Goal: Task Accomplishment & Management: Use online tool/utility

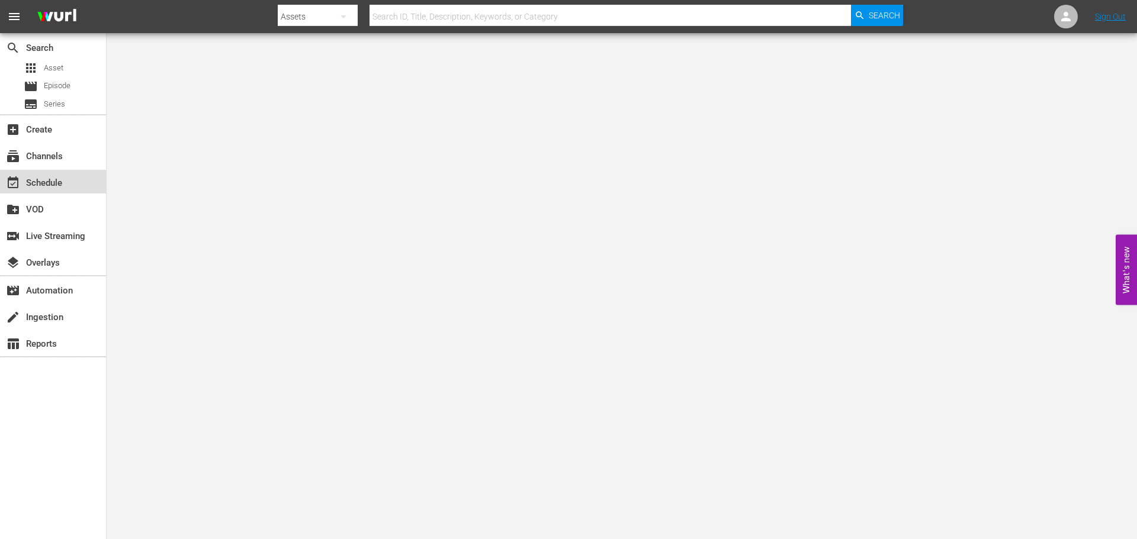
click at [72, 173] on div "event_available Schedule" at bounding box center [53, 182] width 106 height 24
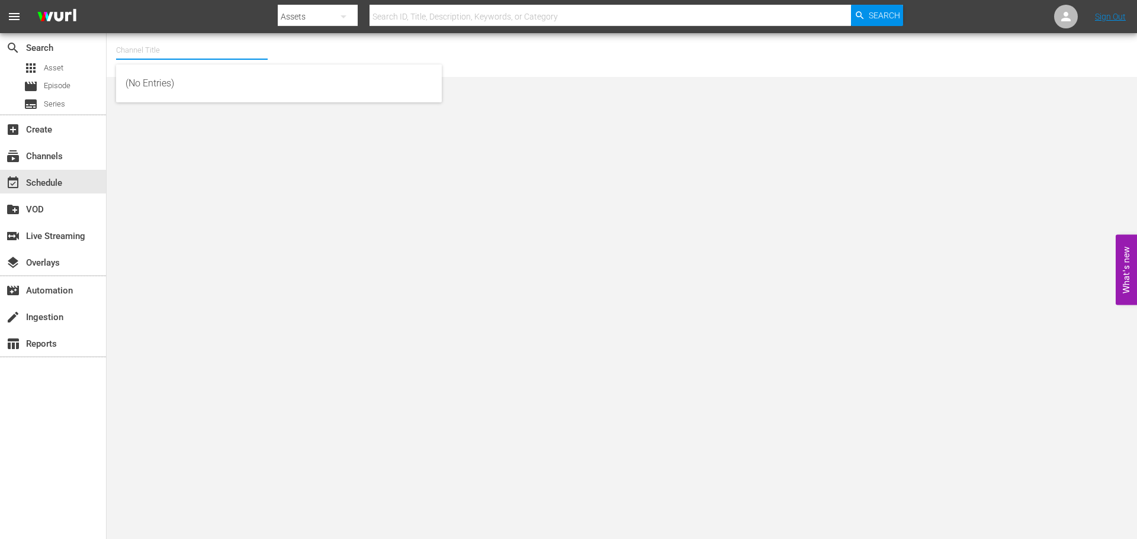
click at [147, 50] on input "text" at bounding box center [192, 50] width 152 height 28
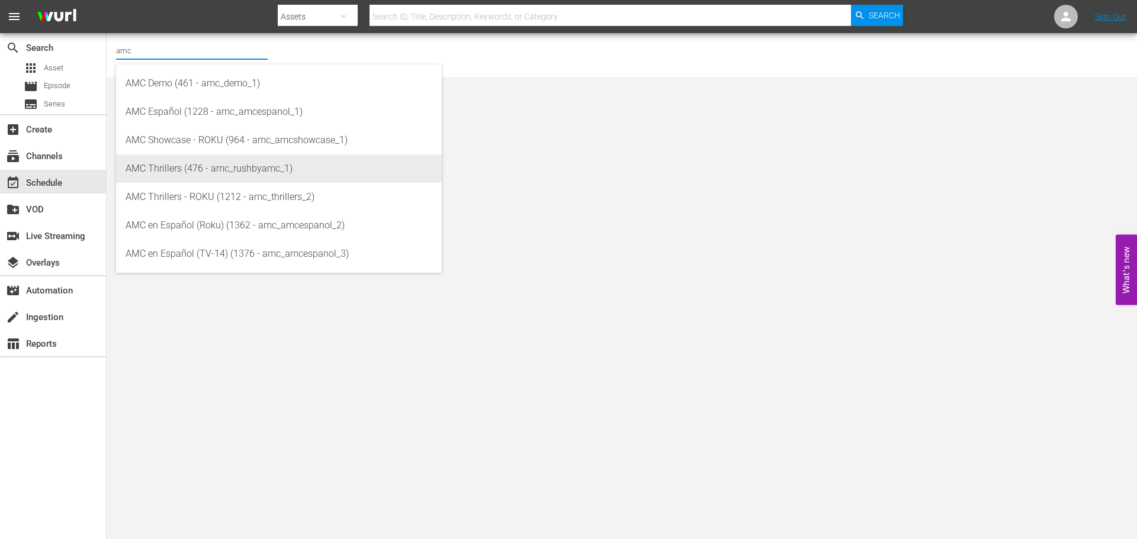
click at [185, 169] on div "AMC Thrillers (476 - amc_rushbyamc_1)" at bounding box center [279, 169] width 307 height 28
type input "AMC Thrillers (476 - amc_rushbyamc_1)"
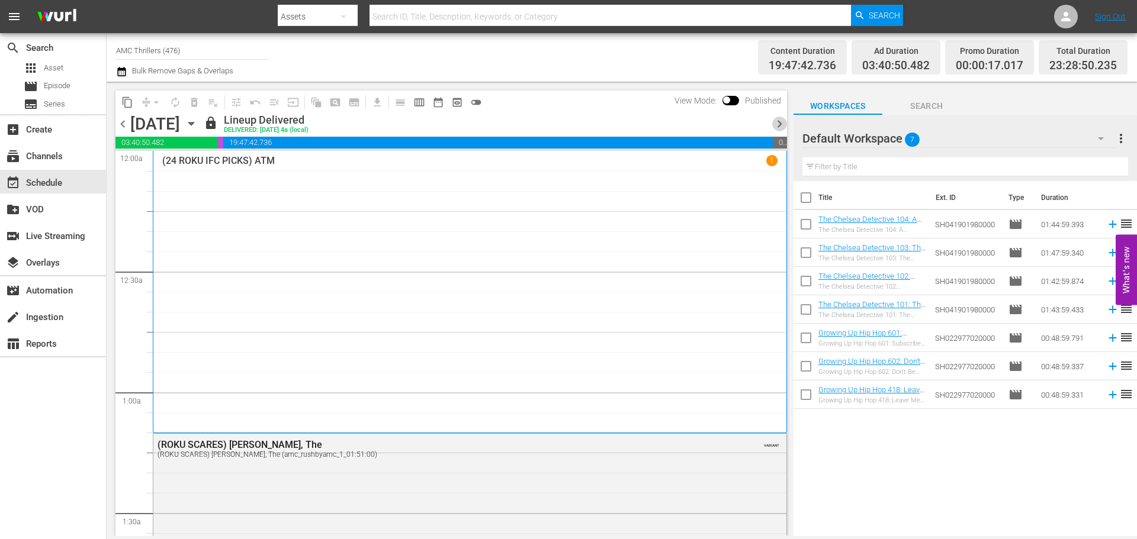
click at [772, 123] on span "chevron_right" at bounding box center [779, 124] width 15 height 15
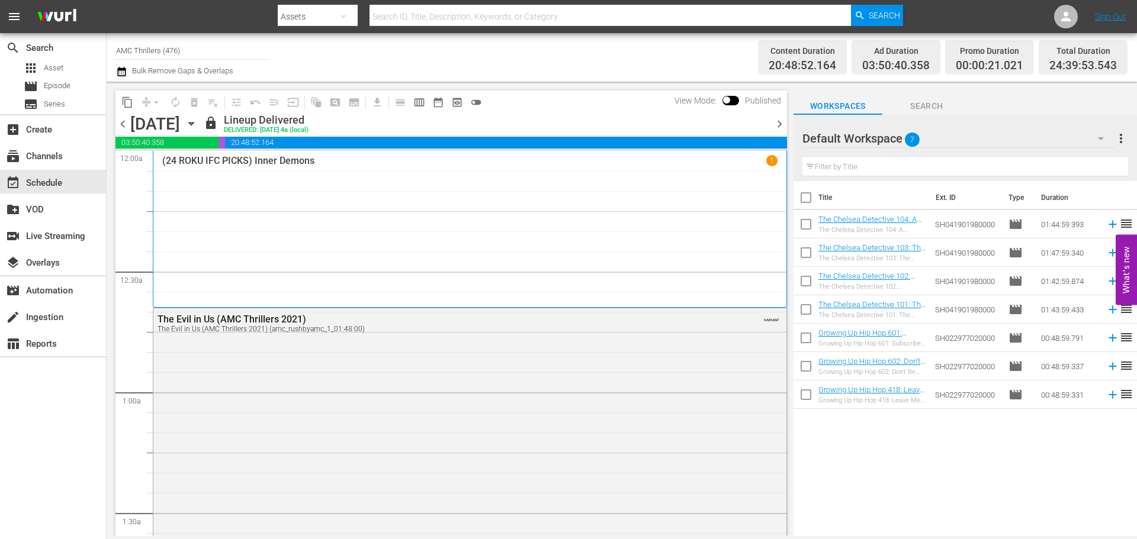
click at [306, 180] on div "(24 ROKU IFC PICKS) Inner Demons 1" at bounding box center [469, 229] width 615 height 149
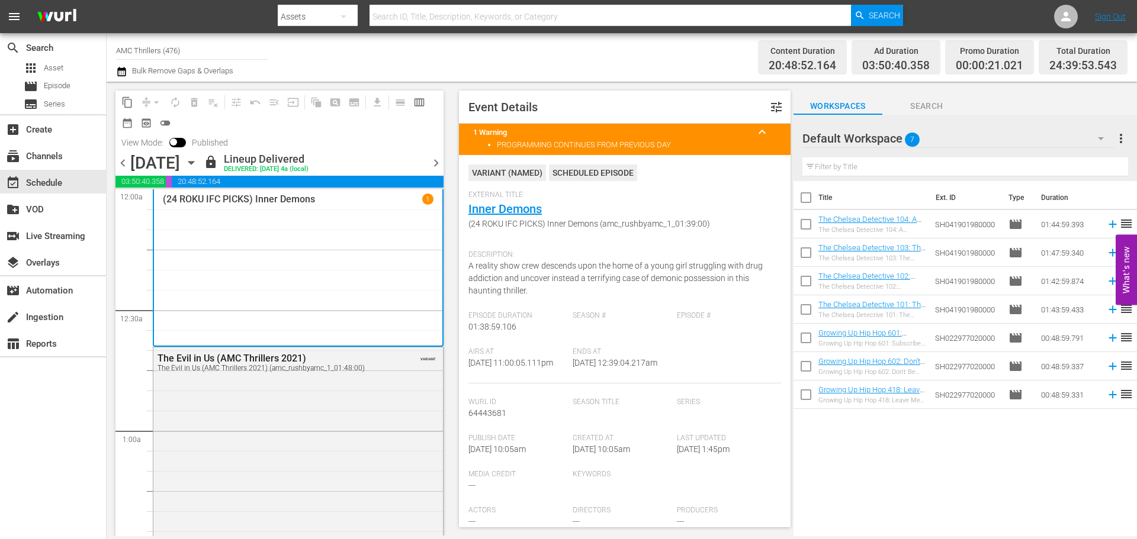
click at [118, 161] on span "chevron_left" at bounding box center [122, 163] width 15 height 15
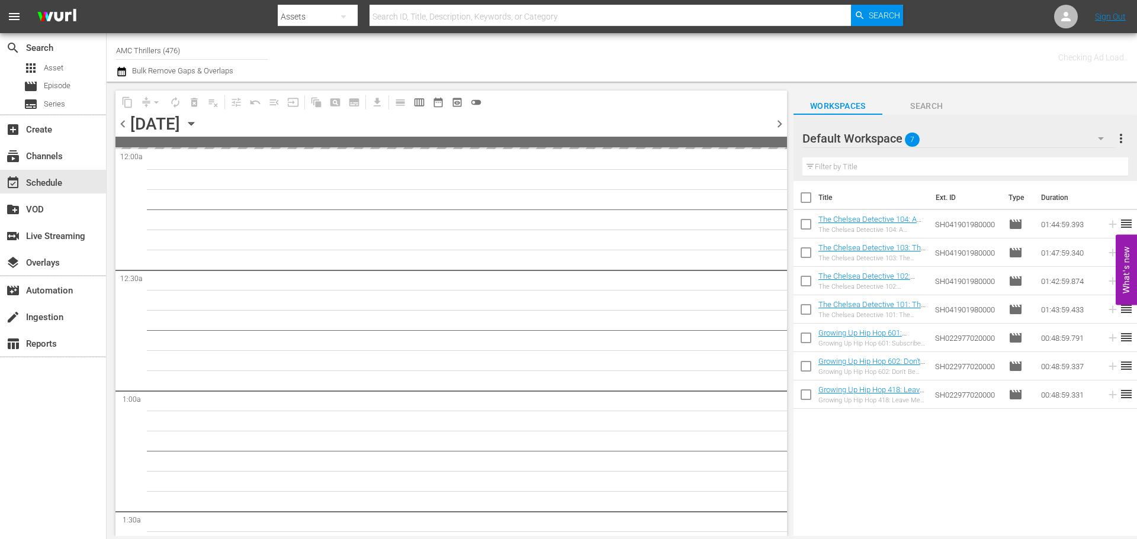
click at [782, 124] on span "chevron_right" at bounding box center [779, 124] width 15 height 15
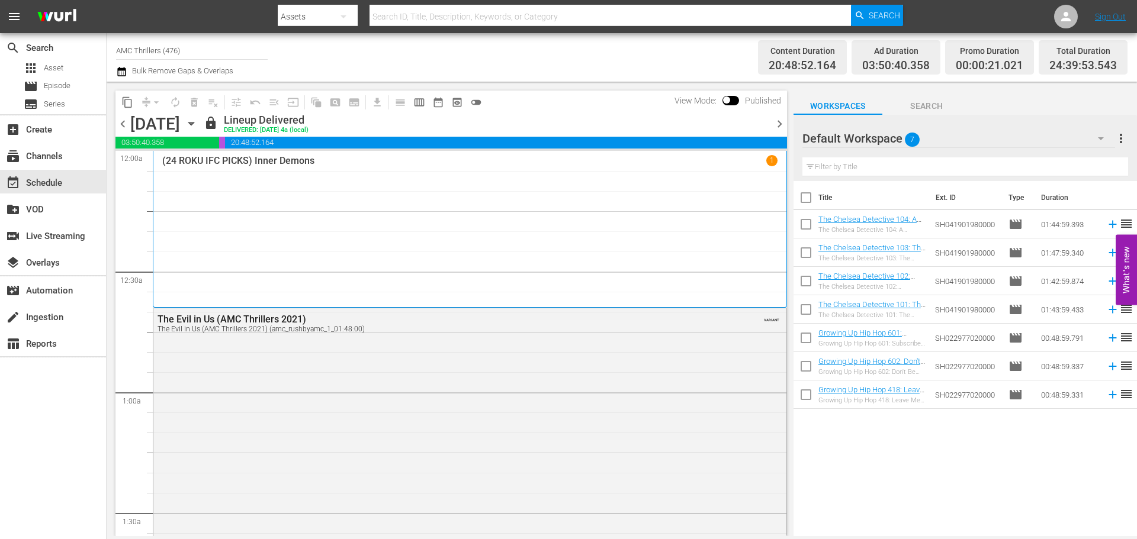
click at [373, 201] on div "(24 ROKU IFC PICKS) Inner Demons 1" at bounding box center [469, 229] width 615 height 149
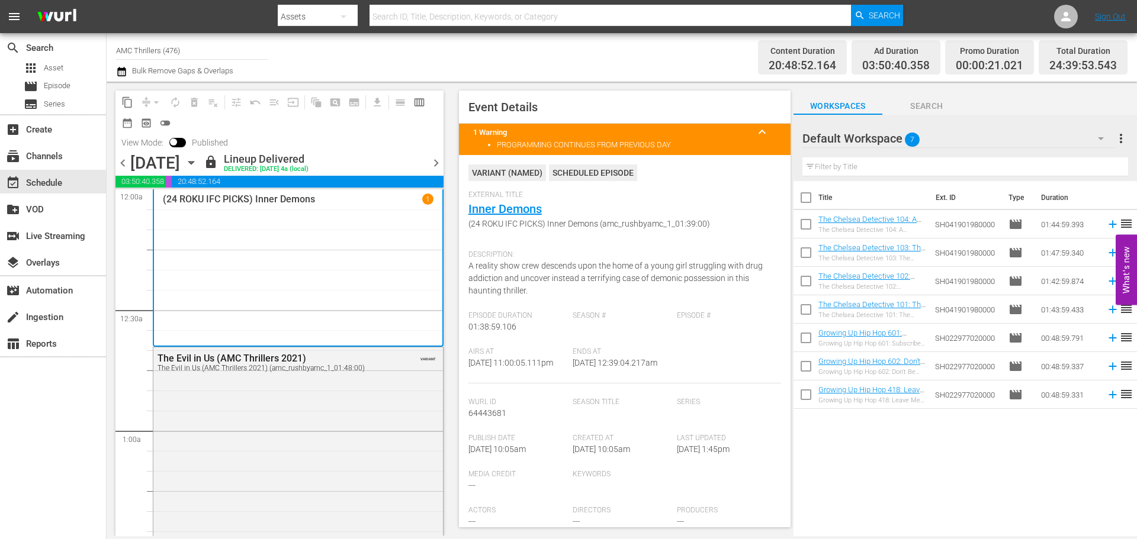
click at [121, 159] on span "chevron_left" at bounding box center [122, 163] width 15 height 15
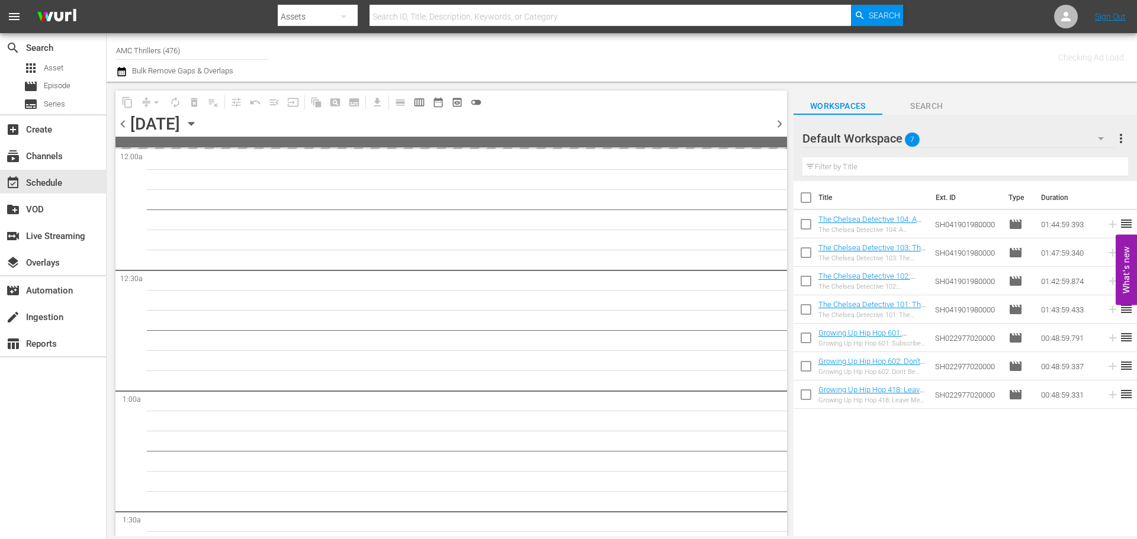
click at [783, 127] on span "chevron_right" at bounding box center [779, 124] width 15 height 15
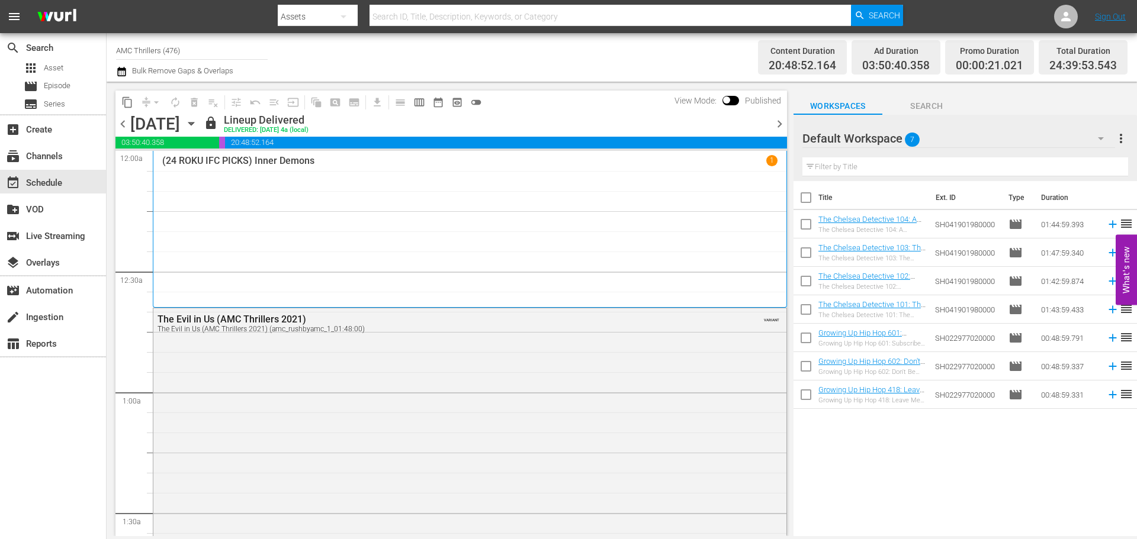
click at [327, 204] on div "(24 ROKU IFC PICKS) Inner Demons 1" at bounding box center [469, 229] width 615 height 149
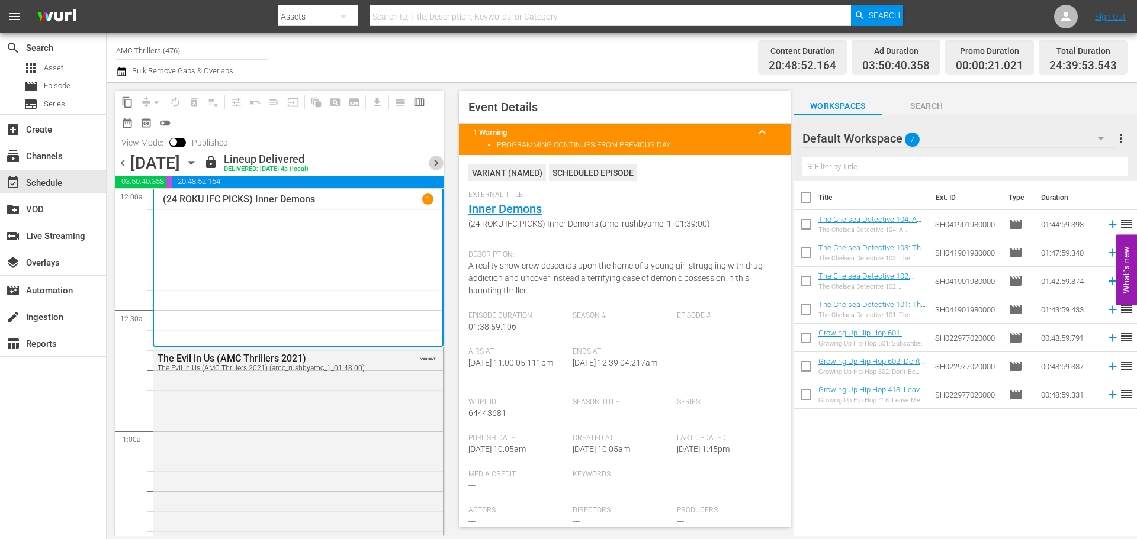
click at [440, 158] on span "chevron_right" at bounding box center [436, 163] width 15 height 15
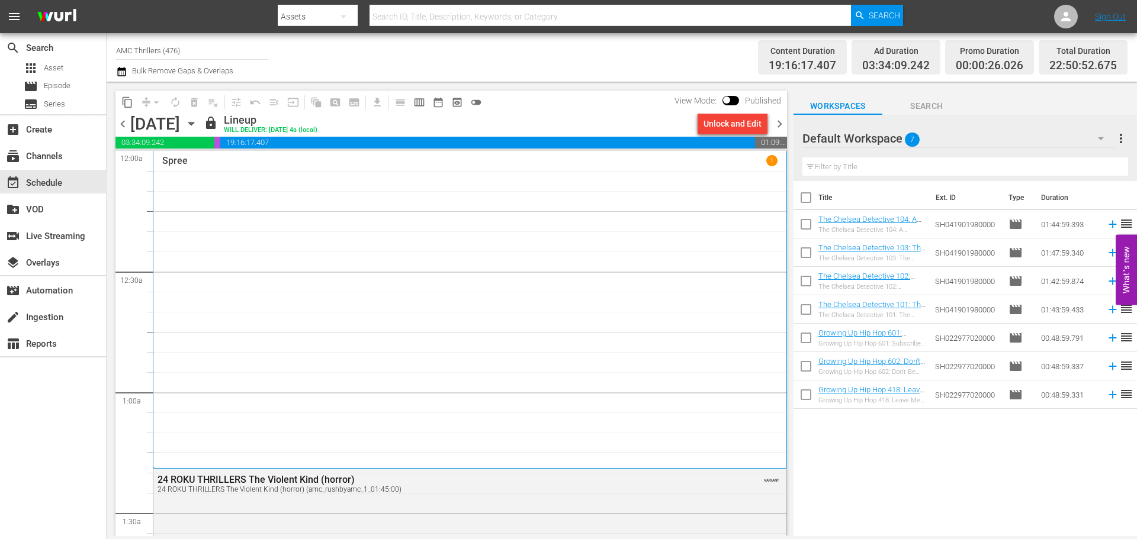
click at [338, 220] on div "Spree 1" at bounding box center [469, 309] width 615 height 309
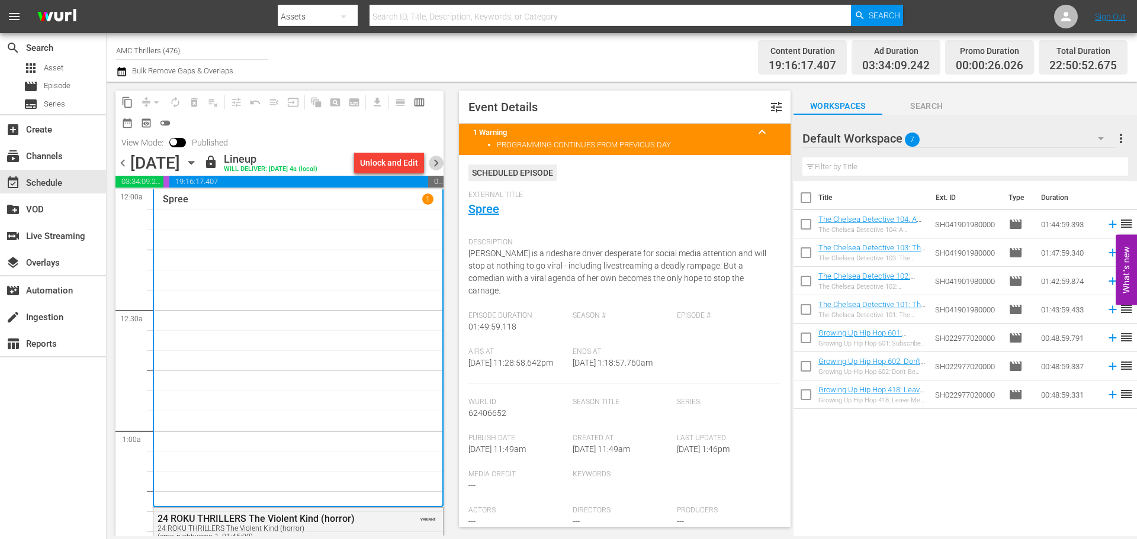
click at [436, 162] on span "chevron_right" at bounding box center [436, 163] width 15 height 15
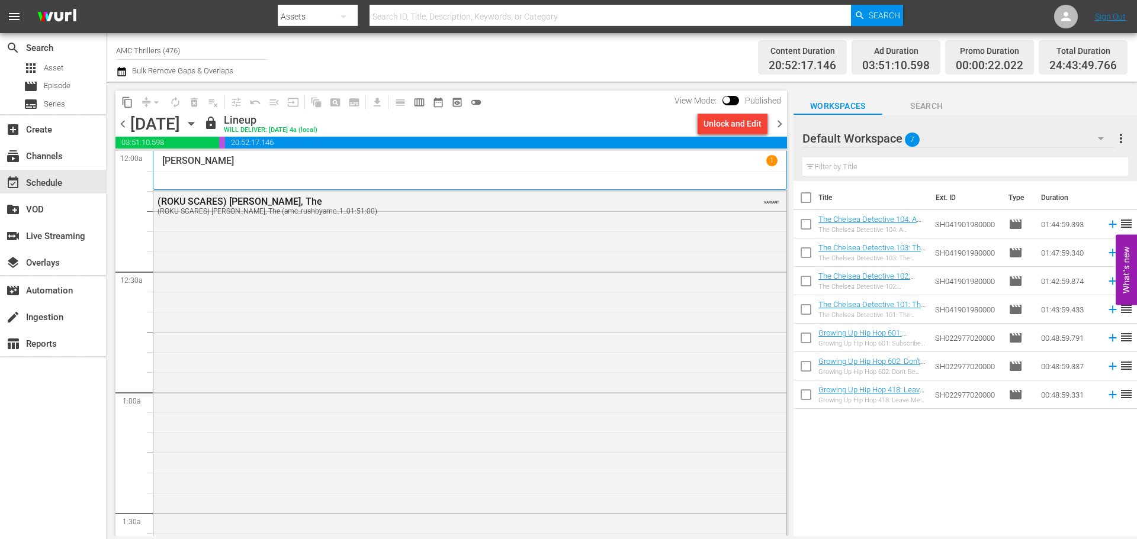
click at [343, 169] on div "[PERSON_NAME] 1" at bounding box center [469, 170] width 615 height 31
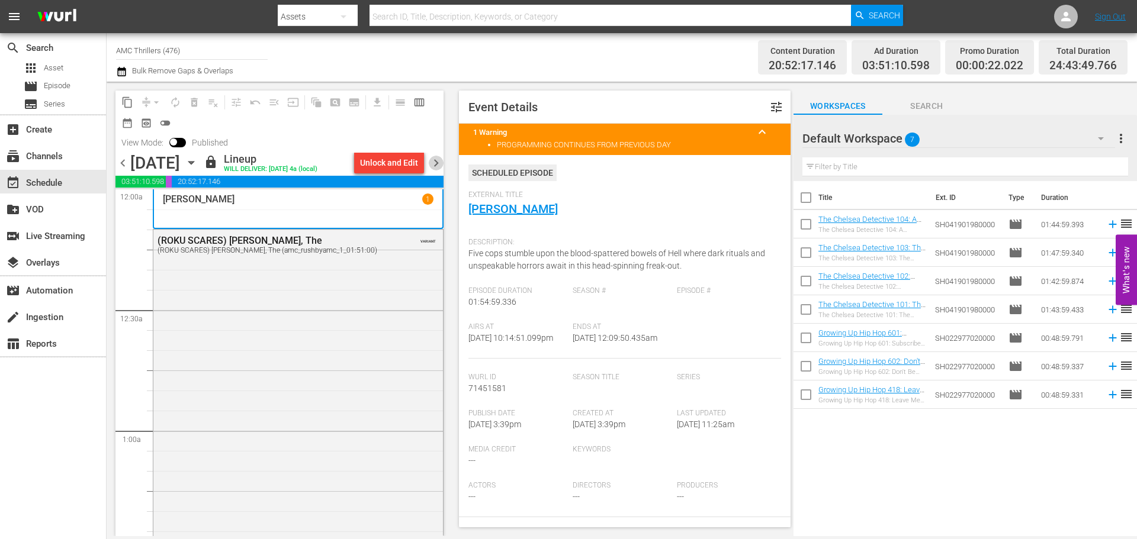
click at [439, 166] on span "chevron_right" at bounding box center [436, 163] width 15 height 15
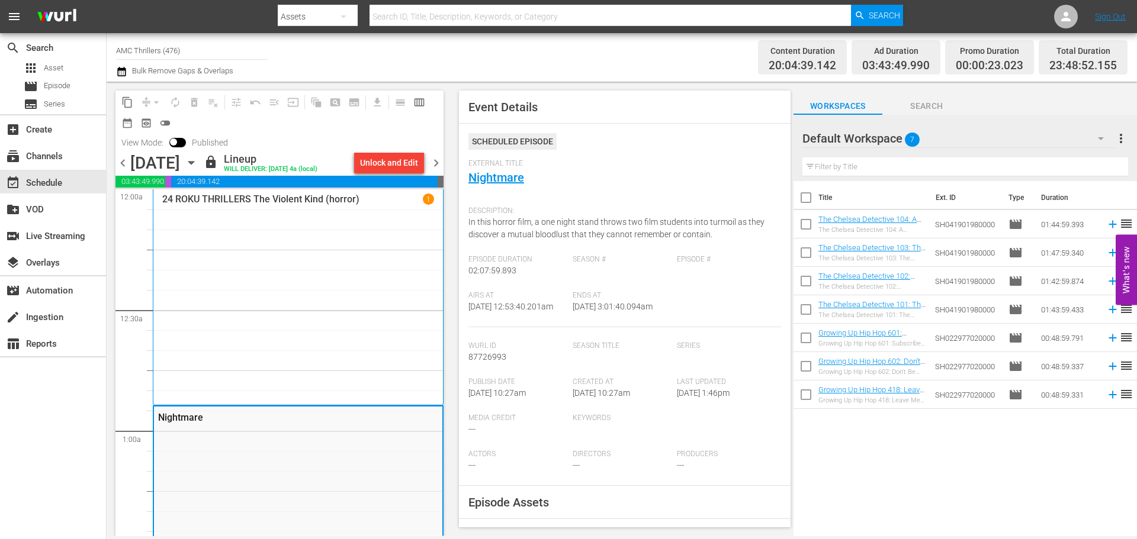
click at [124, 168] on span "chevron_left" at bounding box center [122, 163] width 15 height 15
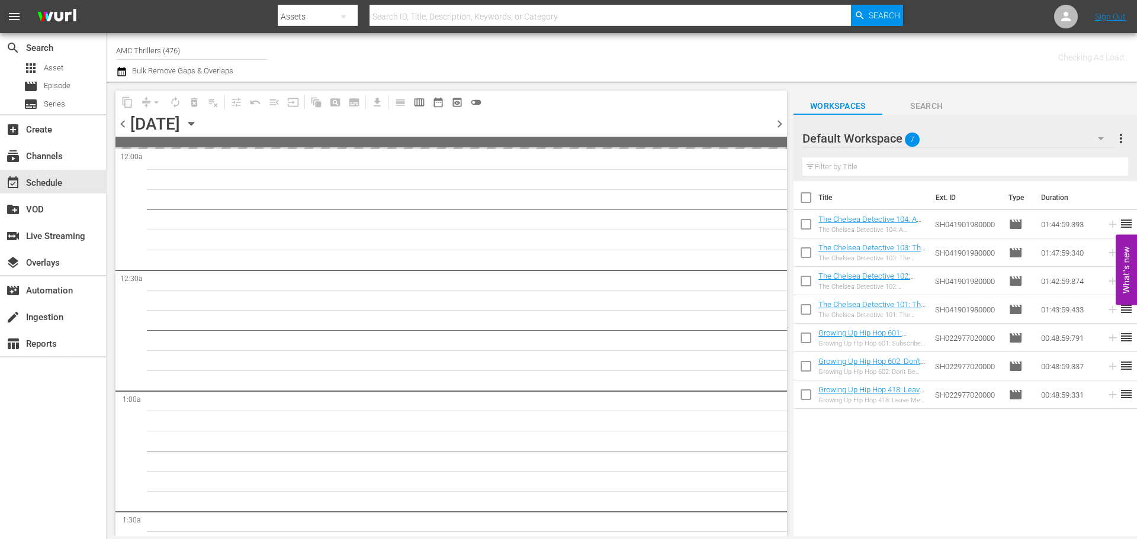
click at [779, 120] on span "chevron_right" at bounding box center [779, 124] width 15 height 15
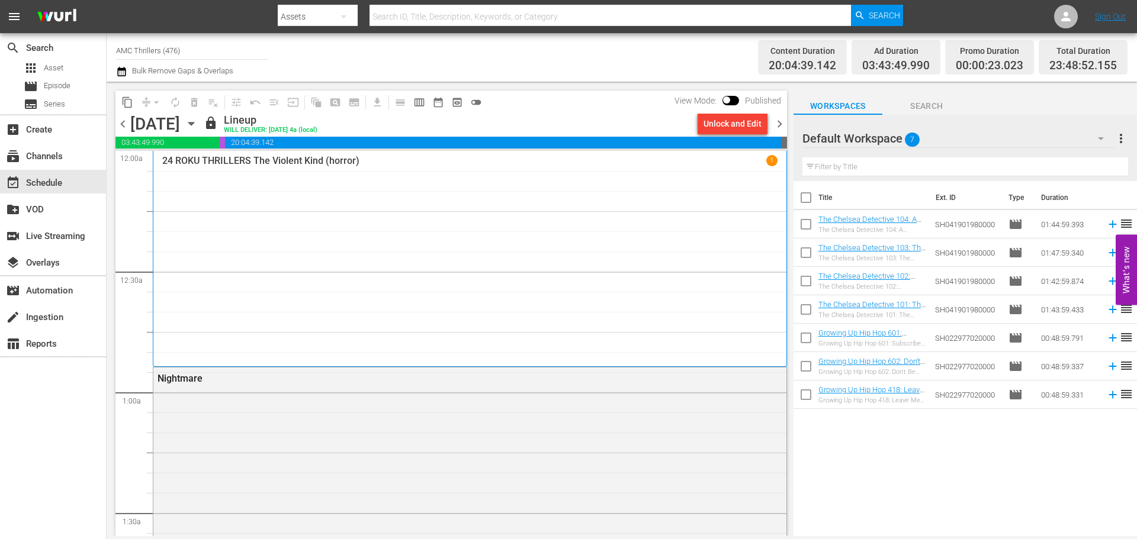
click at [371, 260] on div "24 ROKU THRILLERS The Violent Kind (horror) 1" at bounding box center [469, 258] width 615 height 207
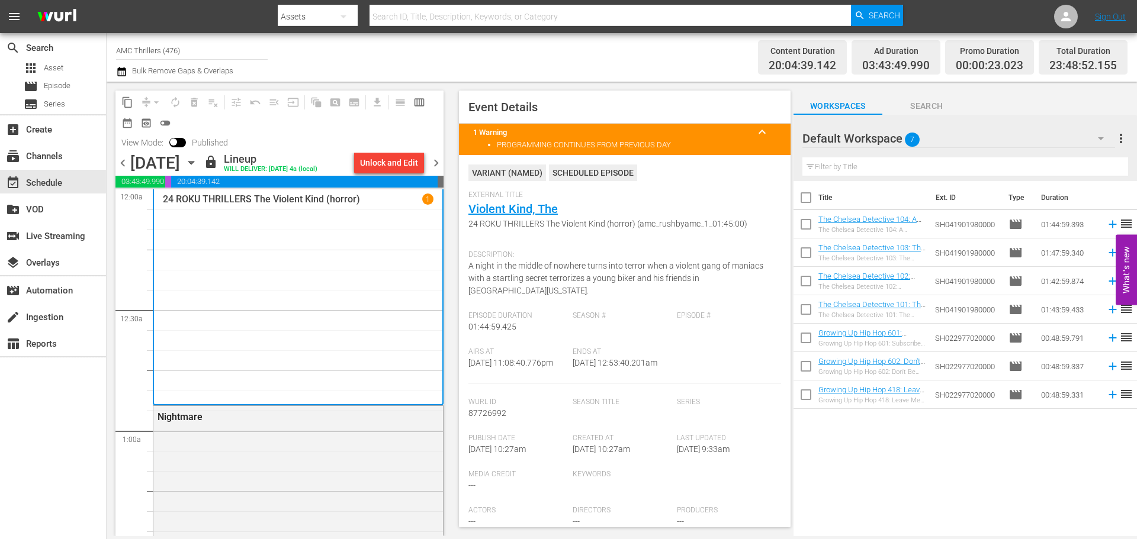
click at [434, 163] on span "chevron_right" at bounding box center [436, 163] width 15 height 15
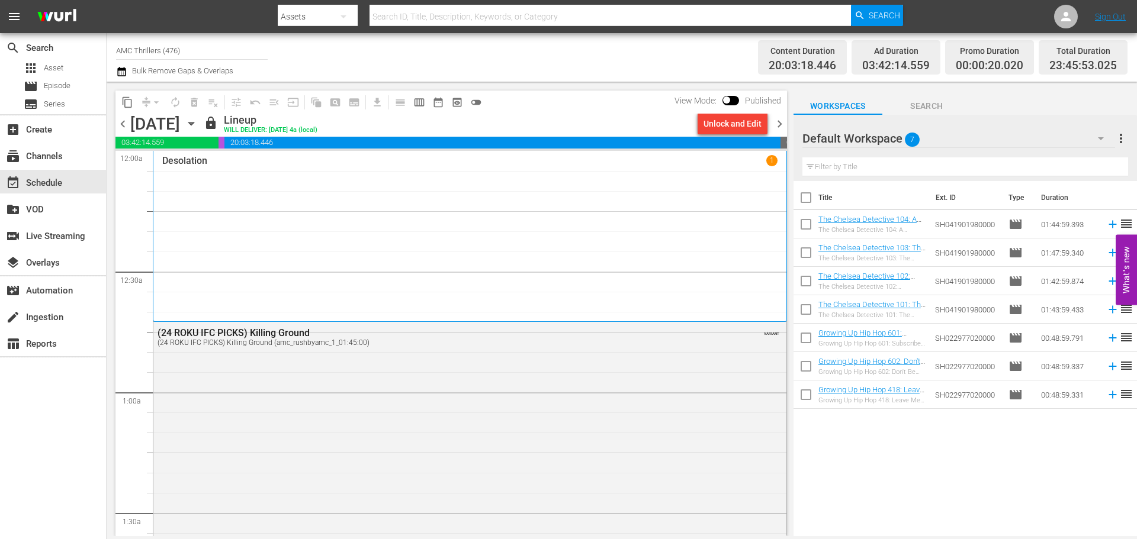
click at [368, 203] on div "Desolation 1" at bounding box center [469, 236] width 615 height 162
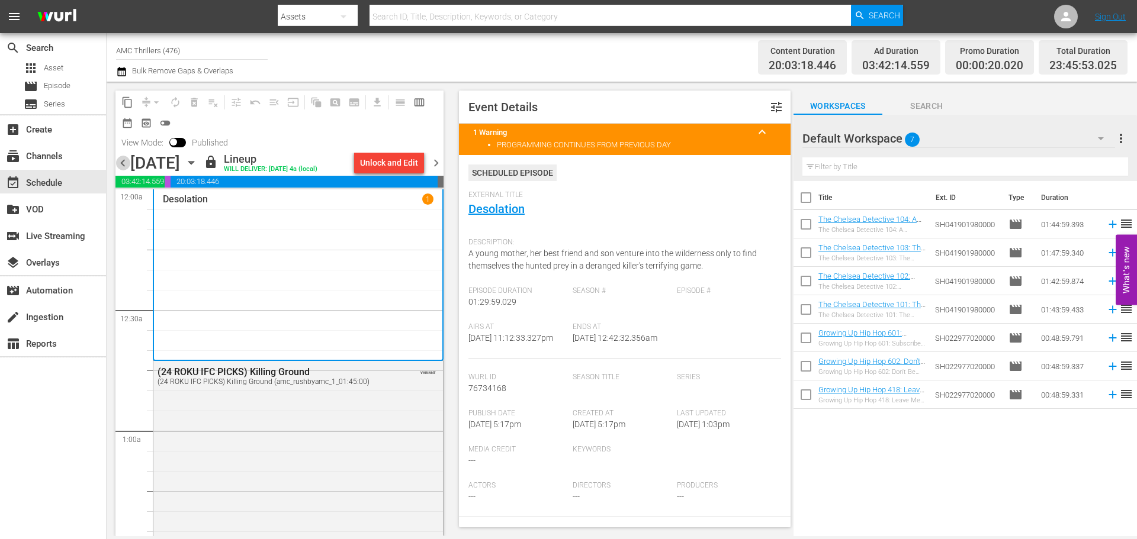
click at [121, 166] on span "chevron_left" at bounding box center [122, 163] width 15 height 15
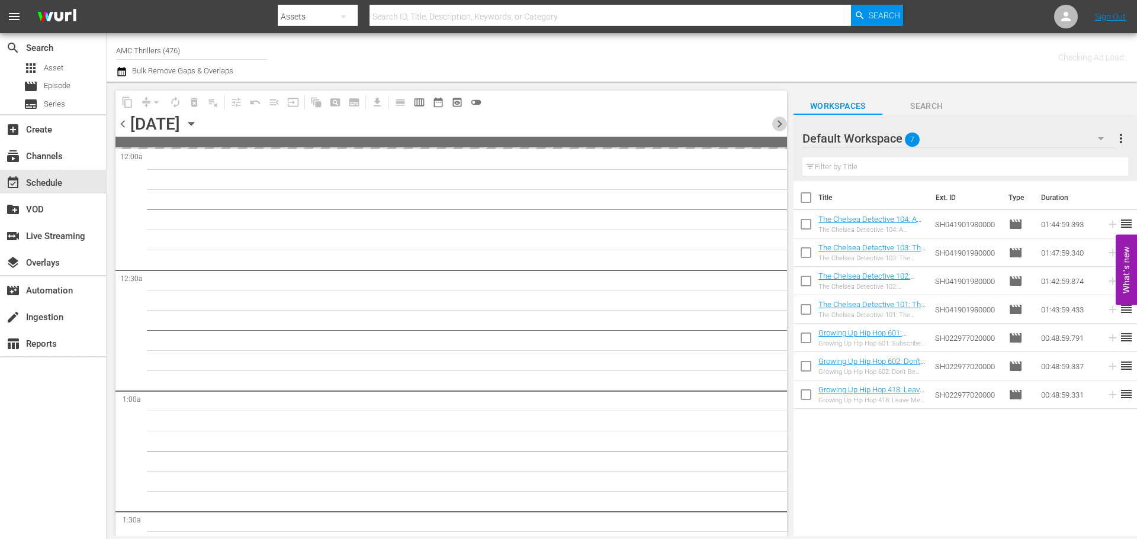
click at [782, 126] on span "chevron_right" at bounding box center [779, 124] width 15 height 15
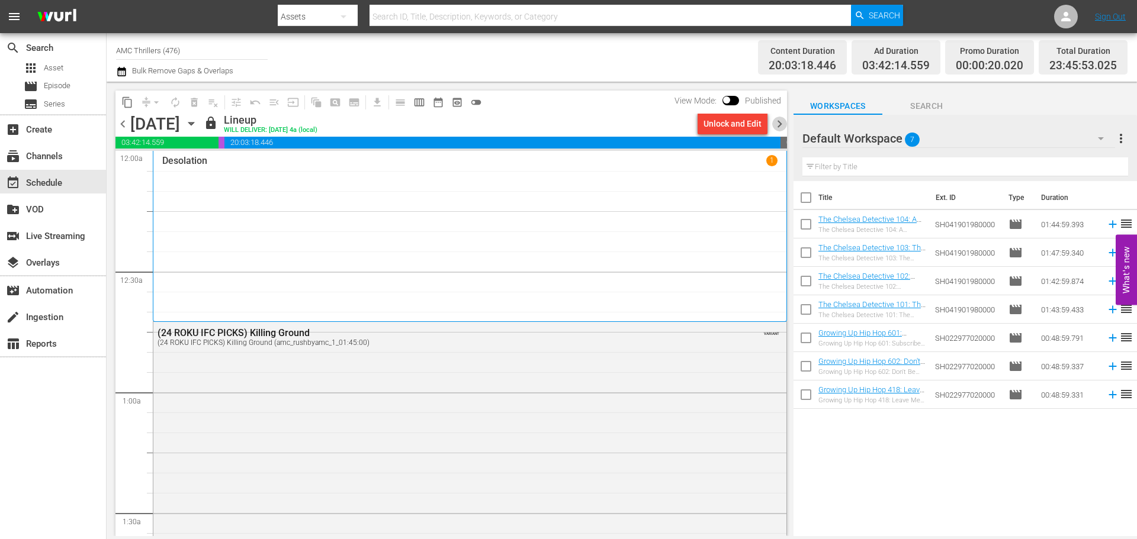
click at [784, 131] on span "chevron_right" at bounding box center [779, 124] width 15 height 15
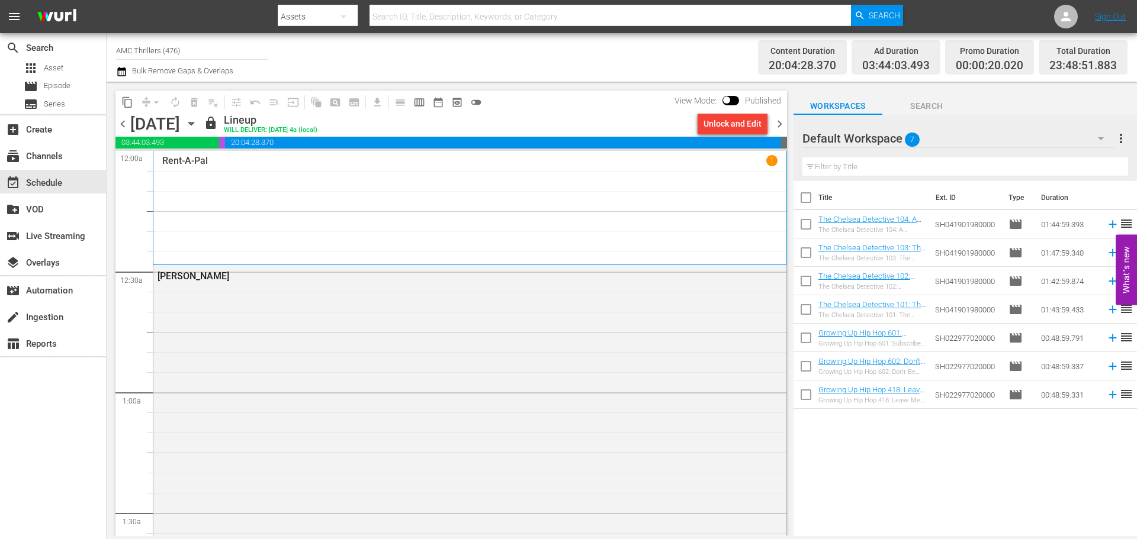
click at [355, 211] on div "Rent-A-Pal 1" at bounding box center [469, 207] width 615 height 105
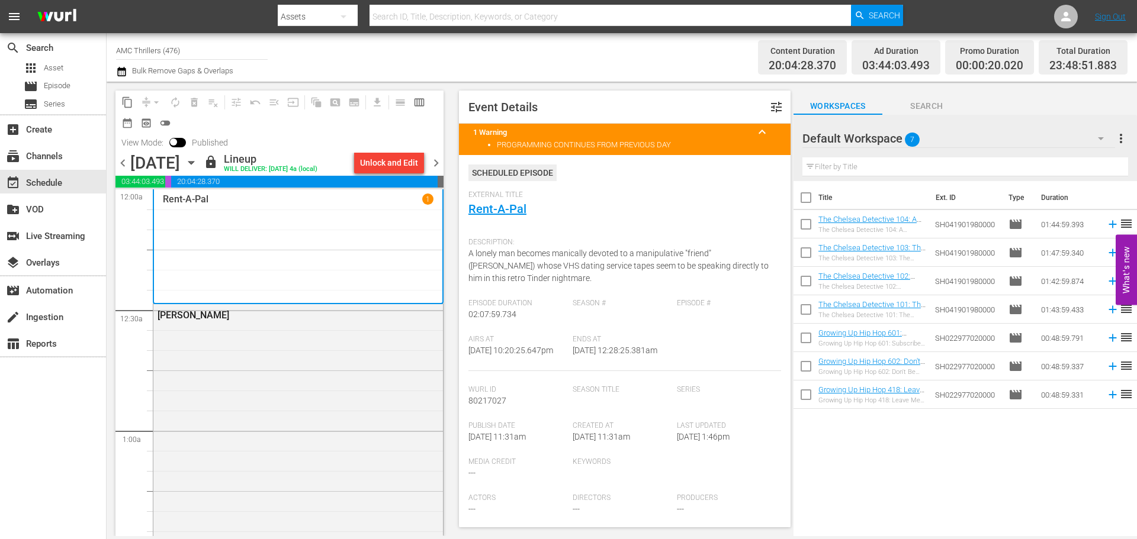
click at [439, 162] on span "chevron_right" at bounding box center [436, 163] width 15 height 15
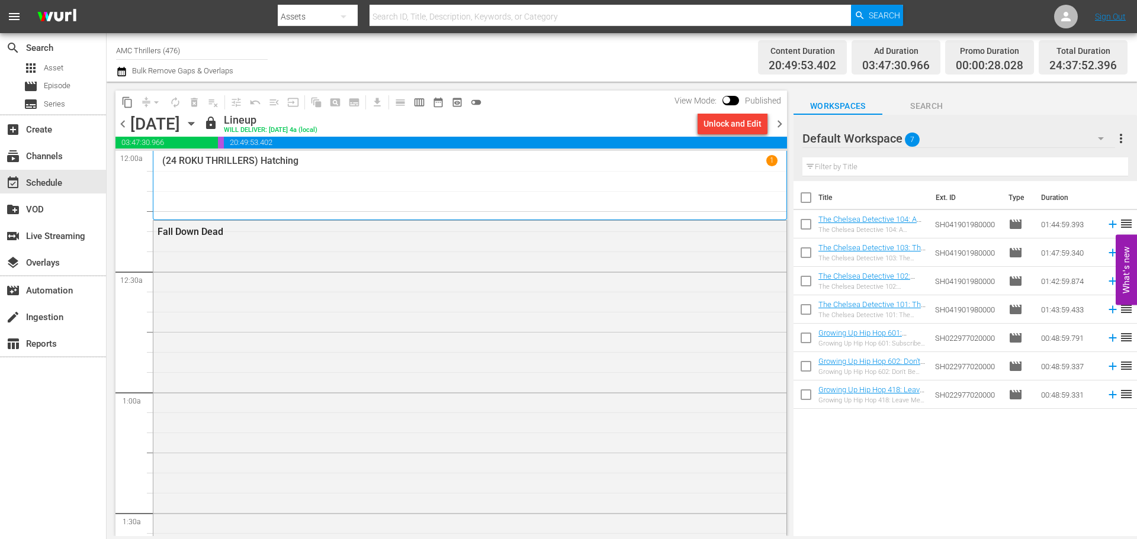
click at [414, 177] on div "(24 ROKU THRILLERS) Hatching 1" at bounding box center [469, 185] width 615 height 61
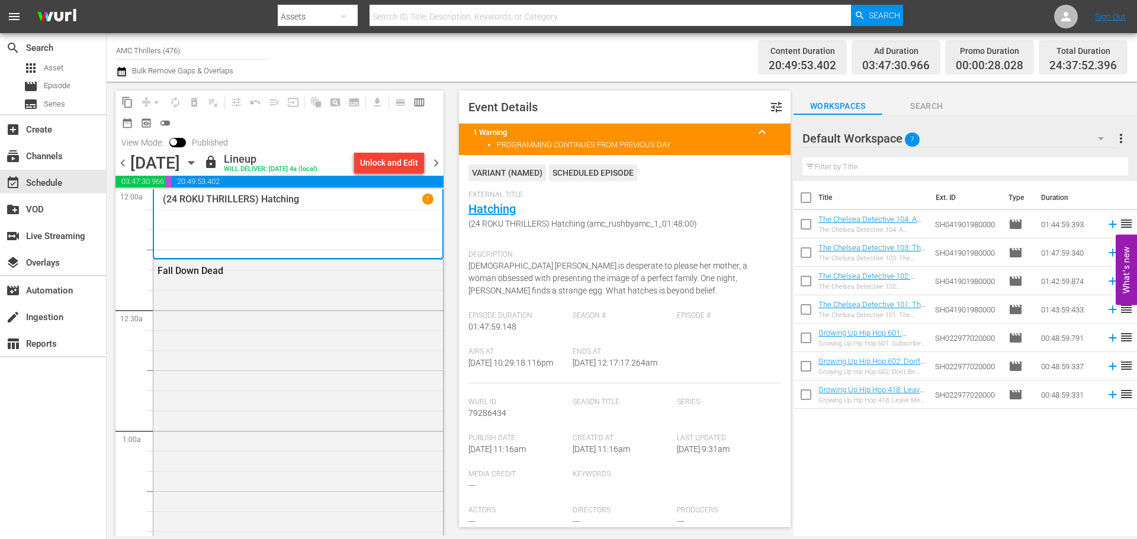
click at [128, 169] on span "chevron_left" at bounding box center [122, 163] width 15 height 15
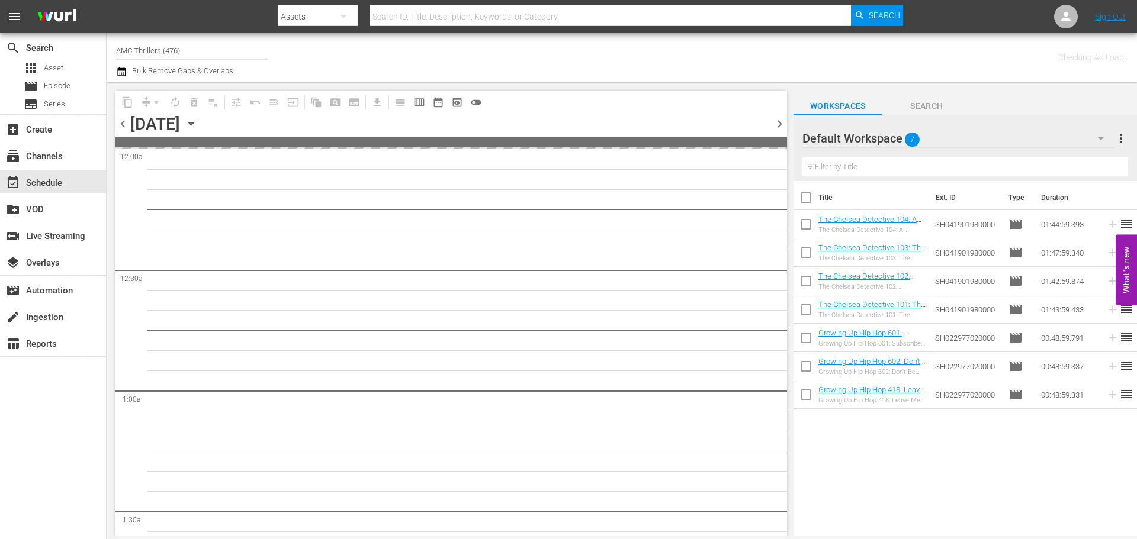
click at [776, 120] on span "chevron_right" at bounding box center [779, 124] width 15 height 15
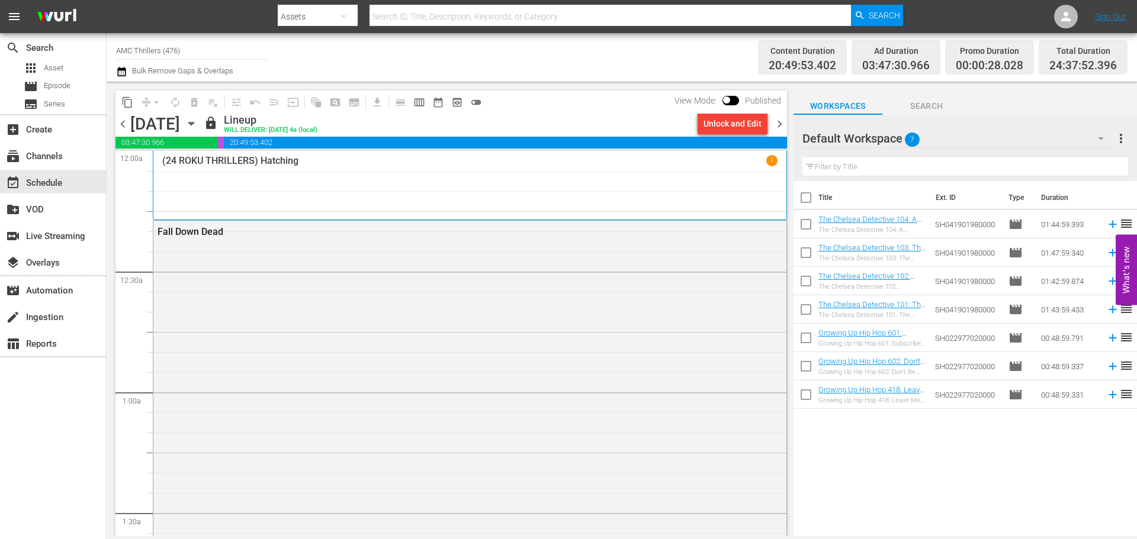
click at [775, 120] on span "chevron_right" at bounding box center [779, 124] width 15 height 15
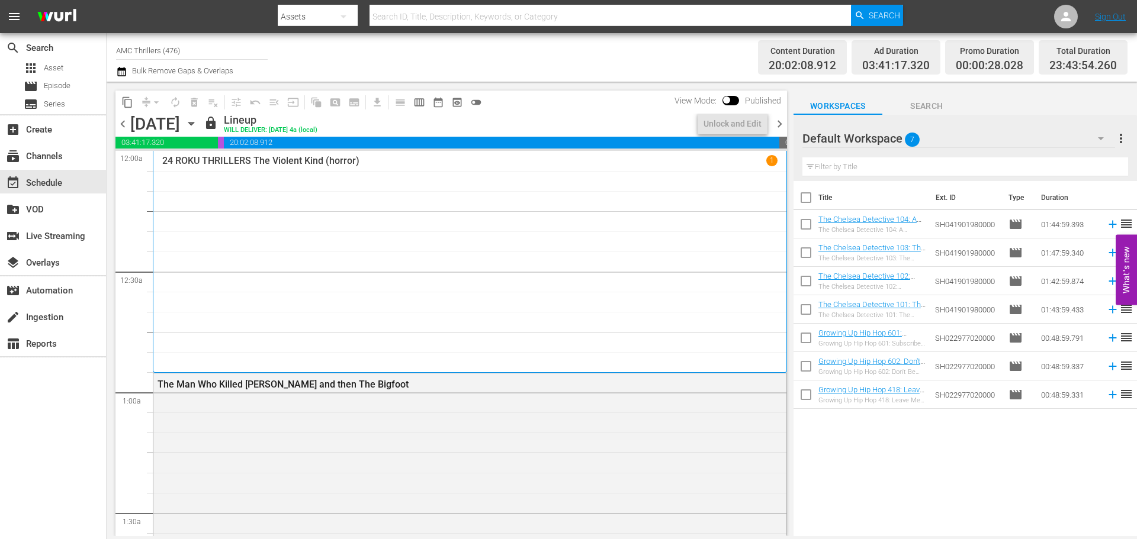
click at [329, 214] on div "24 ROKU THRILLERS The Violent Kind (horror) 1" at bounding box center [469, 261] width 615 height 213
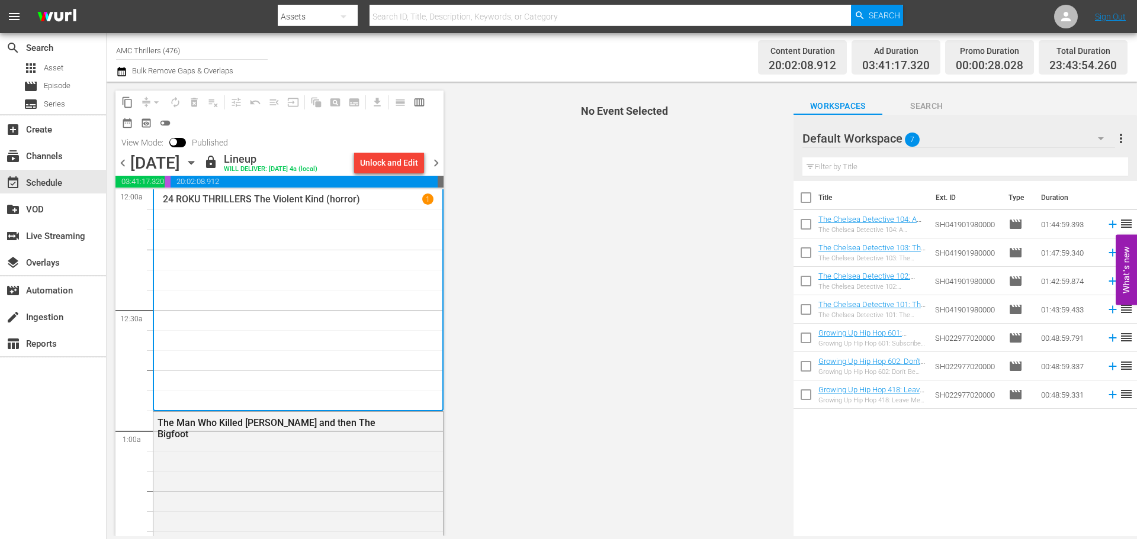
click at [128, 159] on span "chevron_left" at bounding box center [122, 163] width 15 height 15
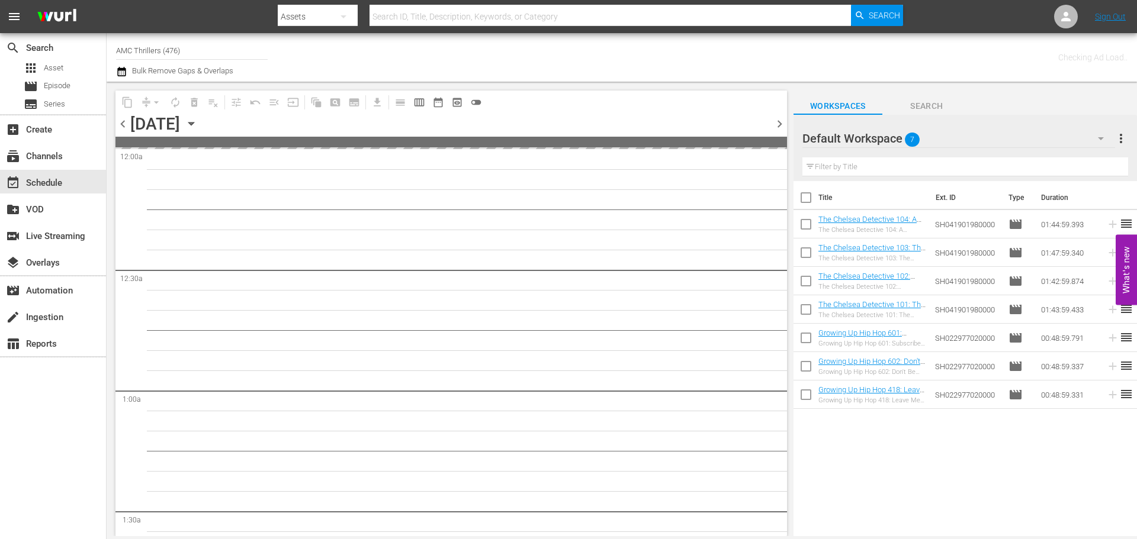
click at [775, 121] on span "chevron_right" at bounding box center [779, 124] width 15 height 15
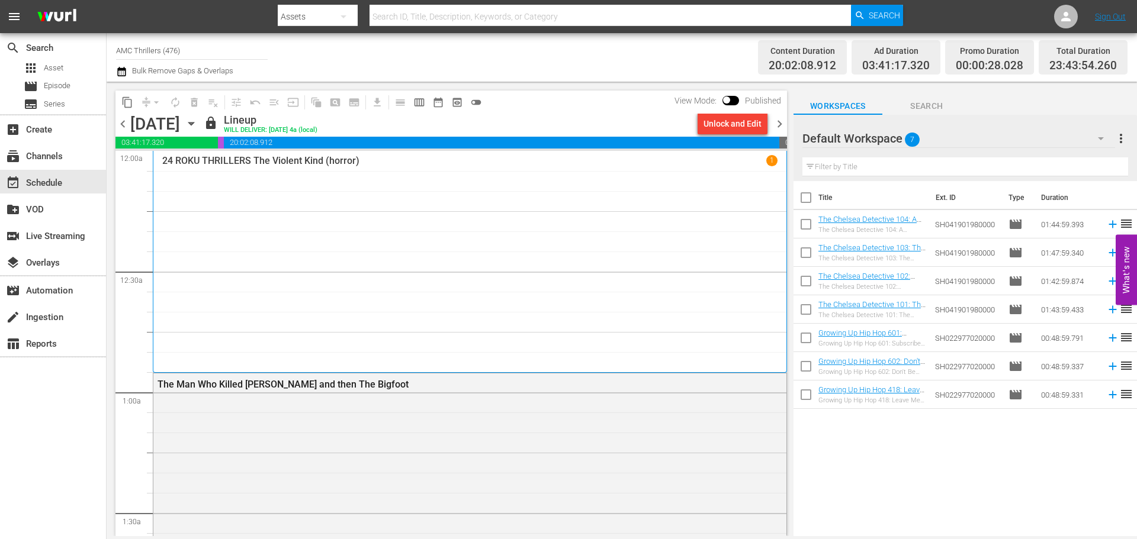
click at [400, 213] on div "24 ROKU THRILLERS The Violent Kind (horror) 1" at bounding box center [469, 261] width 615 height 213
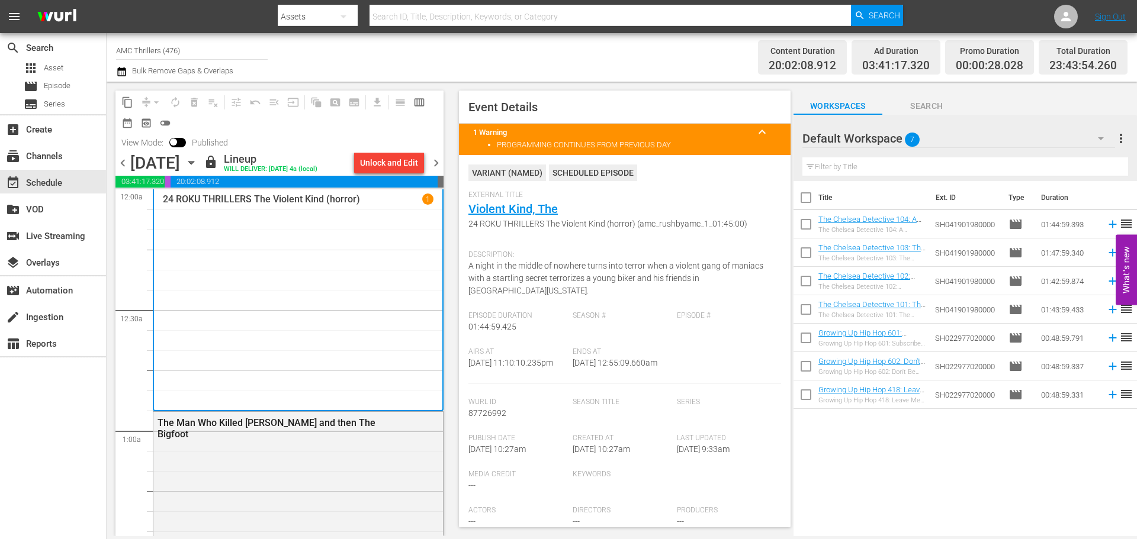
click at [438, 162] on span "chevron_right" at bounding box center [436, 163] width 15 height 15
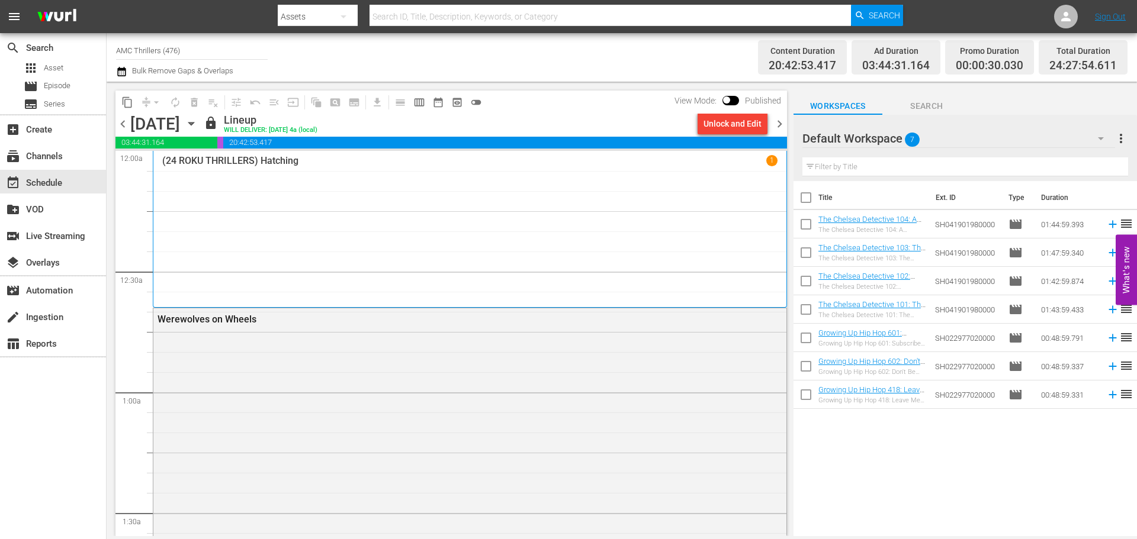
click at [308, 210] on div "(24 ROKU THRILLERS) Hatching 1" at bounding box center [469, 229] width 615 height 149
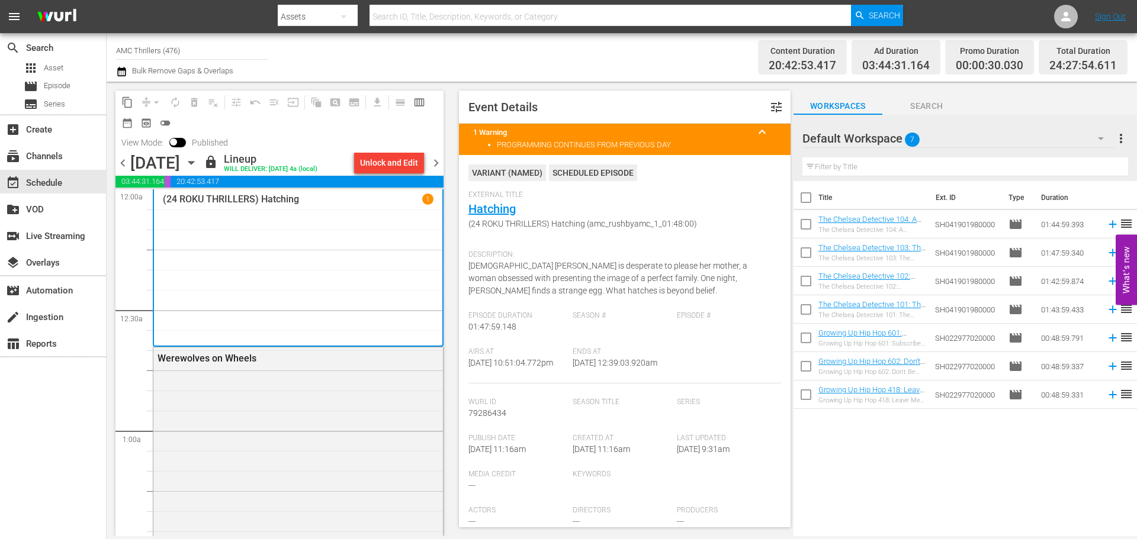
click at [432, 159] on span "chevron_right" at bounding box center [436, 163] width 15 height 15
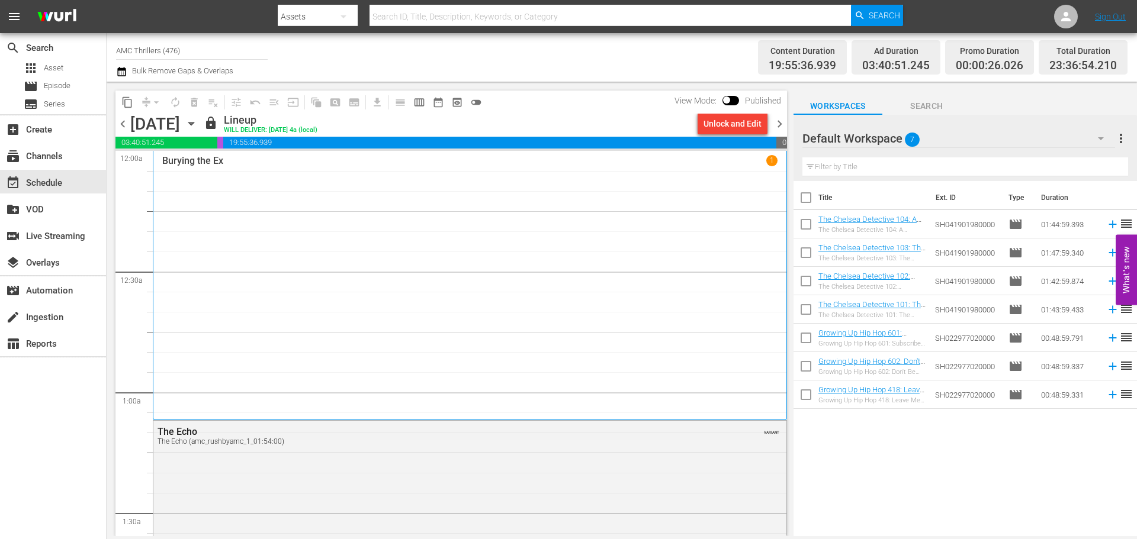
click at [231, 205] on div "Burying the Ex 1" at bounding box center [469, 285] width 615 height 261
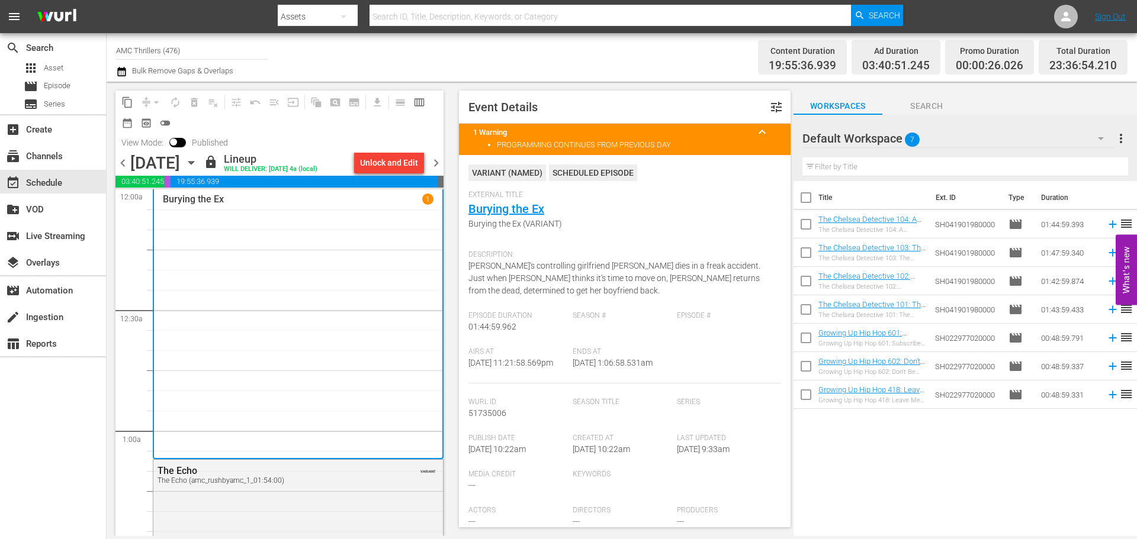
click at [436, 165] on span "chevron_right" at bounding box center [436, 163] width 15 height 15
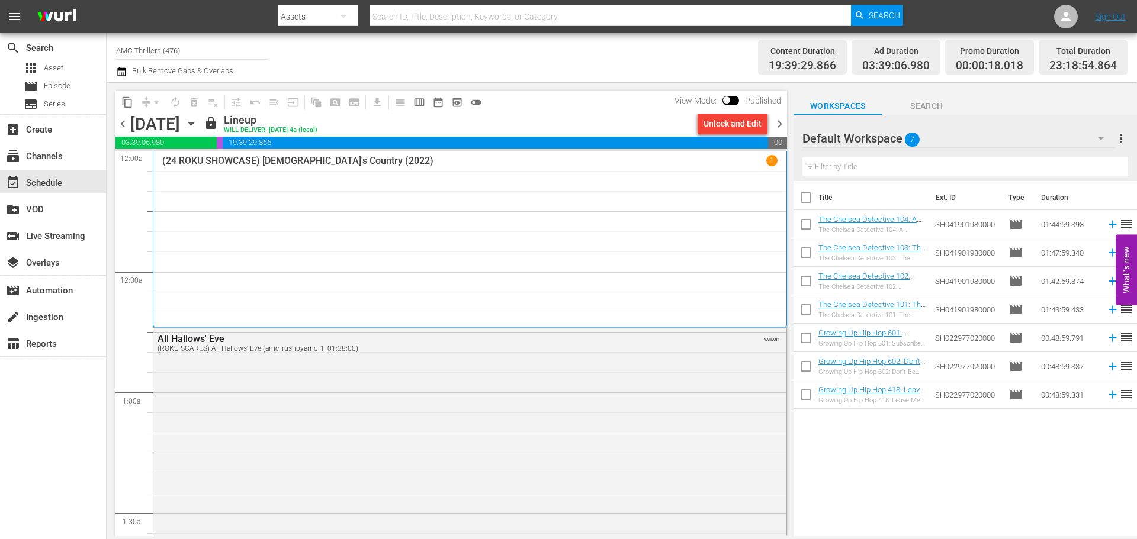
click at [404, 211] on div "(24 ROKU SHOWCASE) [DEMOGRAPHIC_DATA]'s Country (2022) 1" at bounding box center [469, 239] width 615 height 168
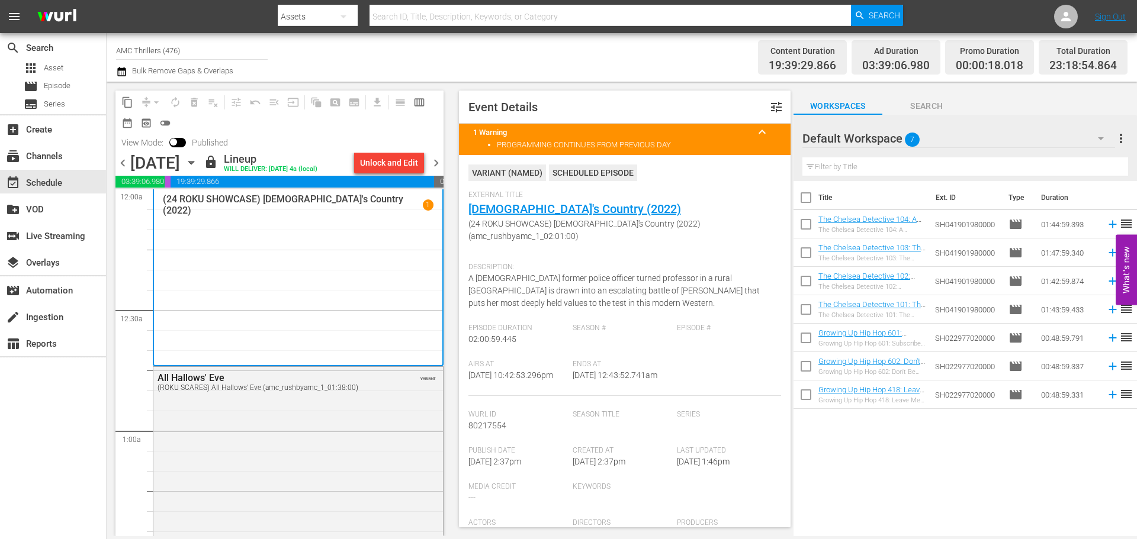
click at [443, 161] on div "content_copy compress arrow_drop_down autorenew_outlined delete_forever_outline…" at bounding box center [277, 309] width 340 height 455
click at [436, 161] on span "chevron_right" at bounding box center [436, 163] width 15 height 15
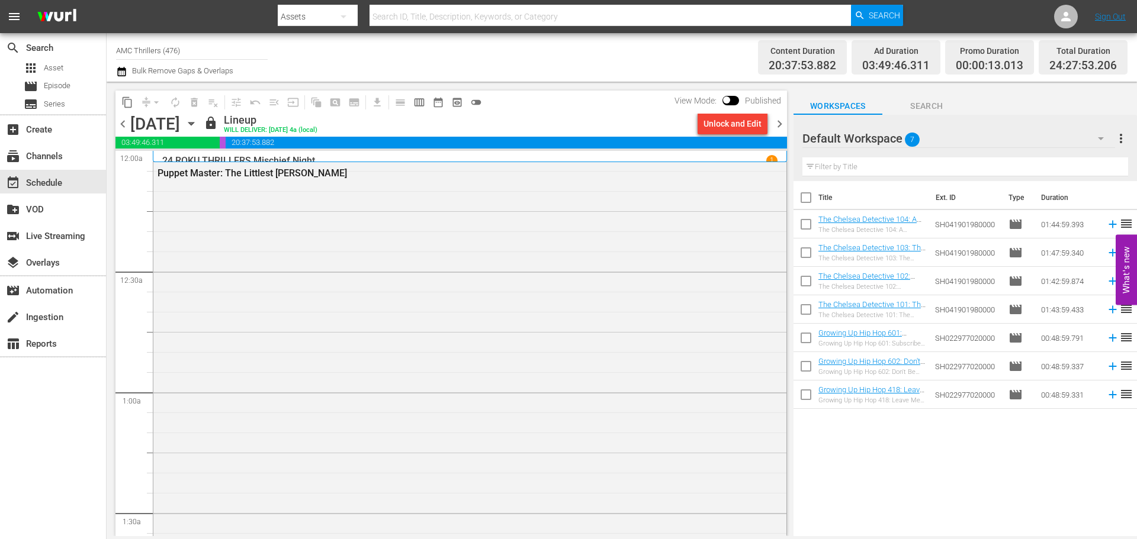
click at [358, 151] on div "24 ROKU THRILLERS Mischief Night 1" at bounding box center [470, 156] width 634 height 11
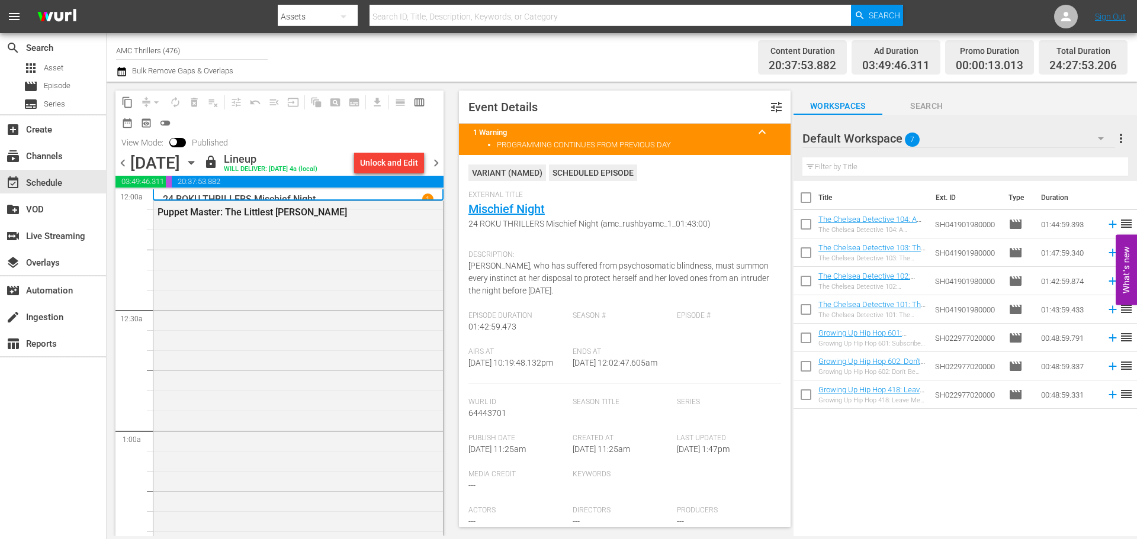
click at [439, 160] on span "chevron_right" at bounding box center [436, 163] width 15 height 15
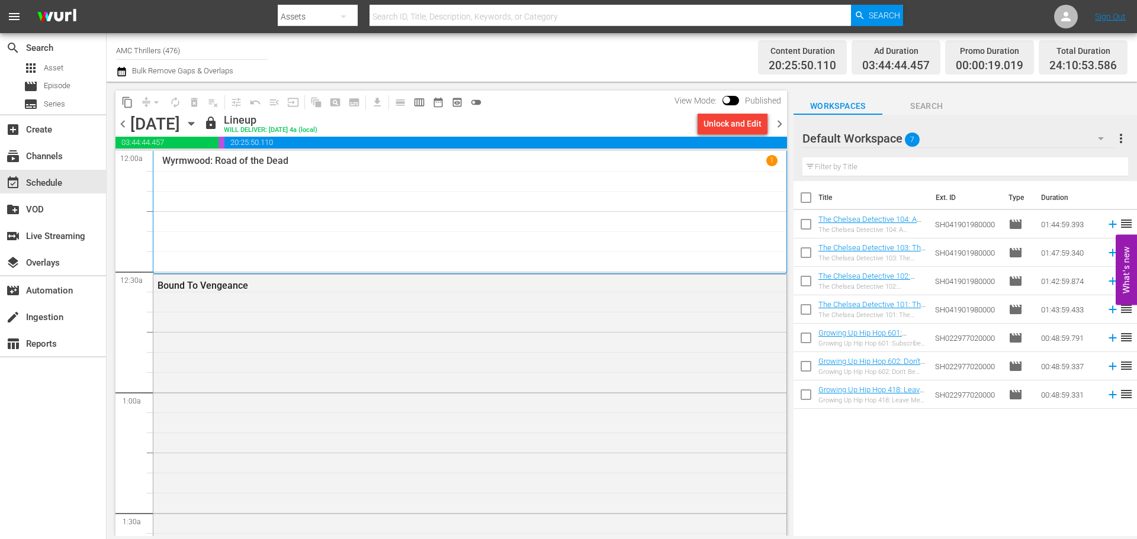
click at [286, 184] on div "Wyrmwood: Road of the Dead 1" at bounding box center [469, 212] width 615 height 115
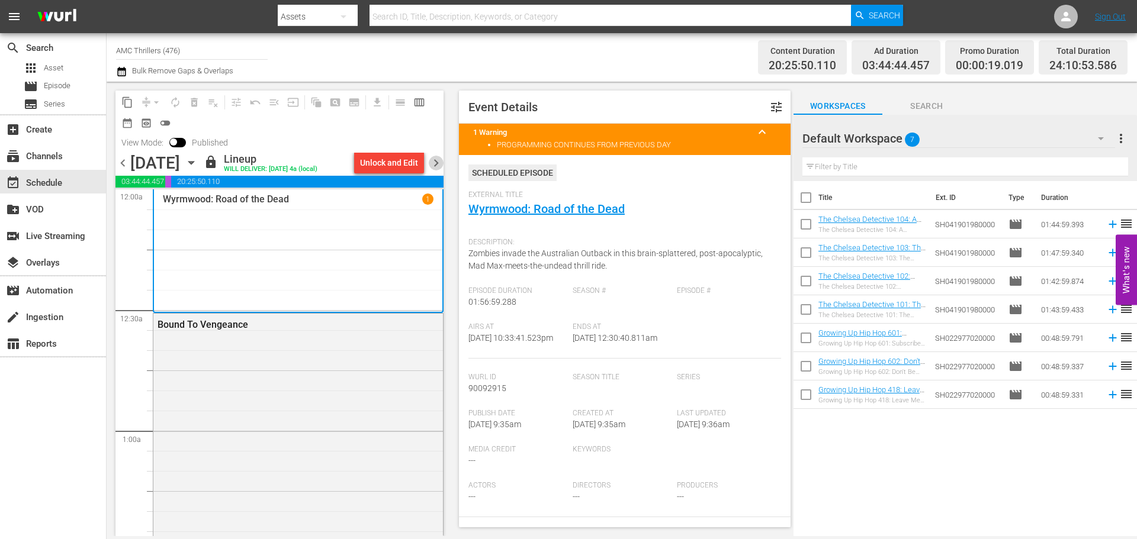
click at [433, 162] on span "chevron_right" at bounding box center [436, 163] width 15 height 15
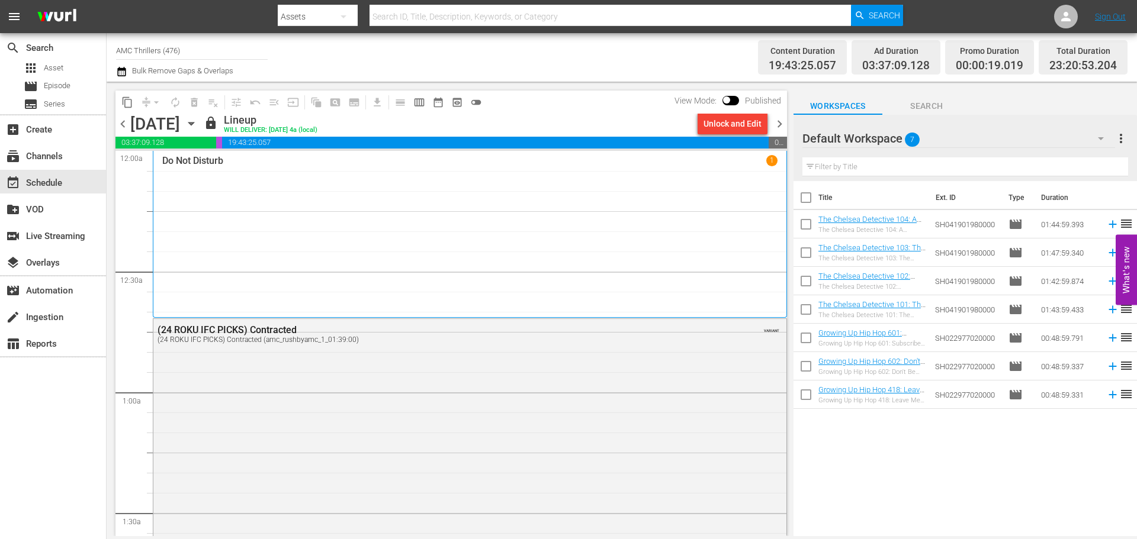
click at [412, 208] on div "Do Not Disturb 1" at bounding box center [469, 234] width 615 height 159
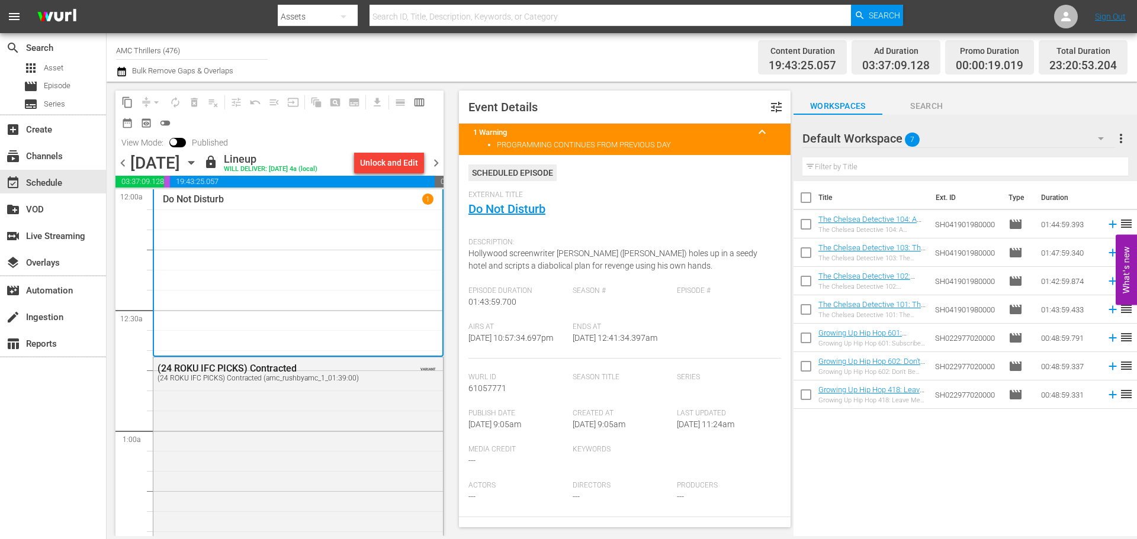
click at [441, 156] on span "chevron_right" at bounding box center [436, 163] width 15 height 15
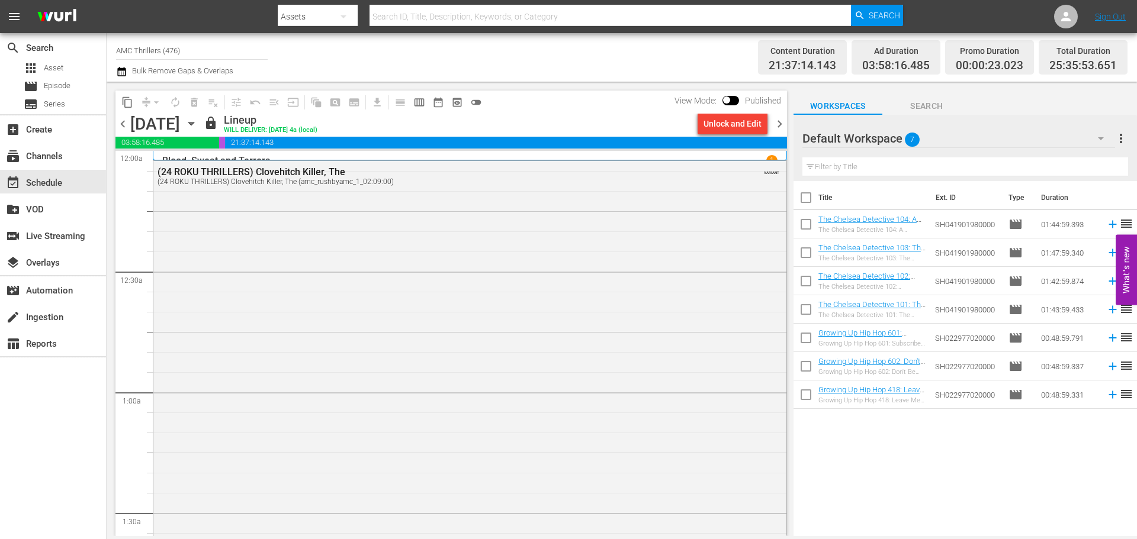
click at [312, 152] on div "Blood, Sweat and Terrors 1" at bounding box center [470, 156] width 634 height 10
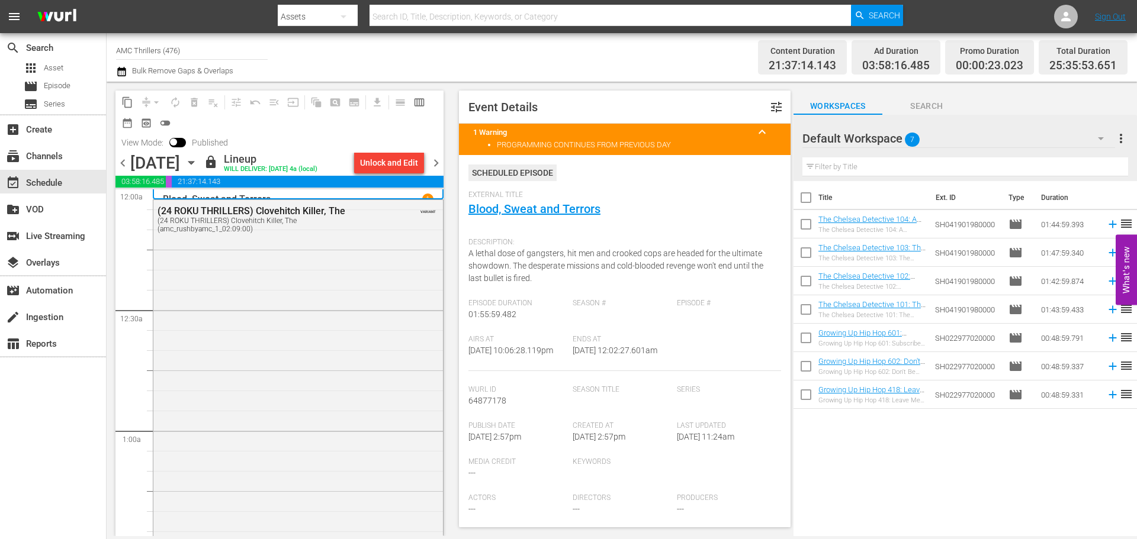
click at [437, 162] on span "chevron_right" at bounding box center [436, 163] width 15 height 15
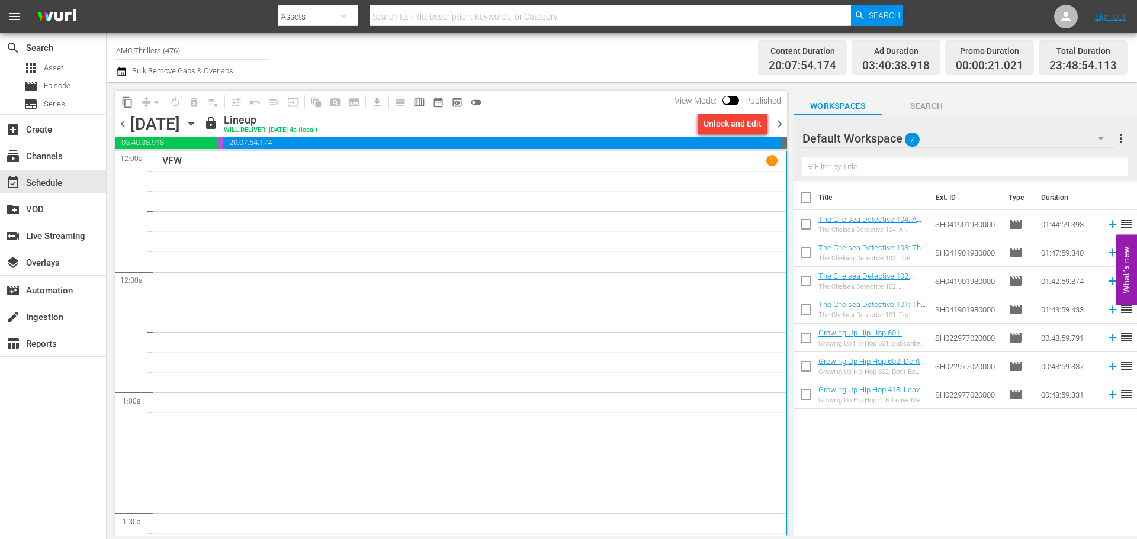
click at [410, 257] on div "VFW 1" at bounding box center [469, 348] width 615 height 387
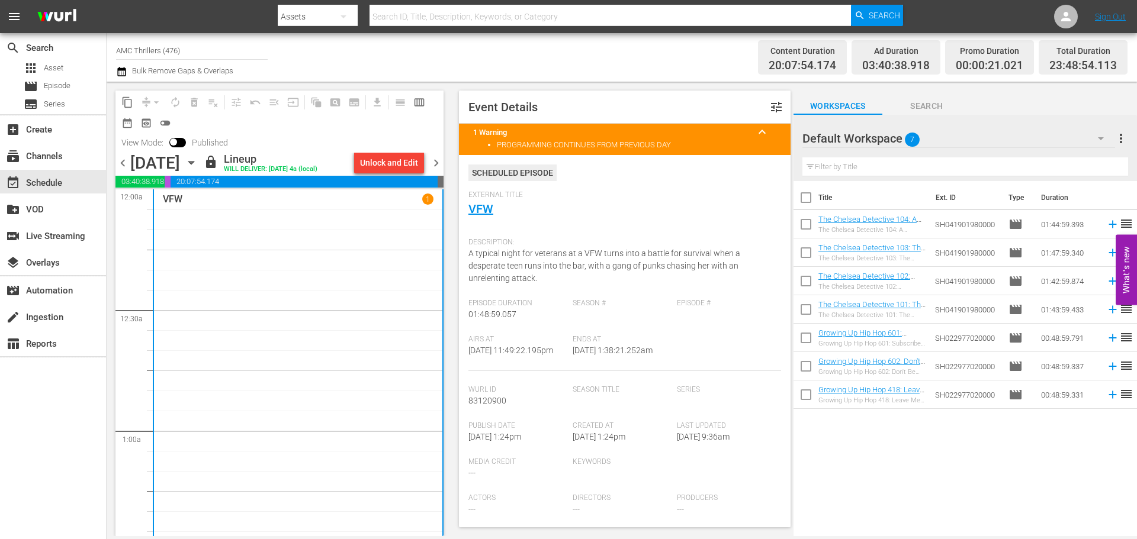
click at [122, 160] on span "chevron_left" at bounding box center [122, 163] width 15 height 15
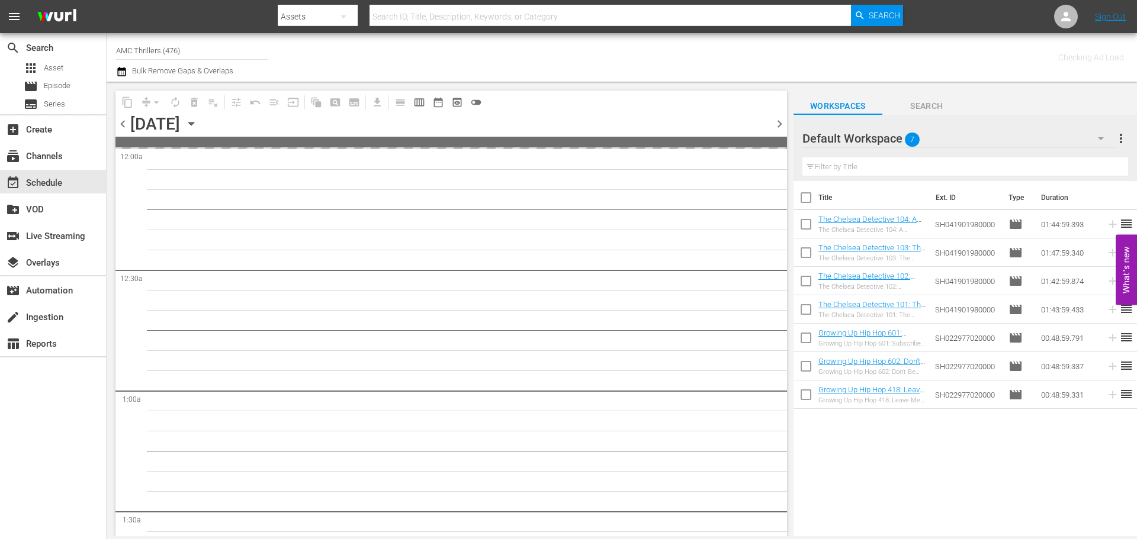
click at [784, 123] on span "chevron_right" at bounding box center [779, 124] width 15 height 15
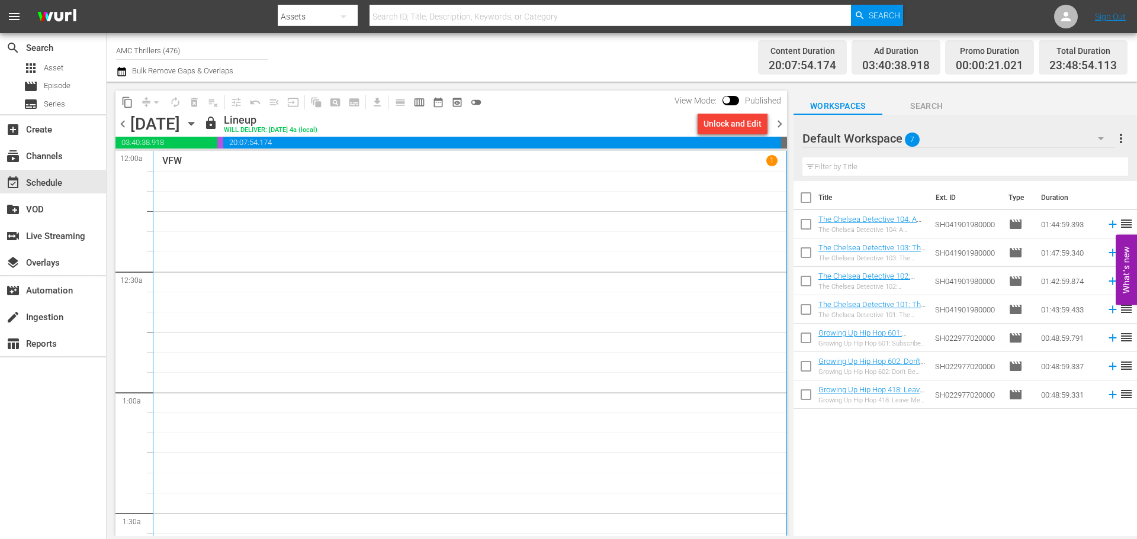
click at [782, 128] on span "chevron_right" at bounding box center [779, 124] width 15 height 15
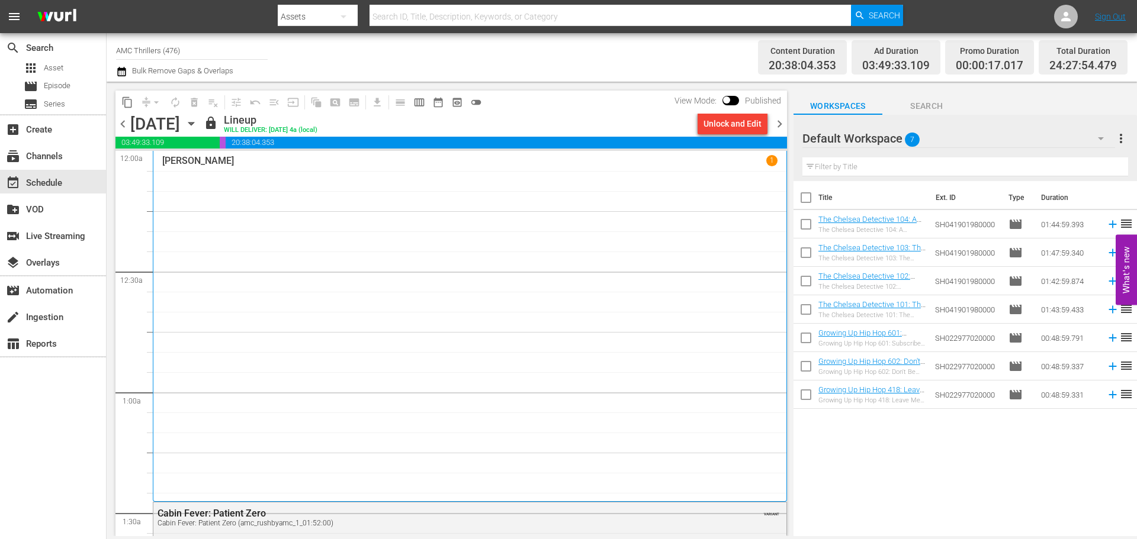
click at [290, 224] on div "[PERSON_NAME] 1" at bounding box center [469, 326] width 615 height 342
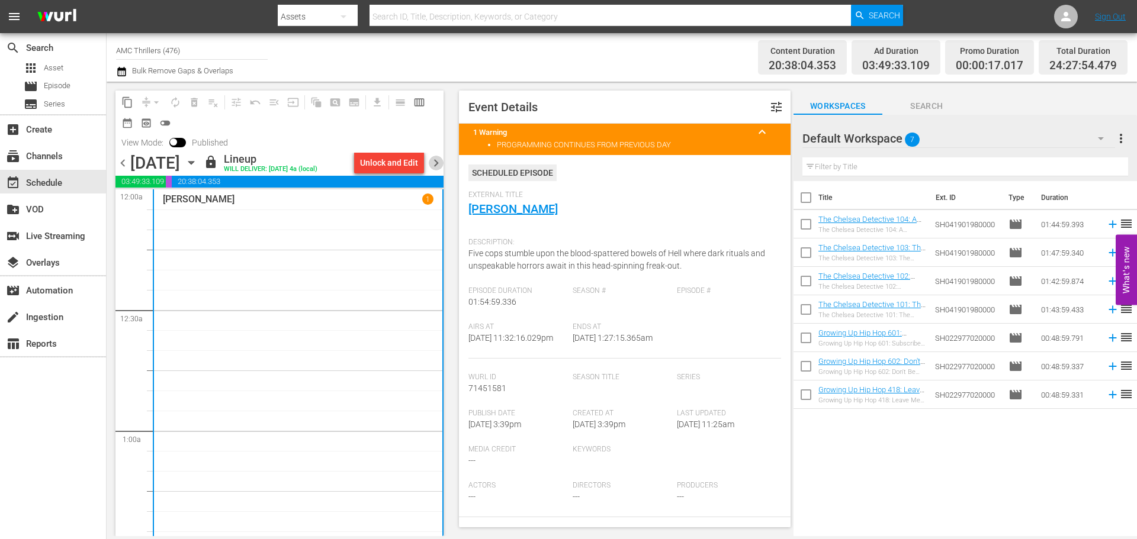
click at [438, 164] on span "chevron_right" at bounding box center [436, 163] width 15 height 15
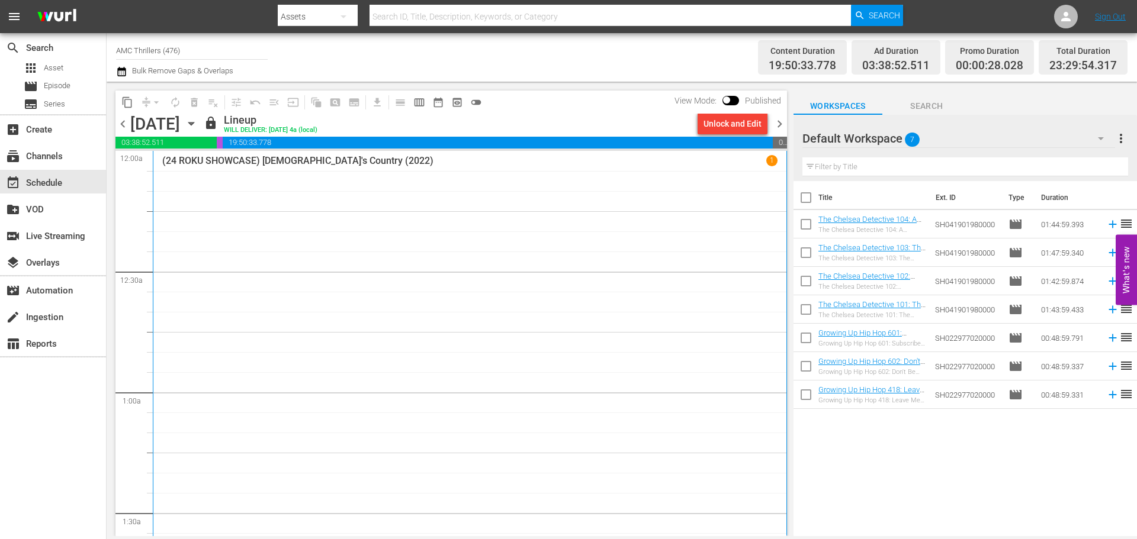
click at [271, 221] on div "(24 ROKU SHOWCASE) [DEMOGRAPHIC_DATA]'s Country (2022) 1" at bounding box center [469, 382] width 615 height 455
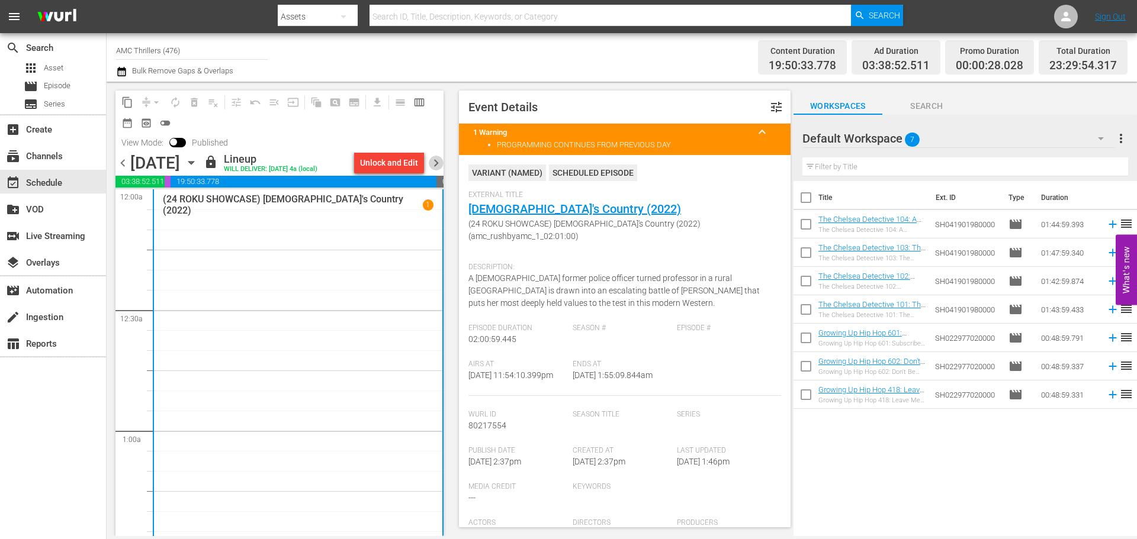
click at [432, 163] on span "chevron_right" at bounding box center [436, 163] width 15 height 15
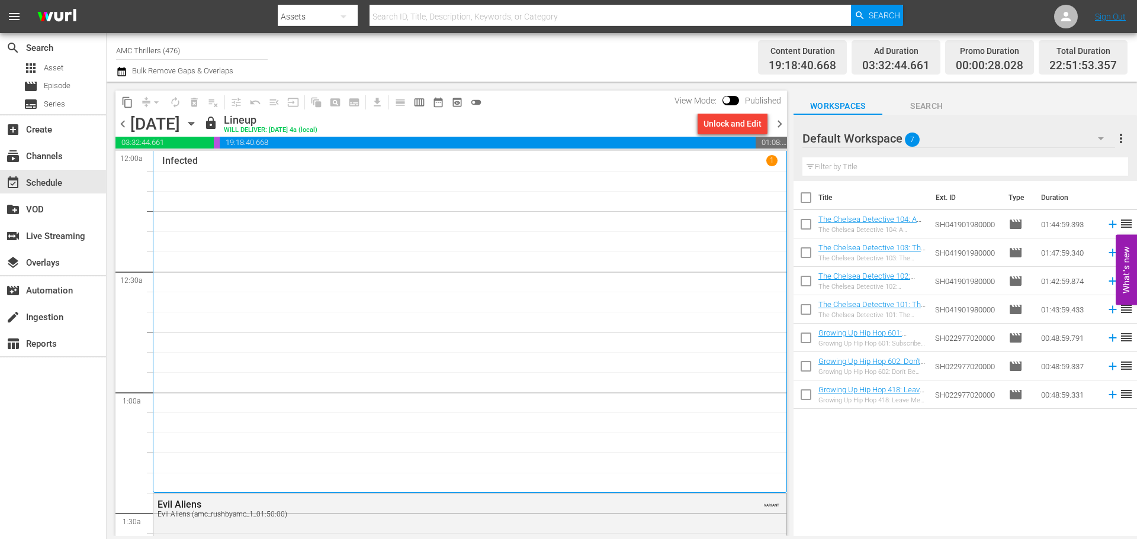
click at [322, 239] on div "Infected 1" at bounding box center [469, 321] width 615 height 333
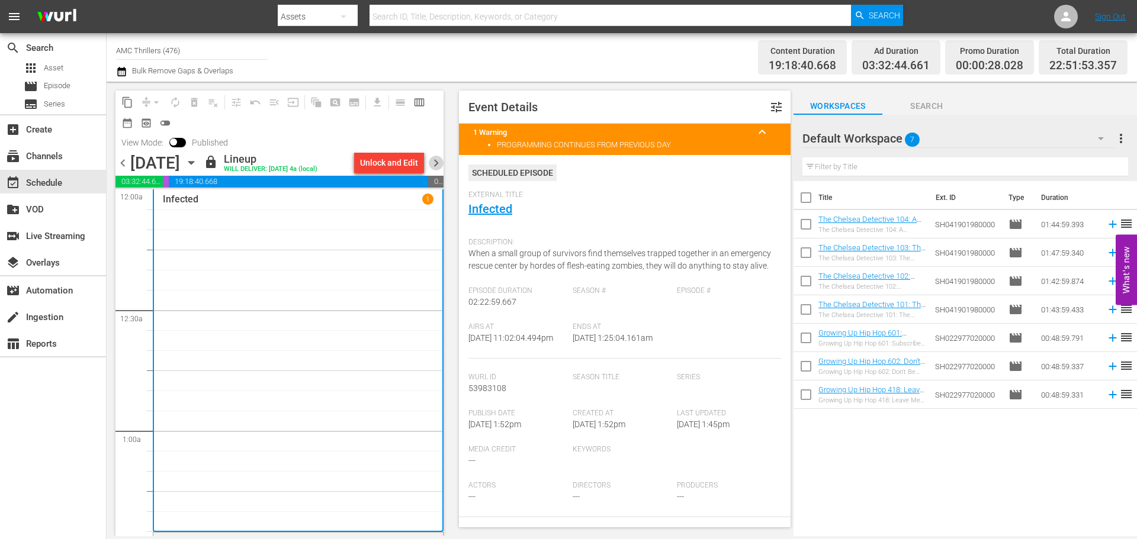
click at [437, 160] on span "chevron_right" at bounding box center [436, 163] width 15 height 15
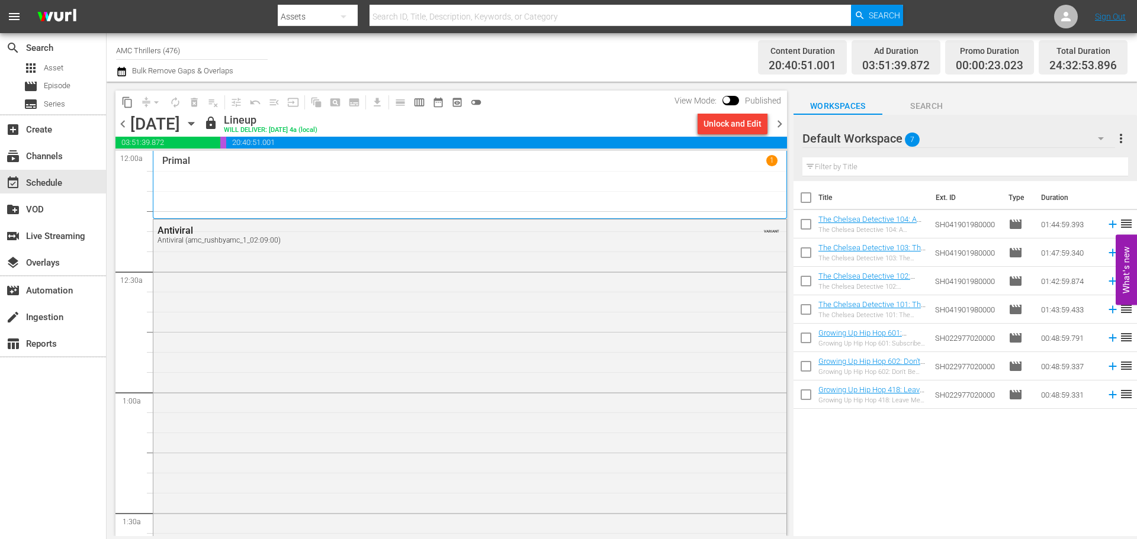
click at [472, 170] on div "Primal 1" at bounding box center [469, 184] width 615 height 59
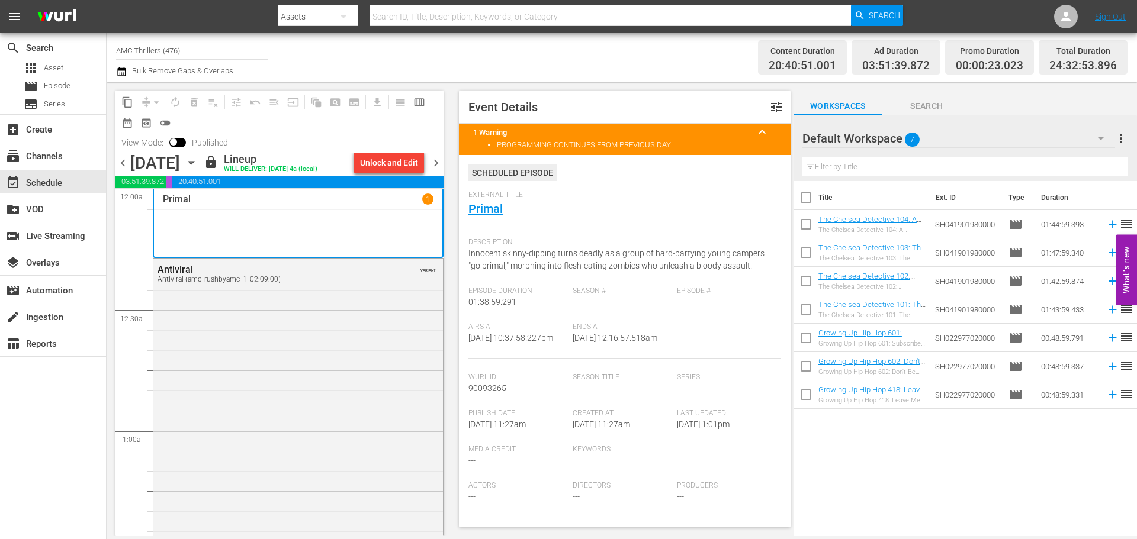
click at [441, 160] on span "chevron_right" at bounding box center [436, 163] width 15 height 15
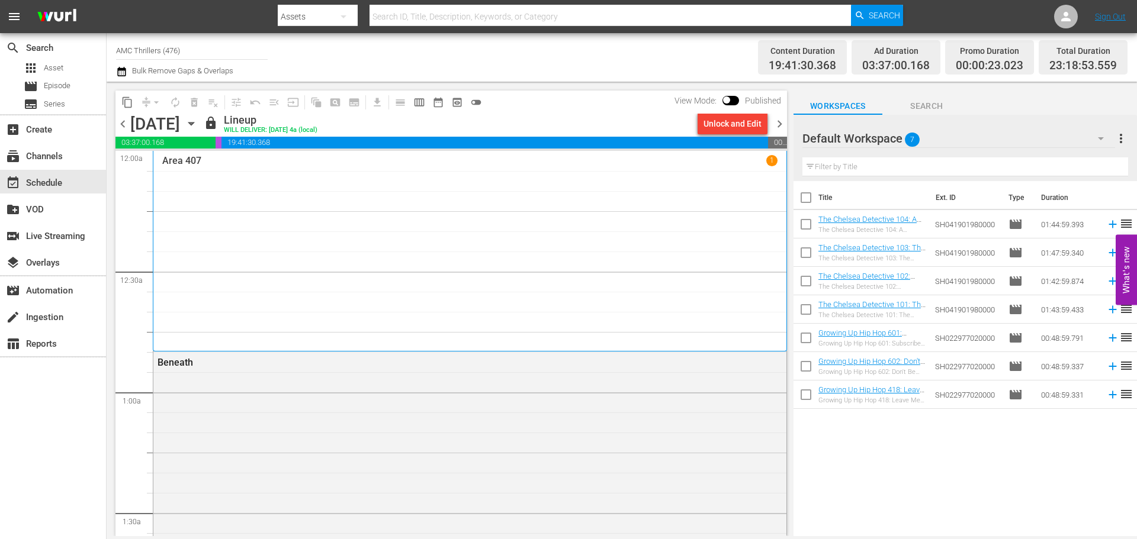
click at [279, 217] on div "Area 407 1" at bounding box center [469, 251] width 615 height 192
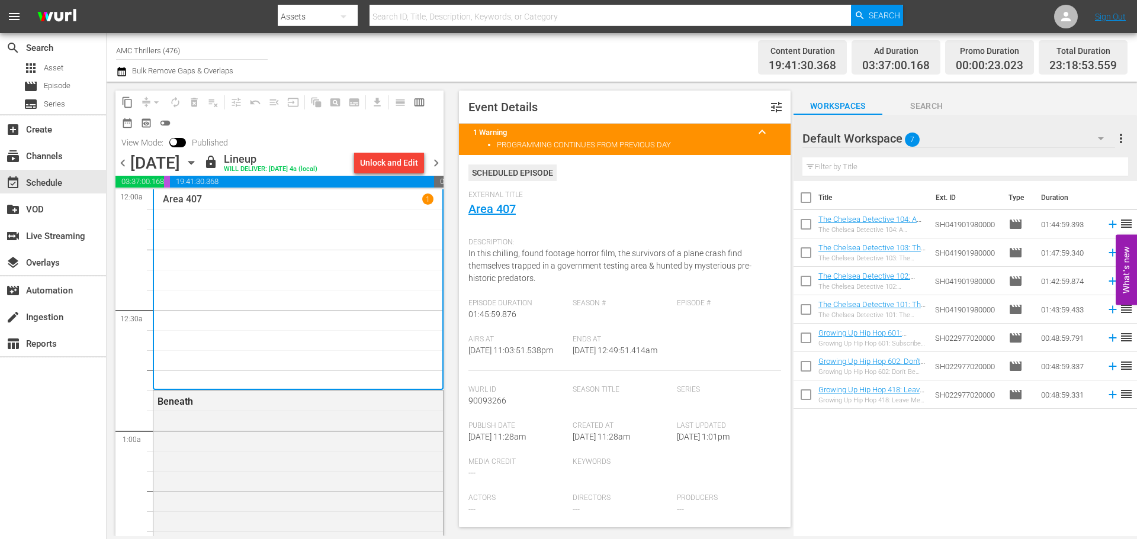
click at [438, 169] on span "chevron_right" at bounding box center [436, 163] width 15 height 15
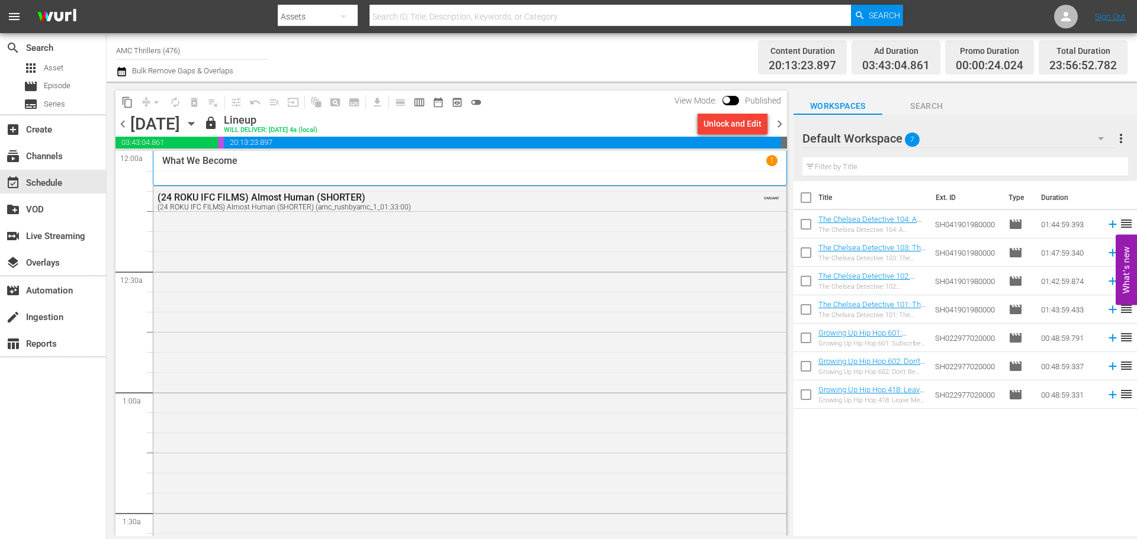
click at [558, 165] on div "What We Become 1" at bounding box center [469, 160] width 615 height 11
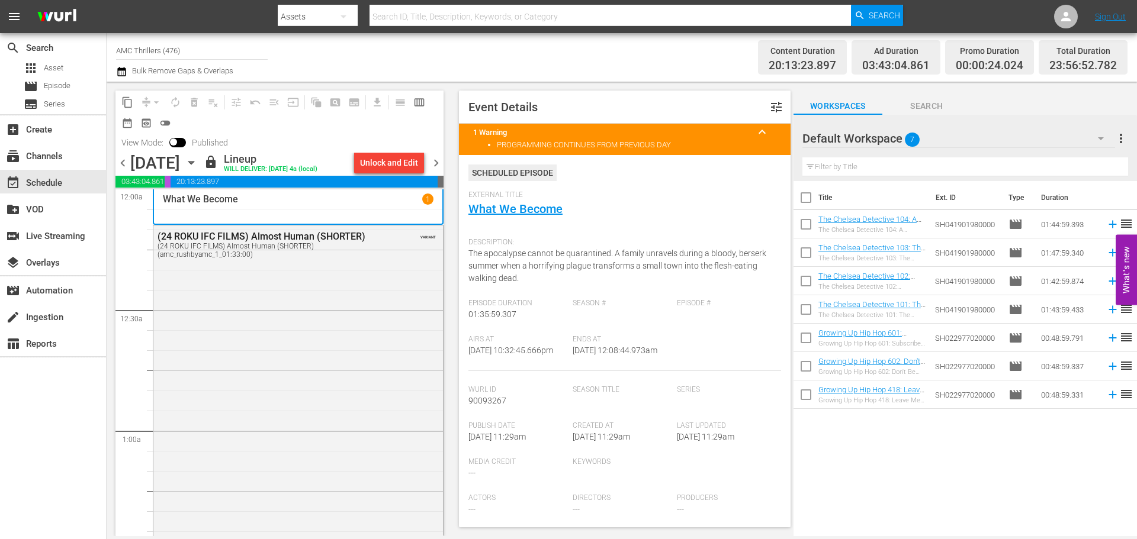
click at [442, 168] on span "chevron_right" at bounding box center [436, 163] width 15 height 15
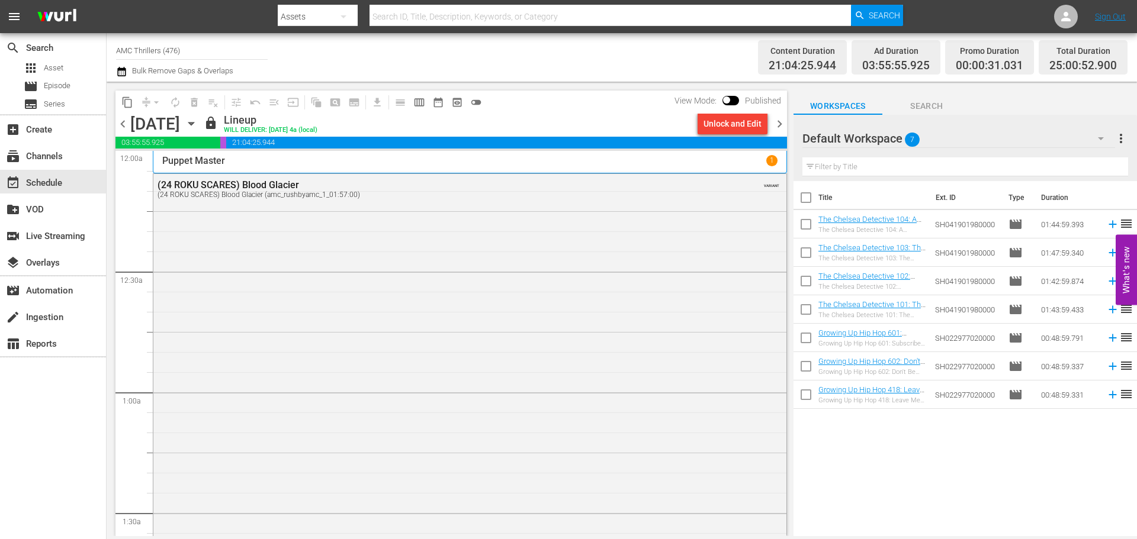
click at [454, 163] on div "Puppet Master 1" at bounding box center [469, 160] width 615 height 11
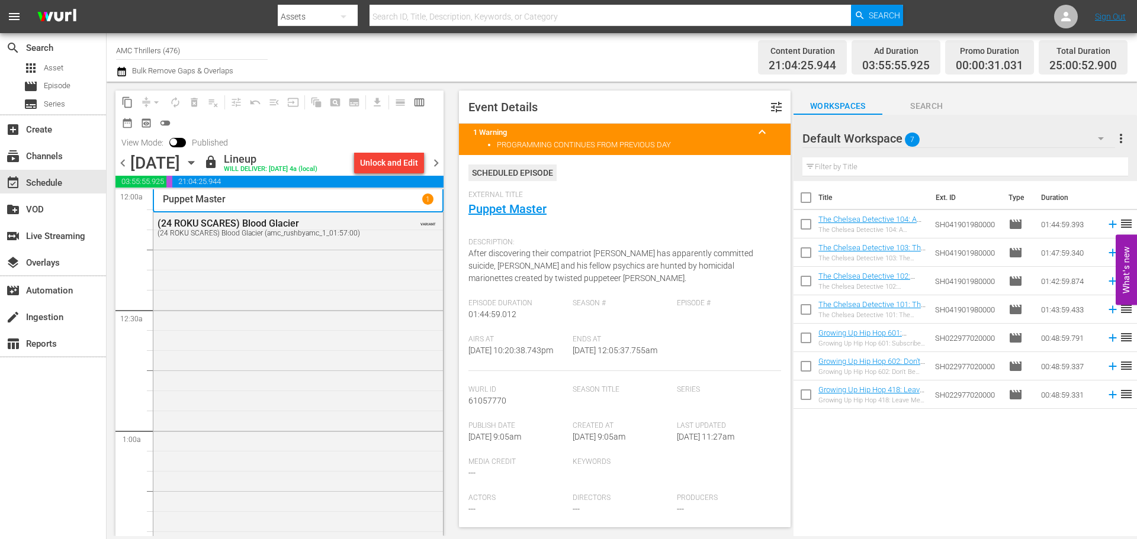
click at [441, 161] on span "chevron_right" at bounding box center [436, 163] width 15 height 15
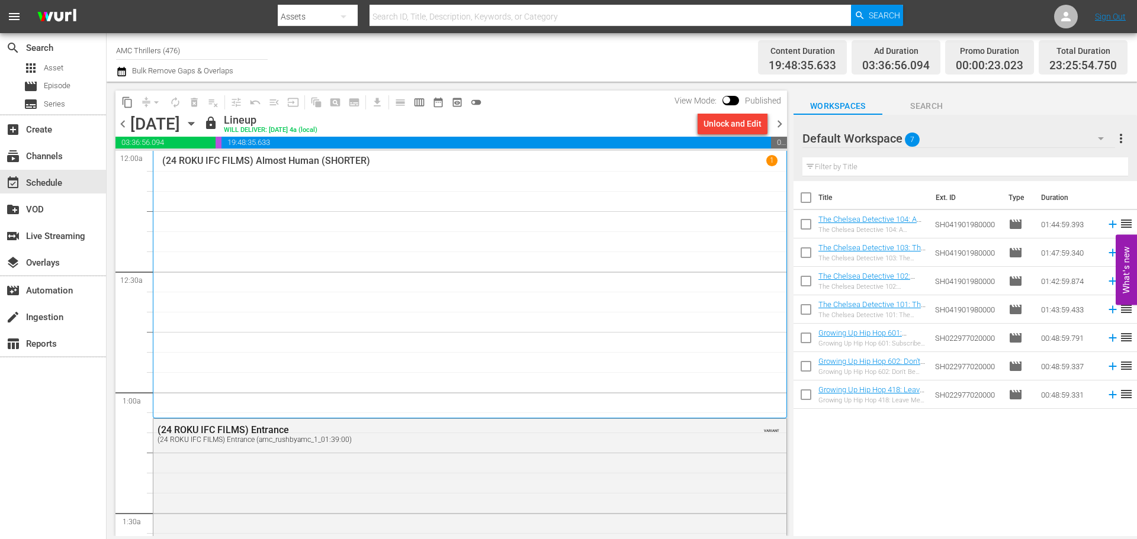
click at [353, 236] on div "(24 ROKU IFC FILMS) Almost Human (SHORTER) 1" at bounding box center [469, 284] width 615 height 259
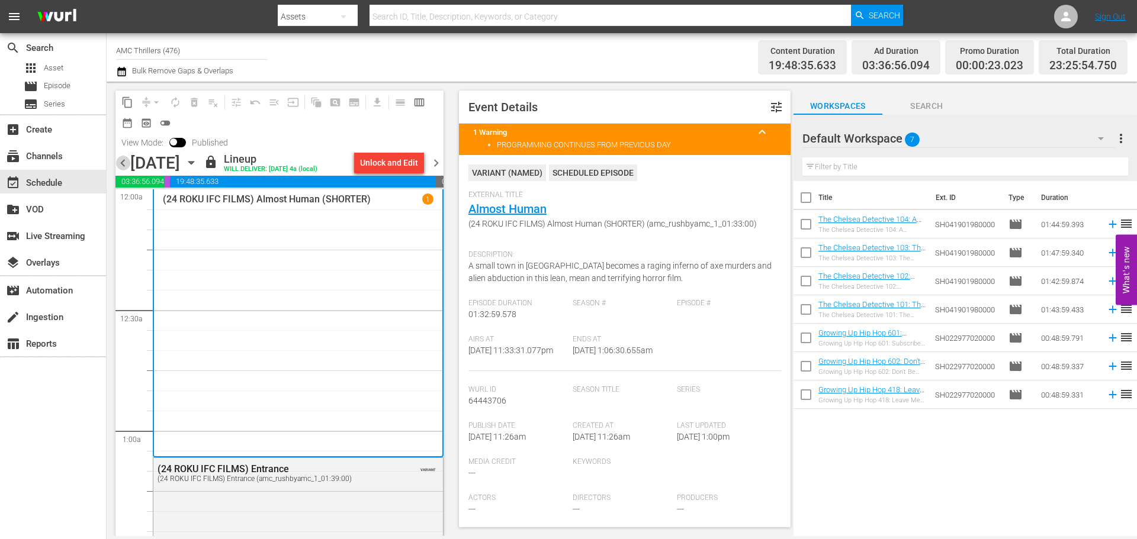
click at [118, 156] on span "chevron_left" at bounding box center [122, 163] width 15 height 15
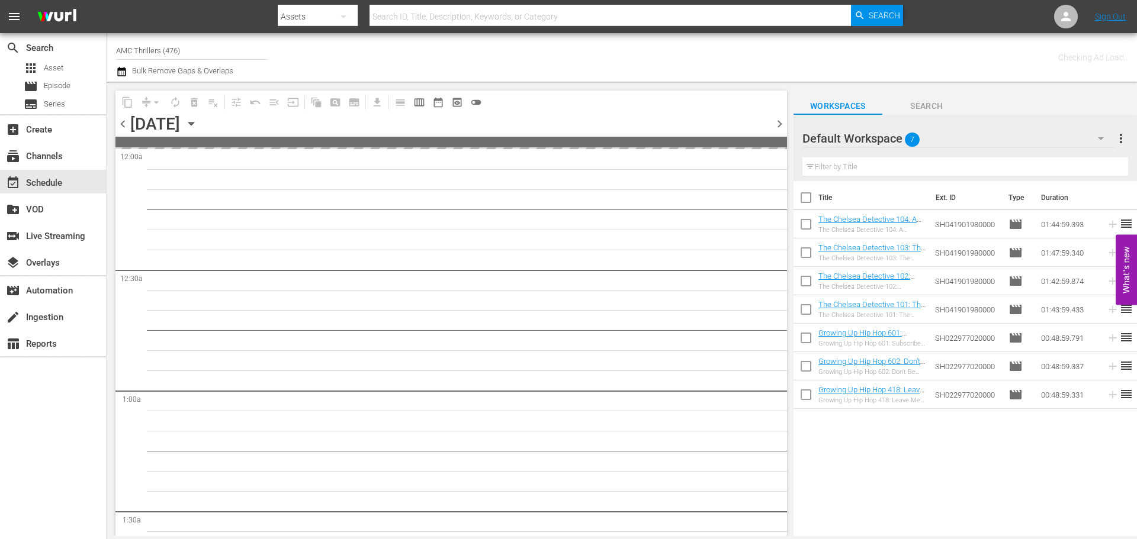
click at [781, 131] on span "chevron_right" at bounding box center [779, 124] width 15 height 15
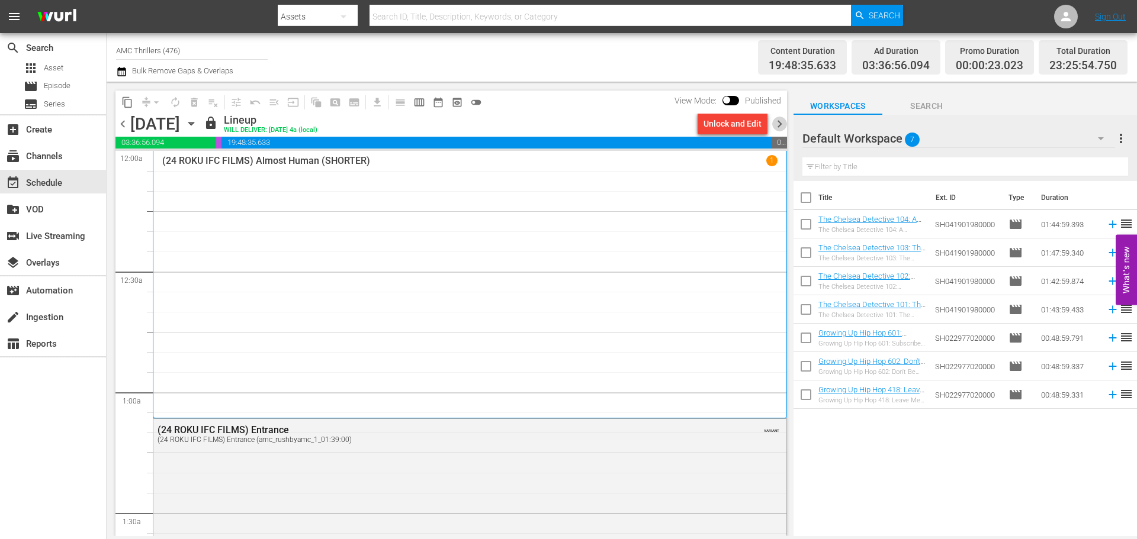
click at [778, 118] on span "chevron_right" at bounding box center [779, 124] width 15 height 15
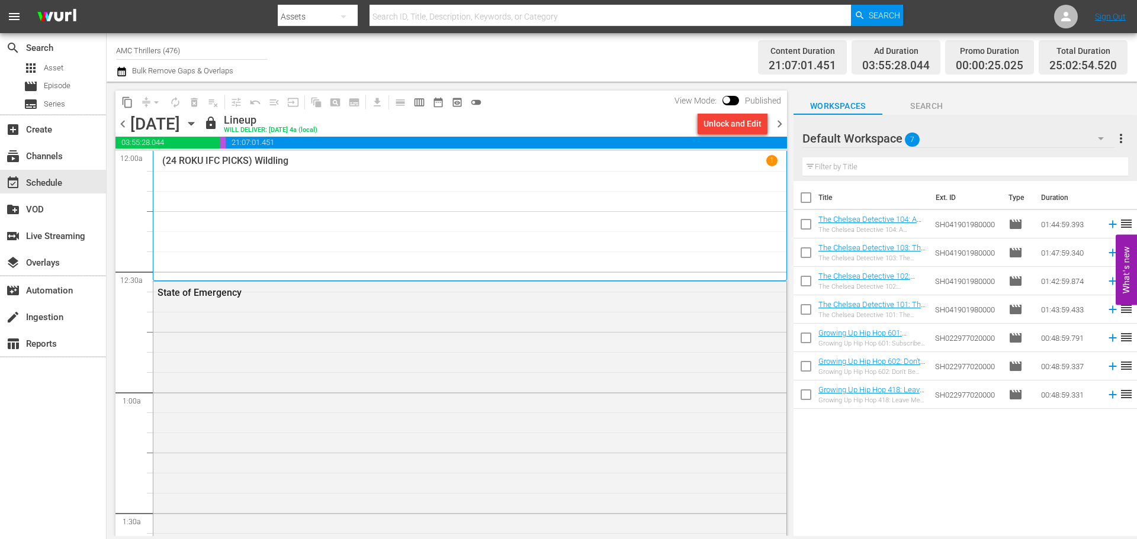
click at [310, 220] on div "(24 ROKU IFC PICKS) Wildling 1" at bounding box center [469, 215] width 615 height 121
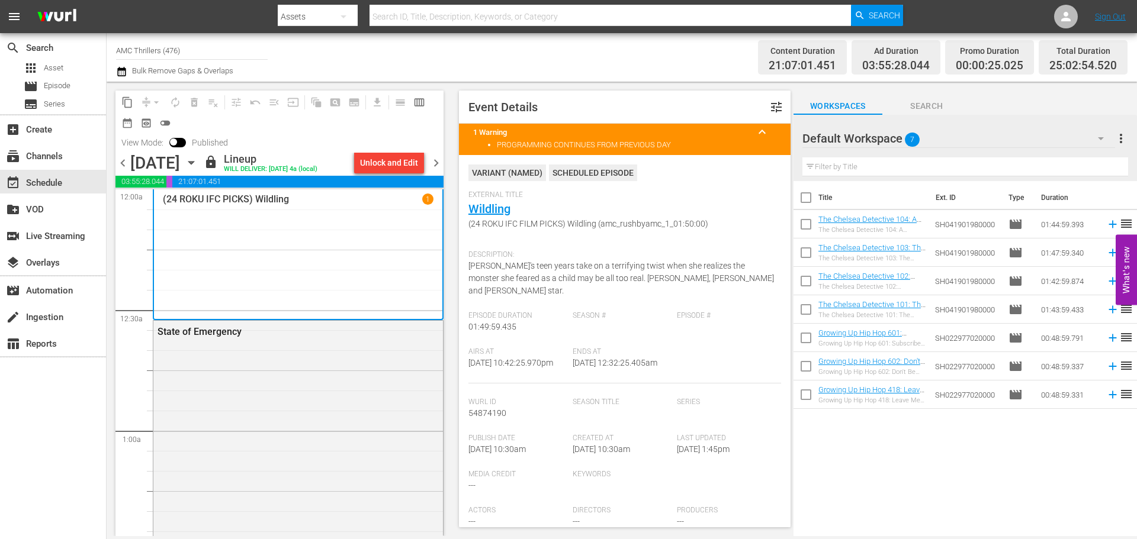
click at [126, 160] on span "chevron_left" at bounding box center [122, 163] width 15 height 15
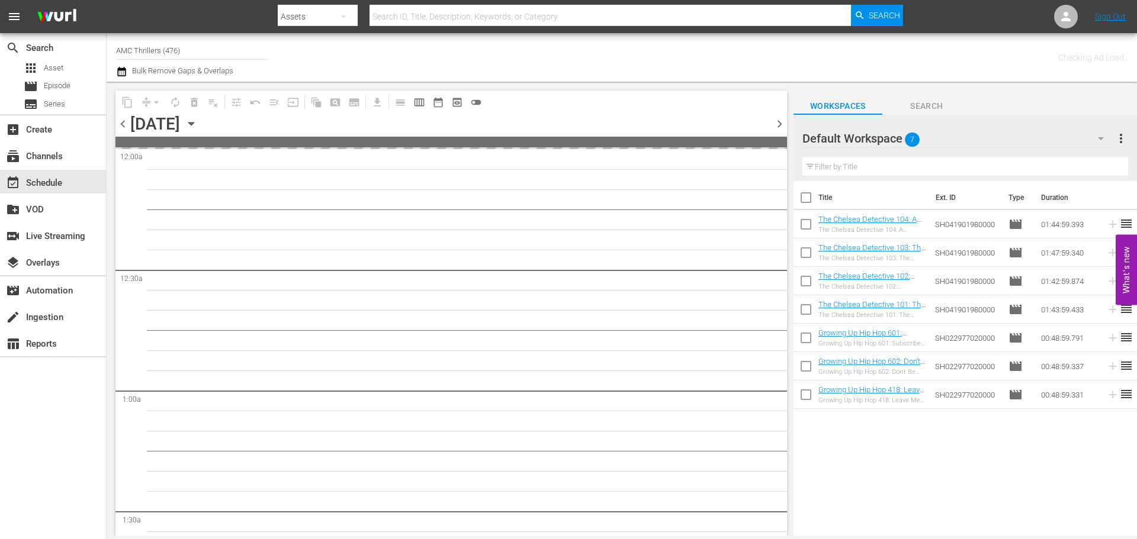
click at [781, 122] on span "chevron_right" at bounding box center [779, 124] width 15 height 15
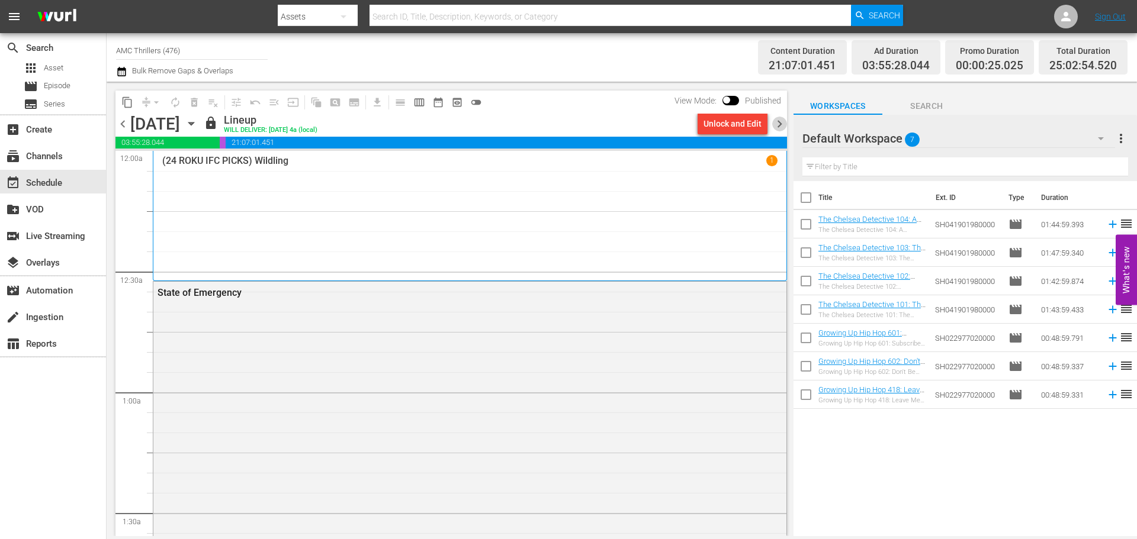
click at [781, 122] on span "chevron_right" at bounding box center [779, 124] width 15 height 15
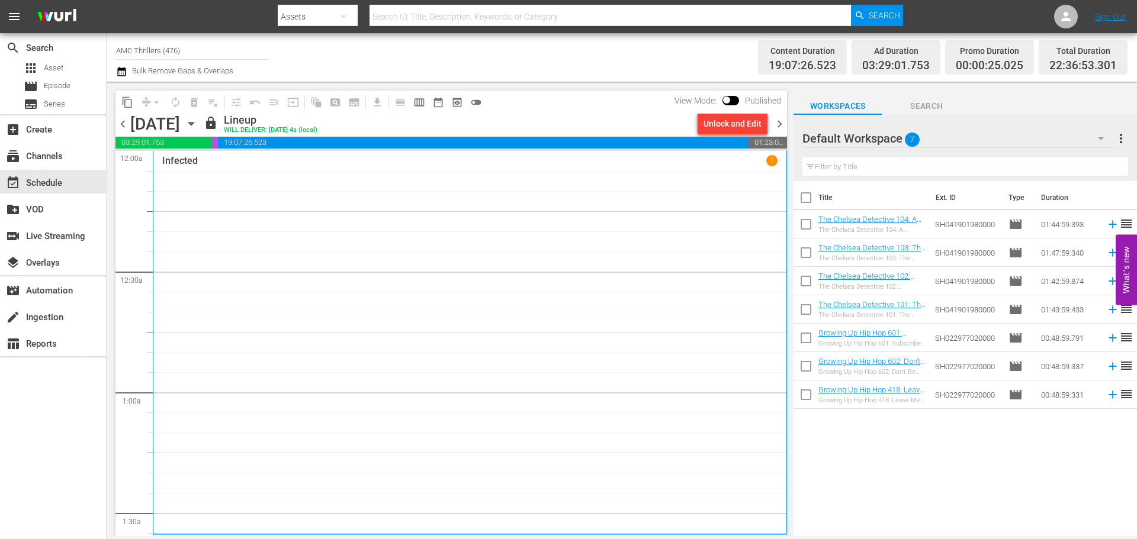
click at [265, 268] on div "Infected 1" at bounding box center [469, 342] width 615 height 375
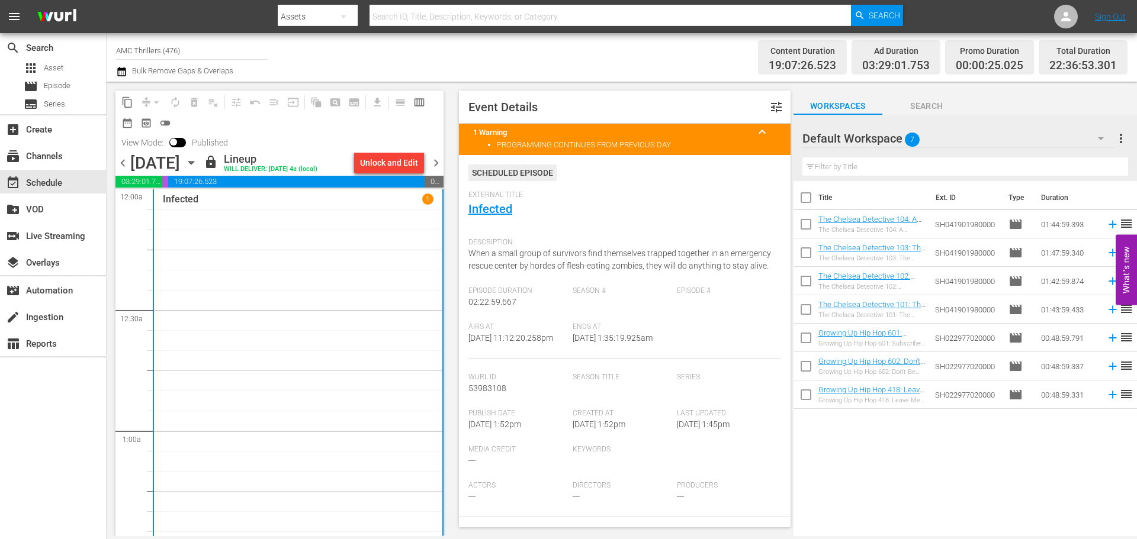
click at [435, 171] on div "chevron_left [DATE] [DATE] lock Lineup WILL DELIVER: [DATE] 4a (local) Unlock a…" at bounding box center [279, 164] width 328 height 23
click at [435, 166] on span "chevron_right" at bounding box center [436, 163] width 15 height 15
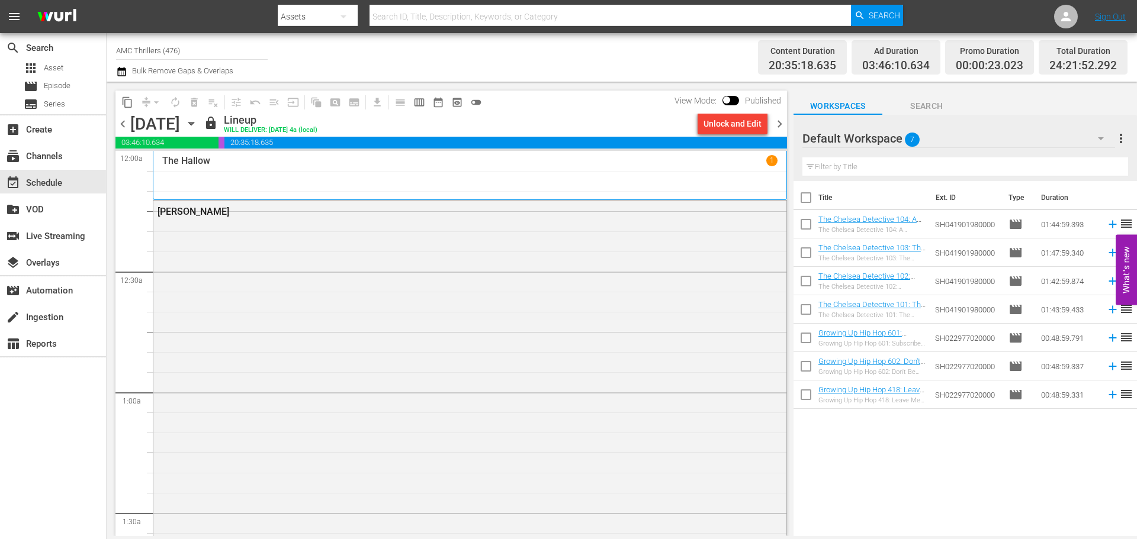
click at [513, 178] on div "The Hallow 1" at bounding box center [469, 175] width 615 height 40
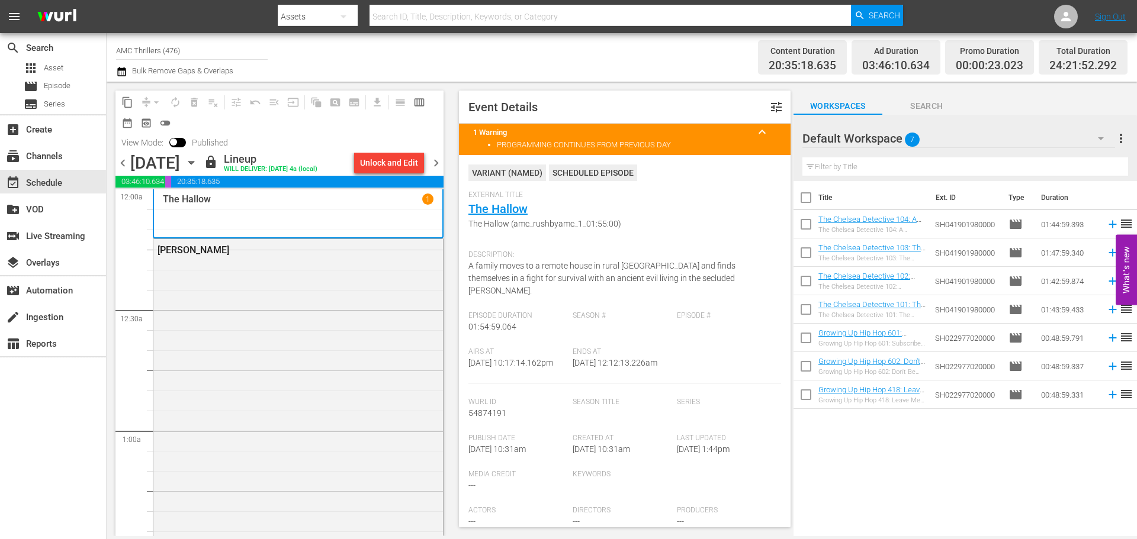
click at [437, 163] on span "chevron_right" at bounding box center [436, 163] width 15 height 15
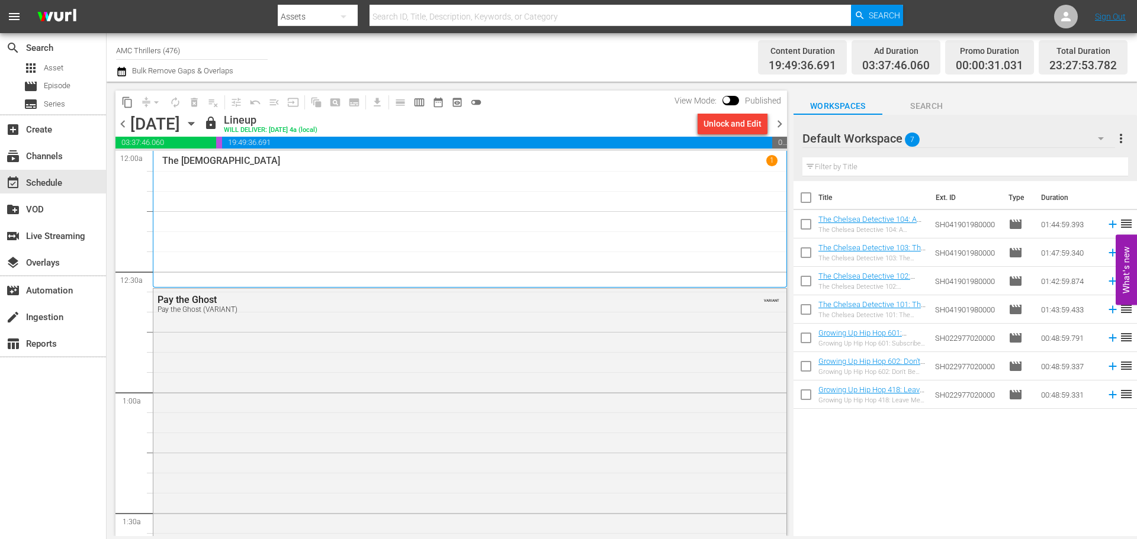
click at [200, 211] on div "The [DEMOGRAPHIC_DATA] 1" at bounding box center [469, 219] width 615 height 128
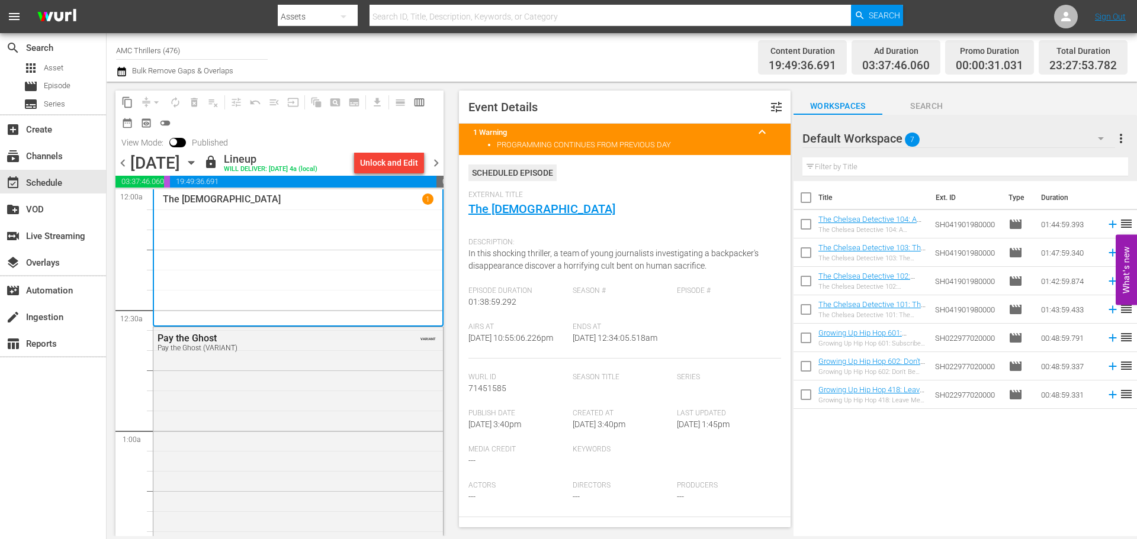
click at [120, 163] on span "chevron_left" at bounding box center [122, 163] width 15 height 15
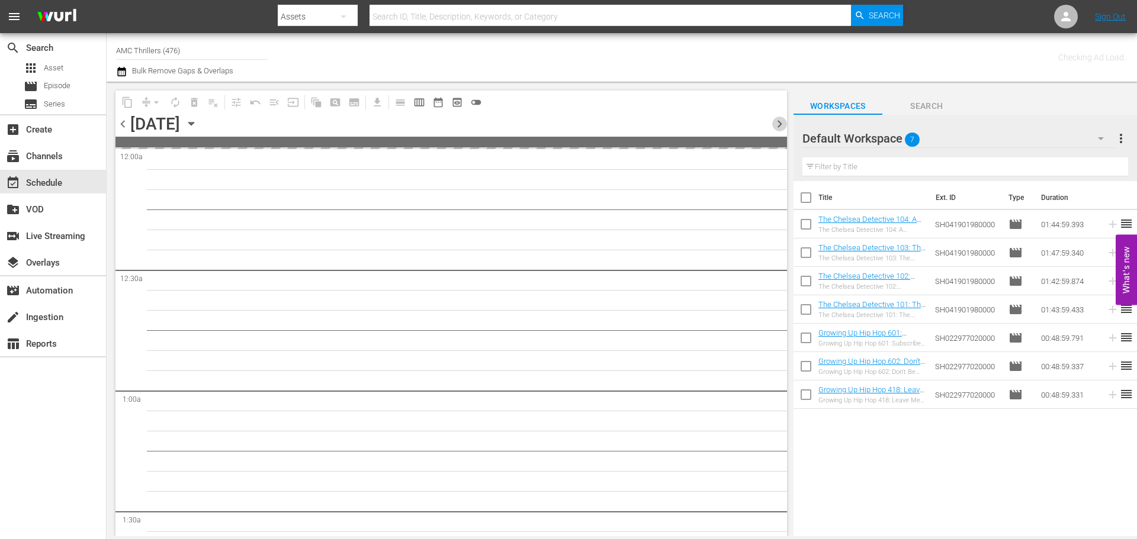
click at [774, 123] on span "chevron_right" at bounding box center [779, 124] width 15 height 15
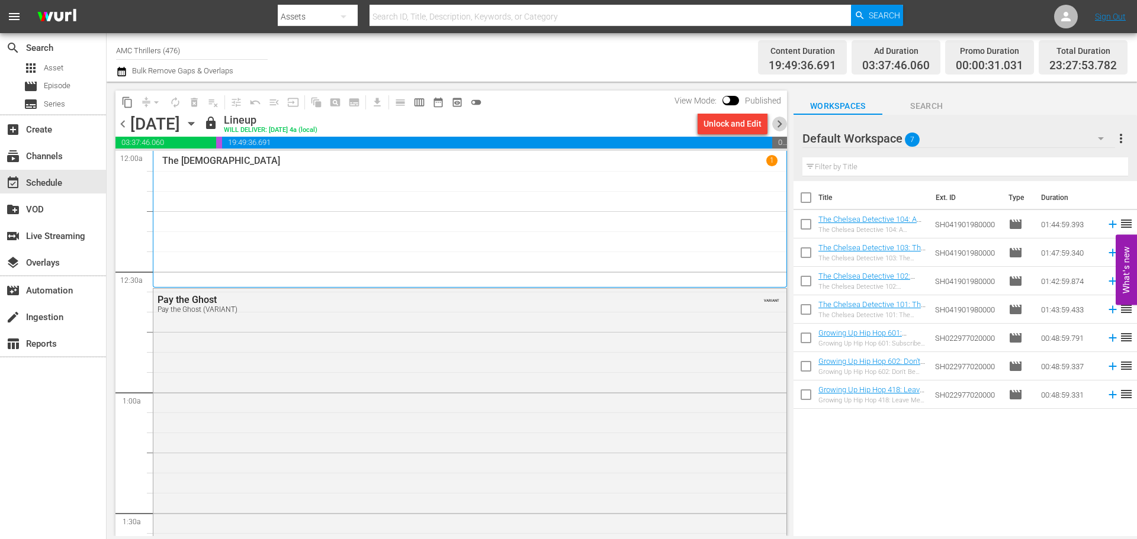
click at [781, 120] on span "chevron_right" at bounding box center [779, 124] width 15 height 15
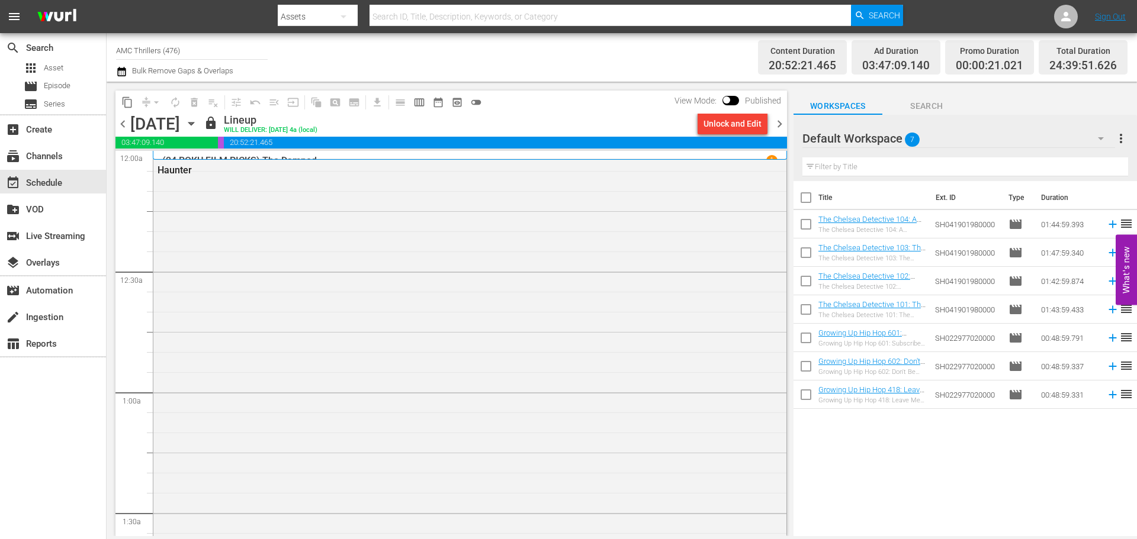
click at [404, 156] on div "(24 ROKU FILM PICKS) The Damned 1" at bounding box center [469, 160] width 615 height 11
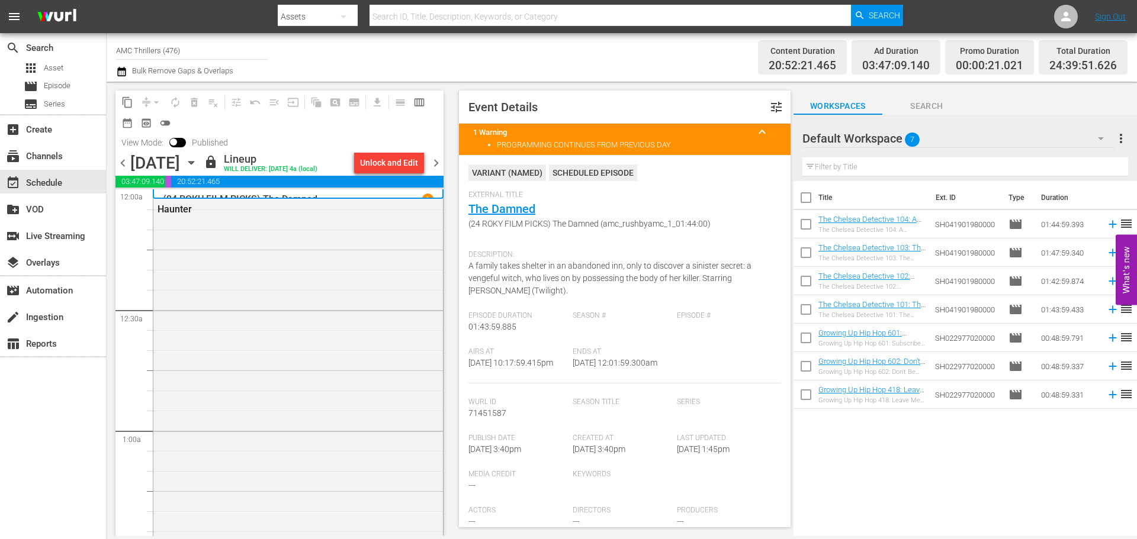
click at [439, 160] on span "chevron_right" at bounding box center [436, 163] width 15 height 15
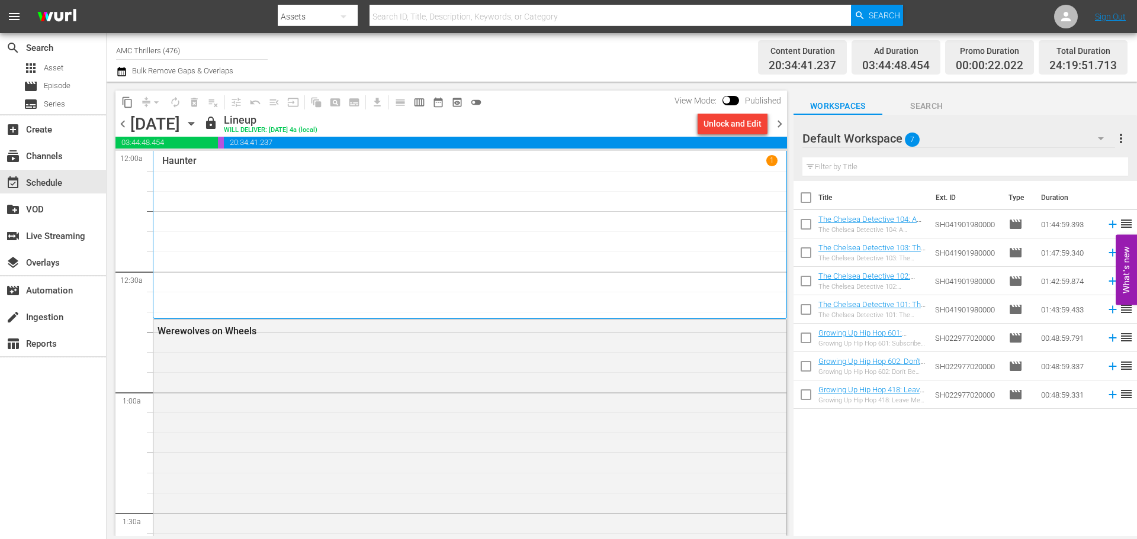
click at [331, 208] on div "Haunter 1" at bounding box center [469, 235] width 615 height 160
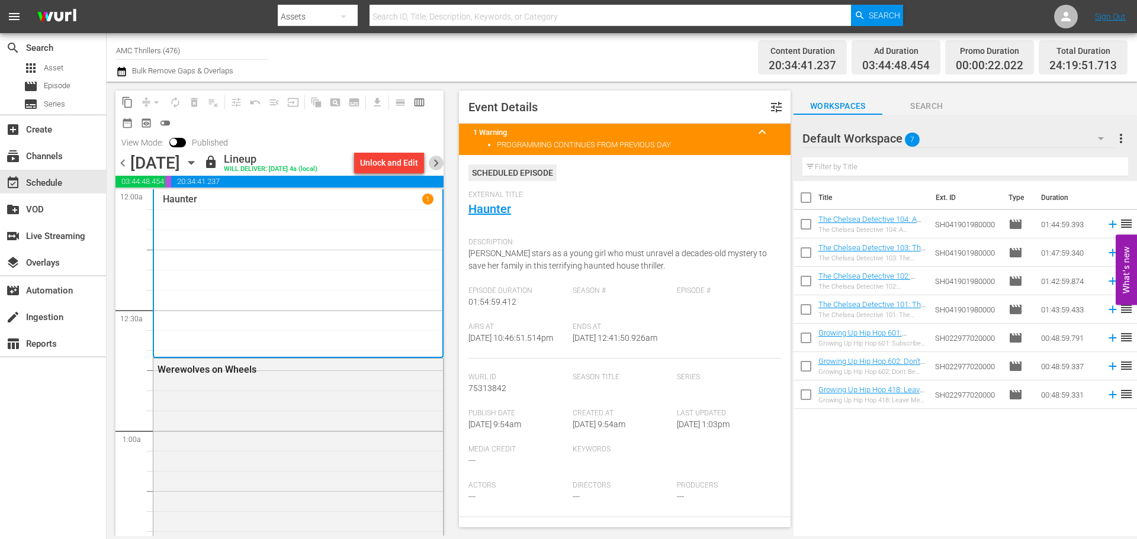
click at [434, 169] on span "chevron_right" at bounding box center [436, 163] width 15 height 15
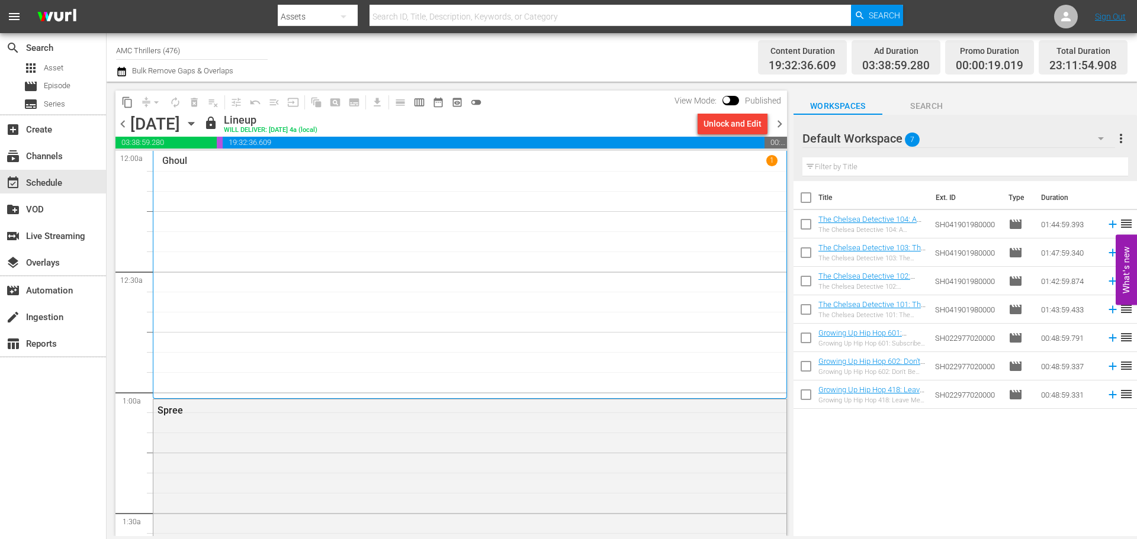
click at [443, 220] on div "Ghoul 1" at bounding box center [469, 275] width 615 height 240
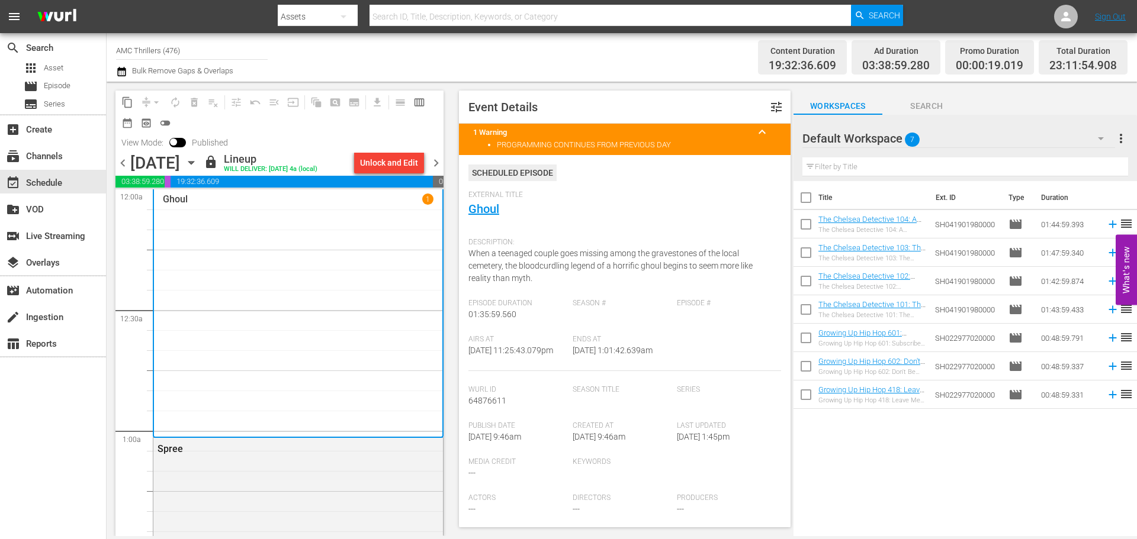
click at [438, 165] on span "chevron_right" at bounding box center [436, 163] width 15 height 15
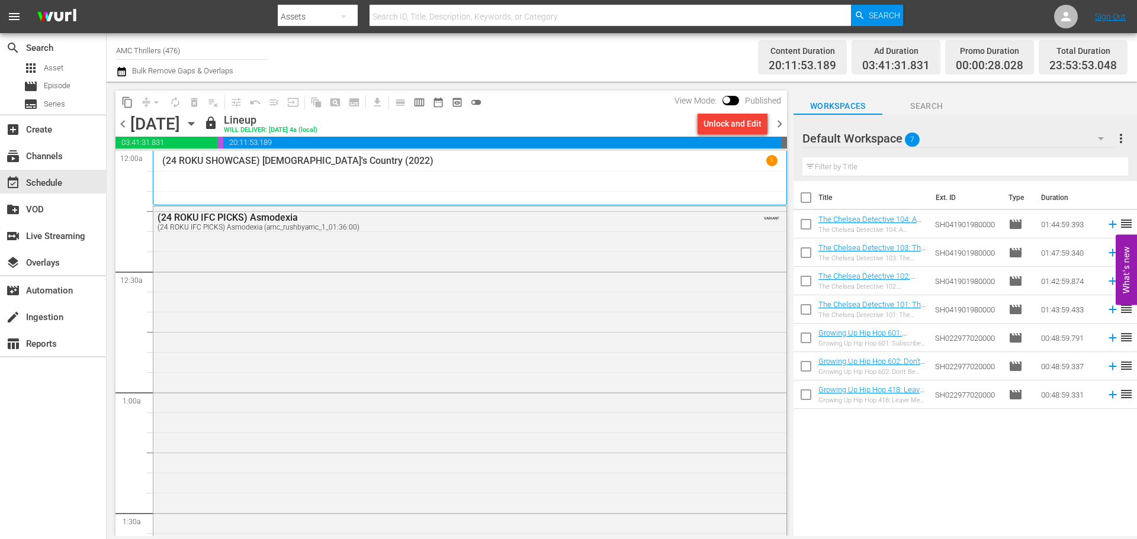
click at [396, 184] on div "(24 ROKU SHOWCASE) [DEMOGRAPHIC_DATA]'s Country (2022) 1" at bounding box center [469, 178] width 615 height 46
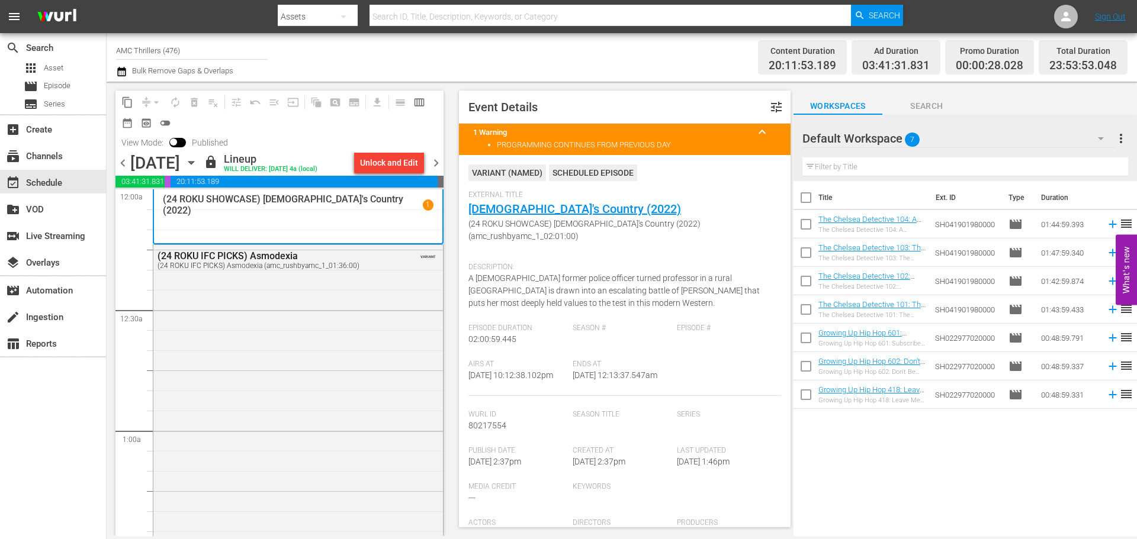
click at [435, 167] on span "chevron_right" at bounding box center [436, 163] width 15 height 15
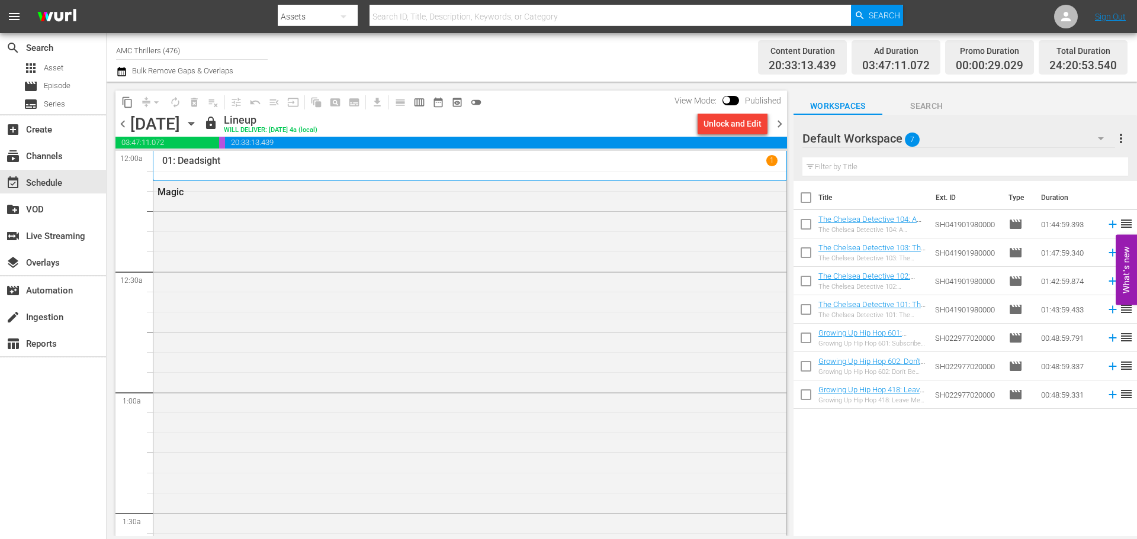
click at [532, 160] on div "01: Deadsight 1" at bounding box center [469, 160] width 615 height 11
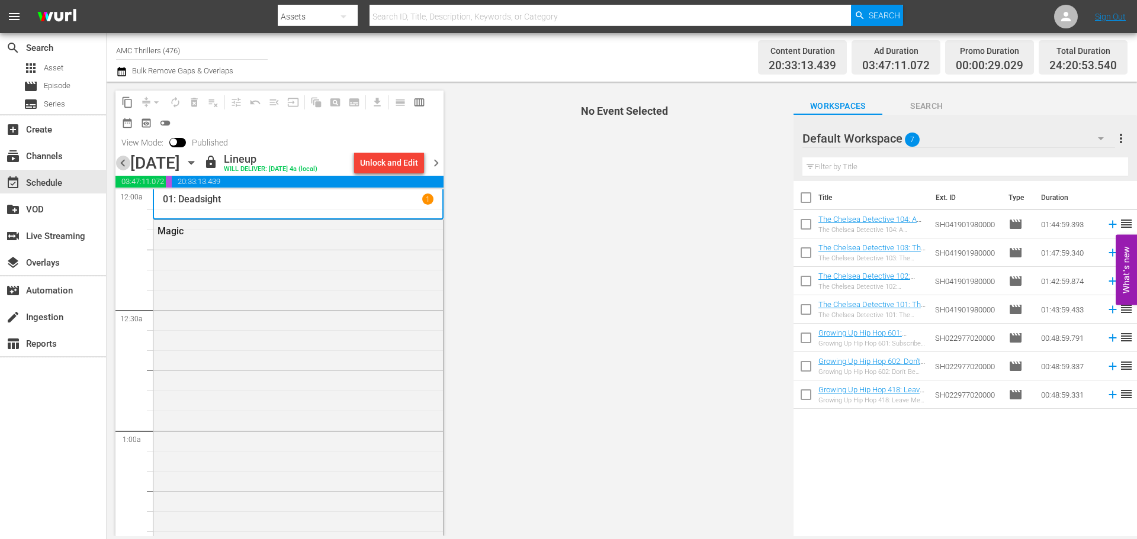
click at [127, 166] on span "chevron_left" at bounding box center [122, 163] width 15 height 15
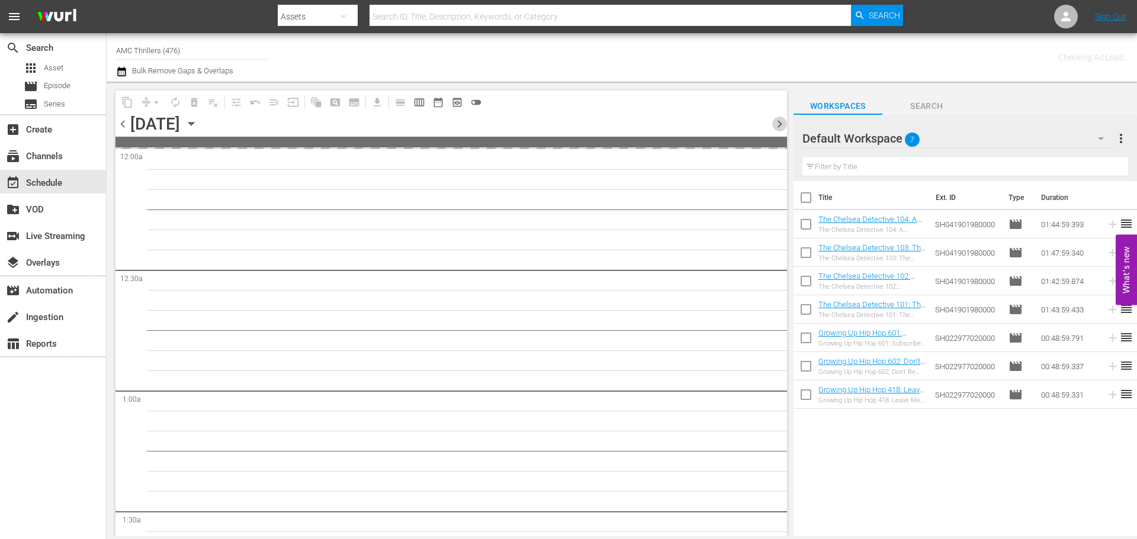
click at [777, 124] on span "chevron_right" at bounding box center [779, 124] width 15 height 15
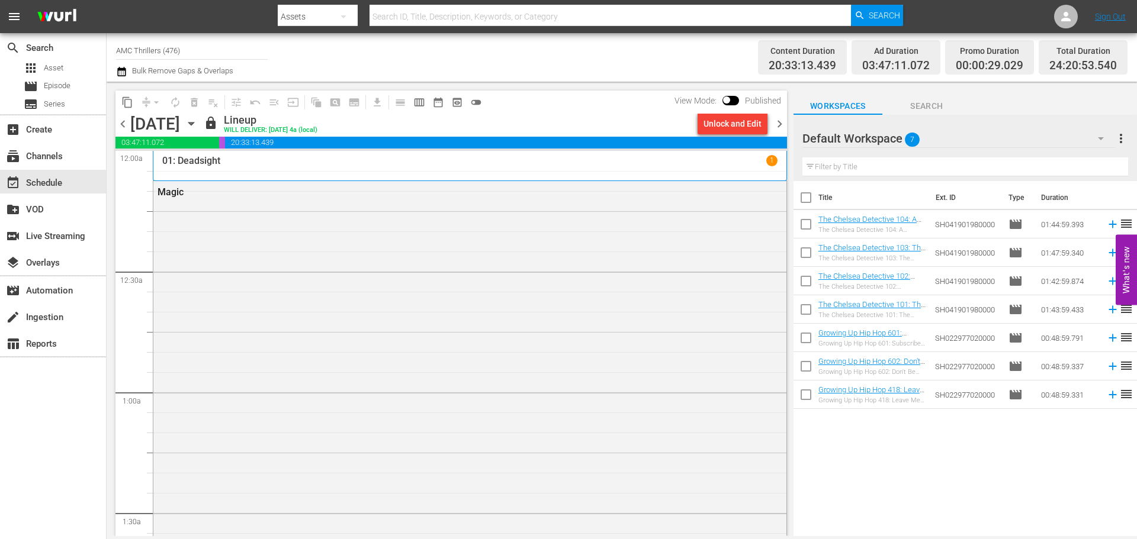
click at [314, 168] on div "01: Deadsight 1" at bounding box center [469, 165] width 615 height 21
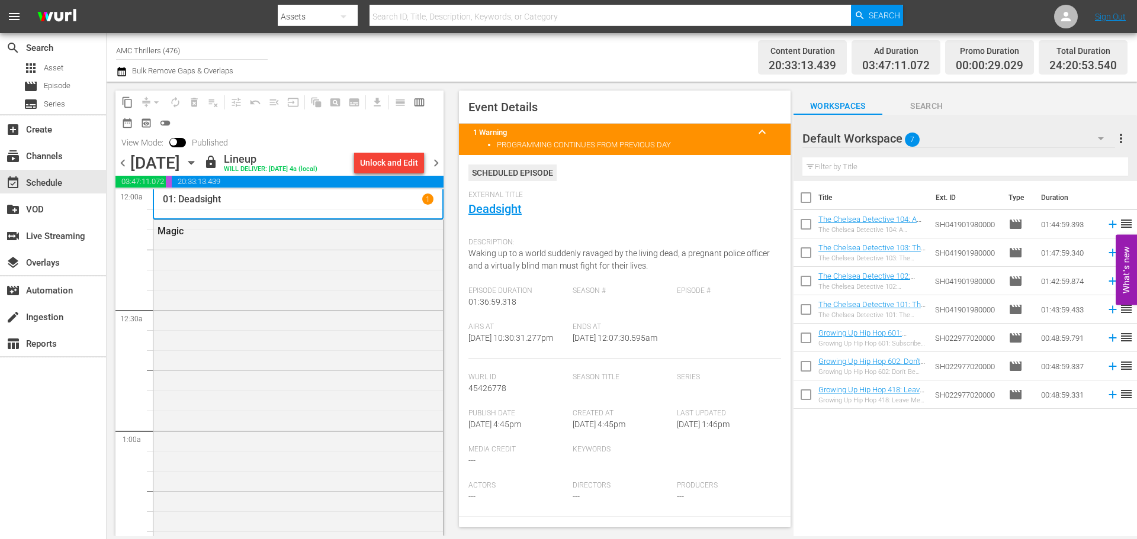
click at [445, 159] on div "content_copy compress arrow_drop_down autorenew_outlined delete_forever_outline…" at bounding box center [277, 309] width 340 height 455
click at [438, 159] on span "chevron_right" at bounding box center [436, 163] width 15 height 15
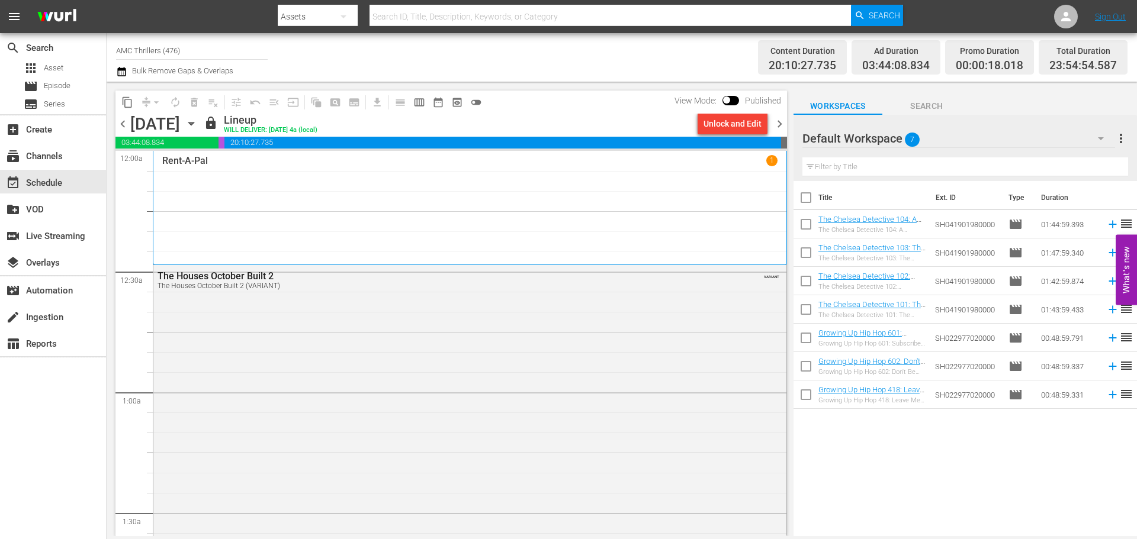
click at [499, 213] on div "Rent-A-Pal 1" at bounding box center [469, 207] width 615 height 105
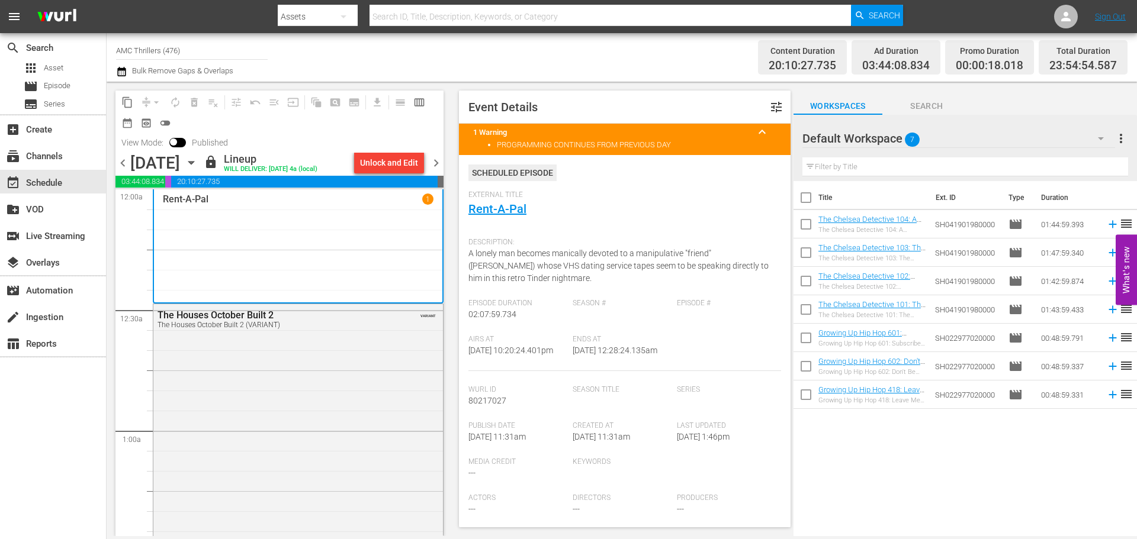
click at [434, 159] on span "chevron_right" at bounding box center [436, 163] width 15 height 15
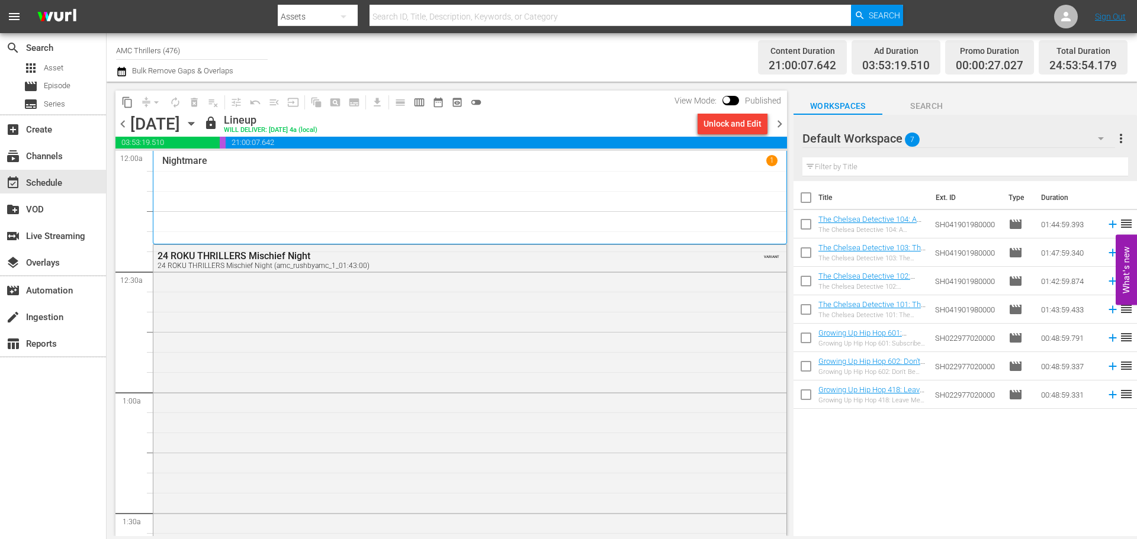
click at [471, 189] on div "Nightmare 1" at bounding box center [469, 197] width 615 height 85
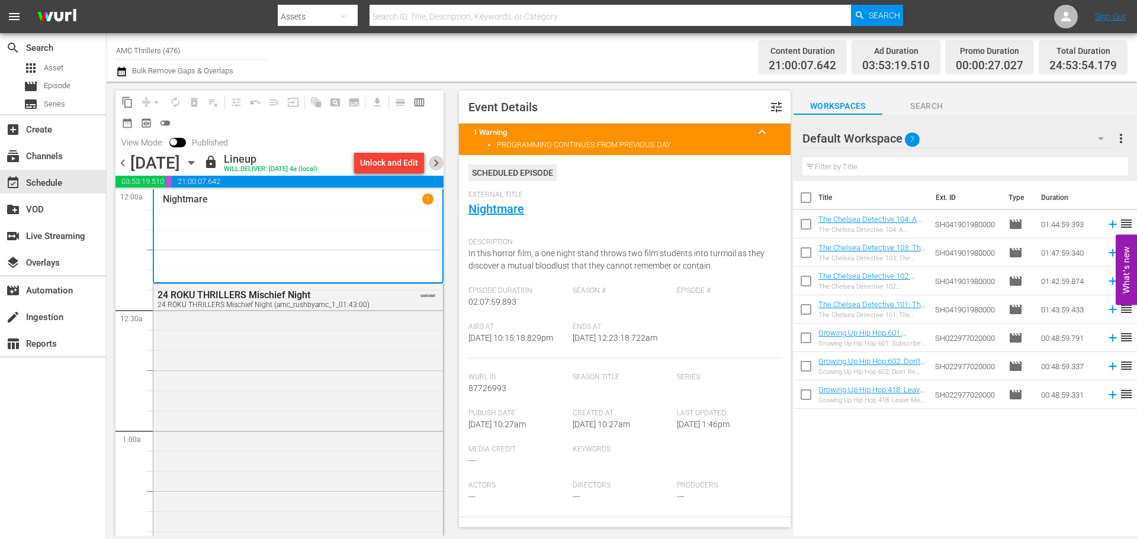
click at [435, 166] on span "chevron_right" at bounding box center [436, 163] width 15 height 15
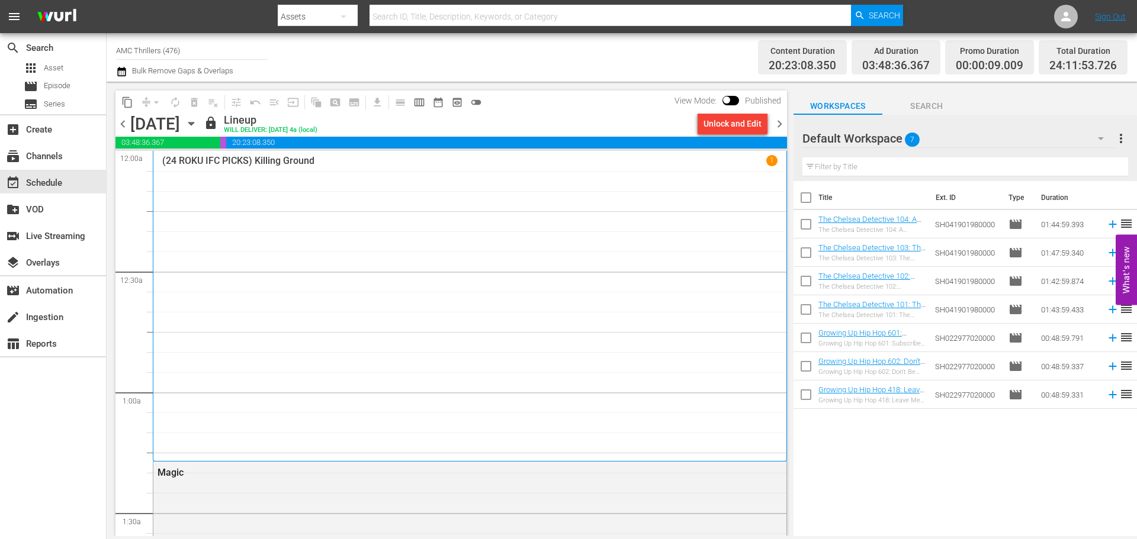
click at [409, 224] on div "(24 ROKU IFC PICKS) Killing Ground 1" at bounding box center [469, 306] width 615 height 302
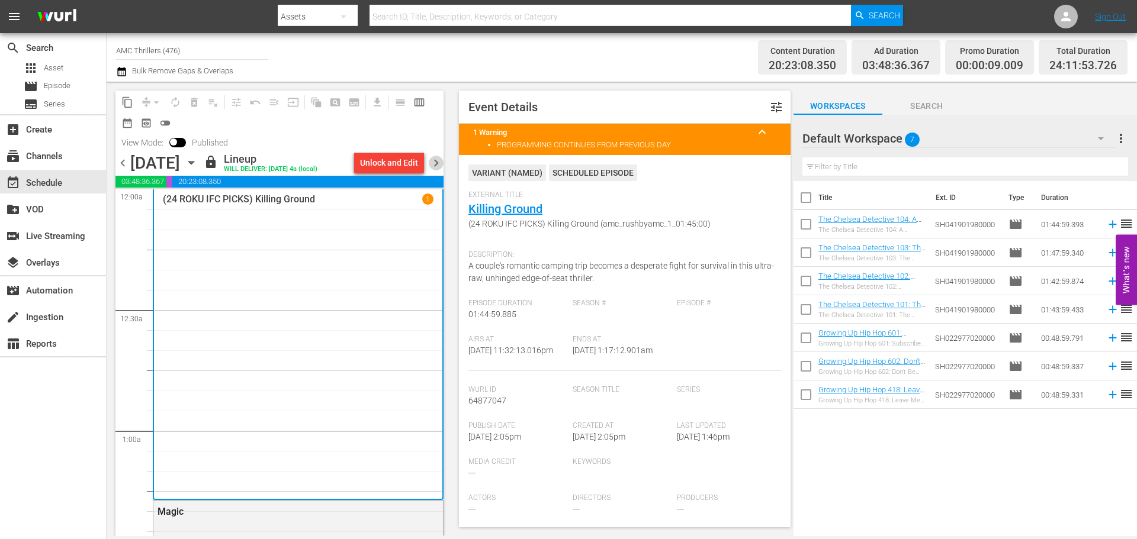
click at [437, 169] on span "chevron_right" at bounding box center [436, 163] width 15 height 15
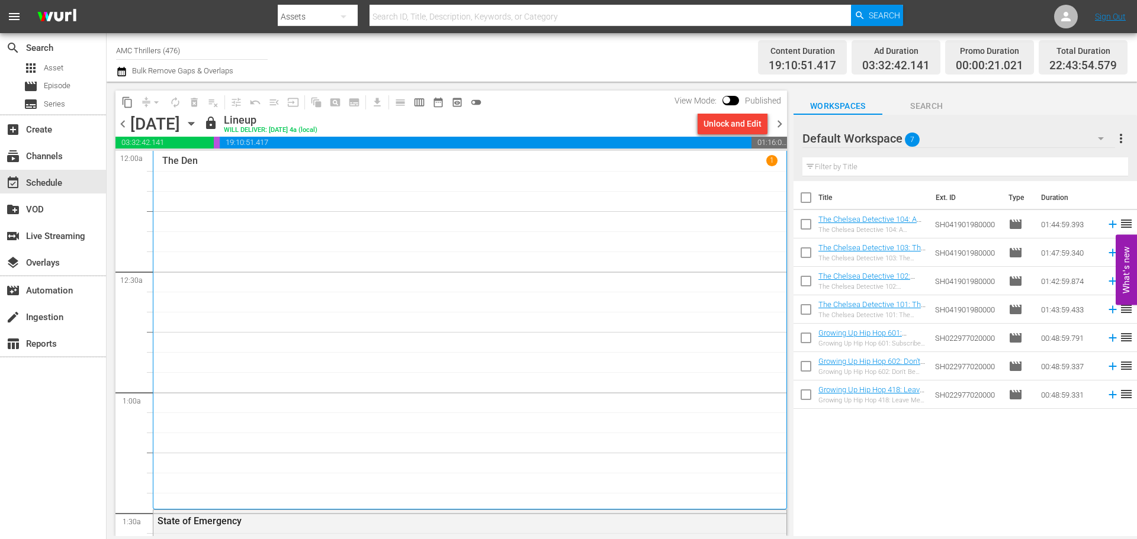
click at [459, 226] on div "The Den 1" at bounding box center [469, 330] width 615 height 350
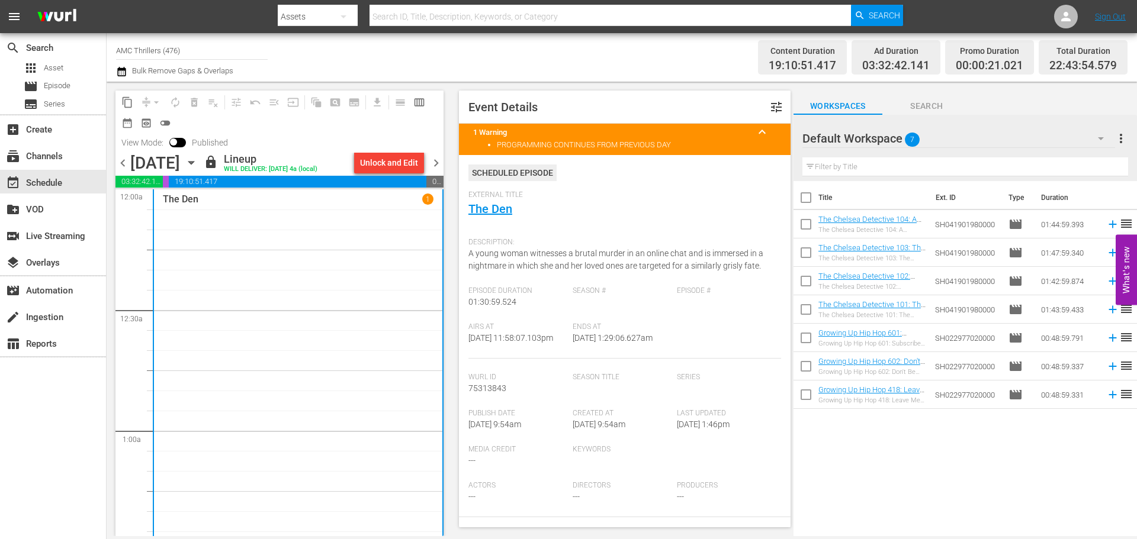
click at [430, 170] on span "chevron_right" at bounding box center [436, 163] width 15 height 15
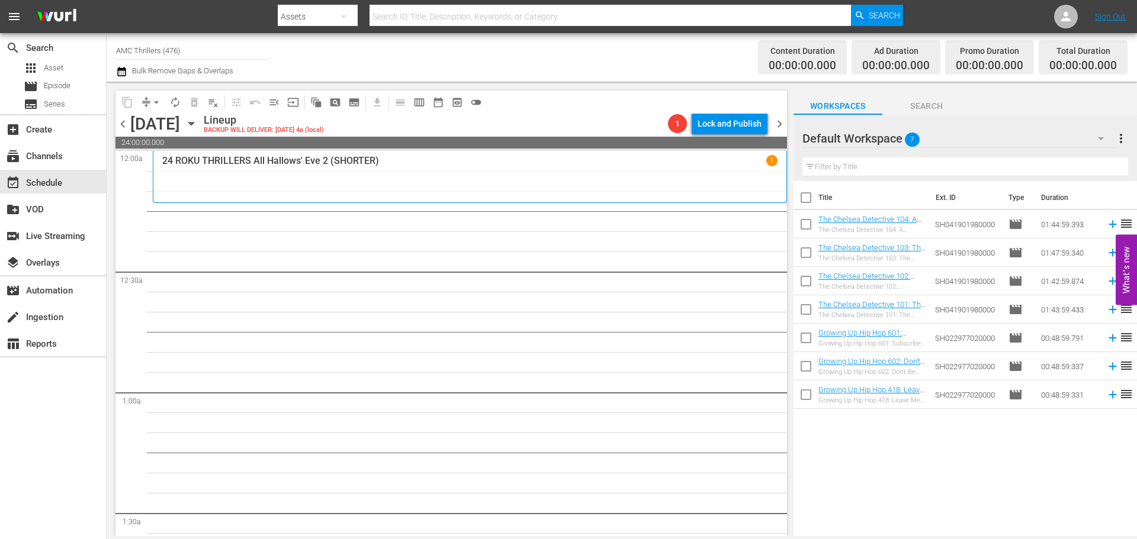
click at [430, 170] on div "24 ROKU THRILLERS All Hallows' Eve 2 (SHORTER) 1" at bounding box center [469, 177] width 615 height 44
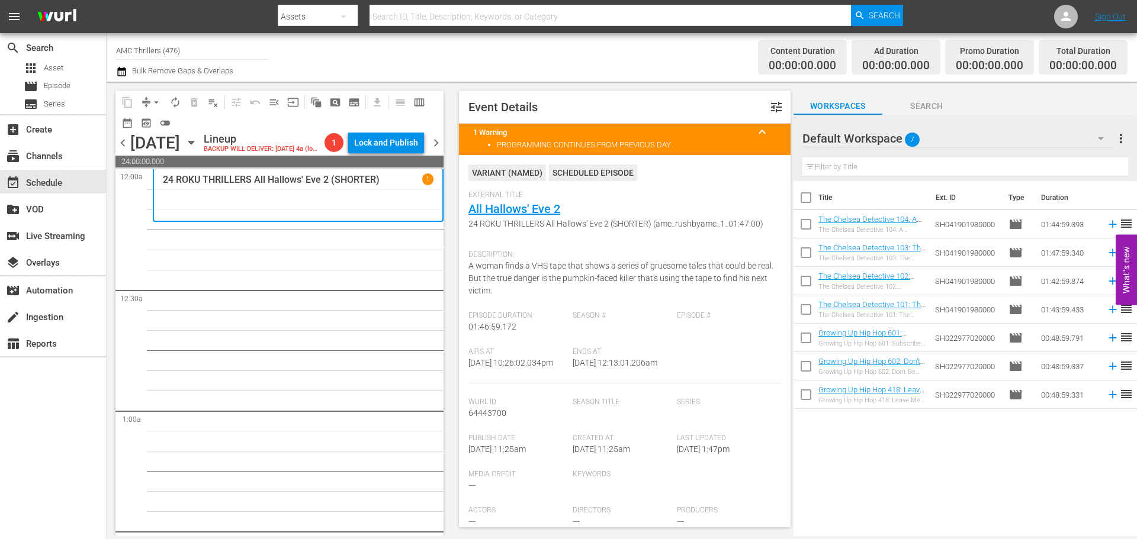
click at [198, 149] on icon "button" at bounding box center [191, 142] width 13 height 13
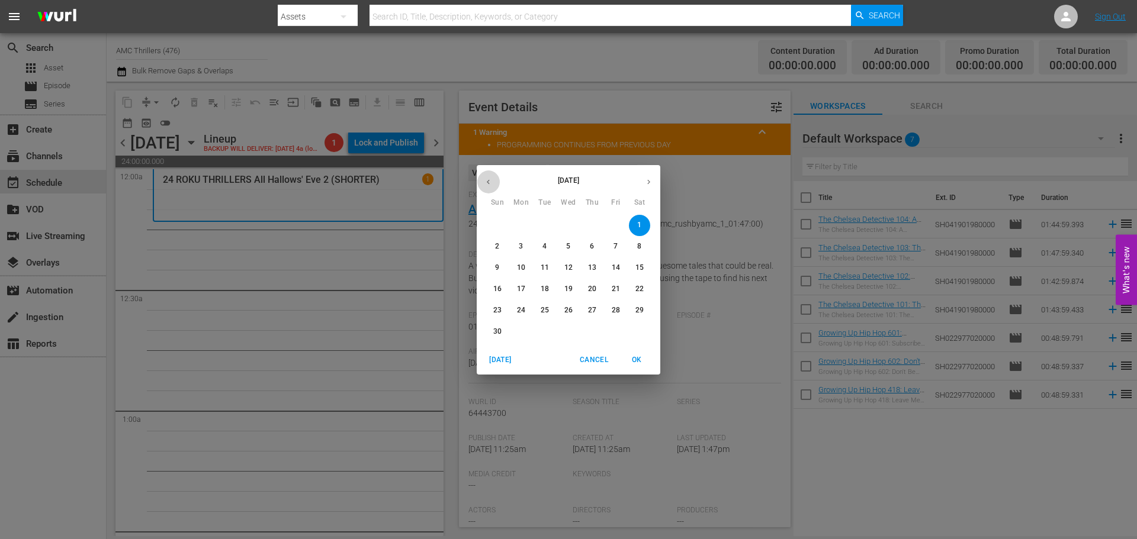
click at [485, 178] on icon "button" at bounding box center [488, 182] width 9 height 9
click at [566, 288] on p "24" at bounding box center [568, 289] width 8 height 10
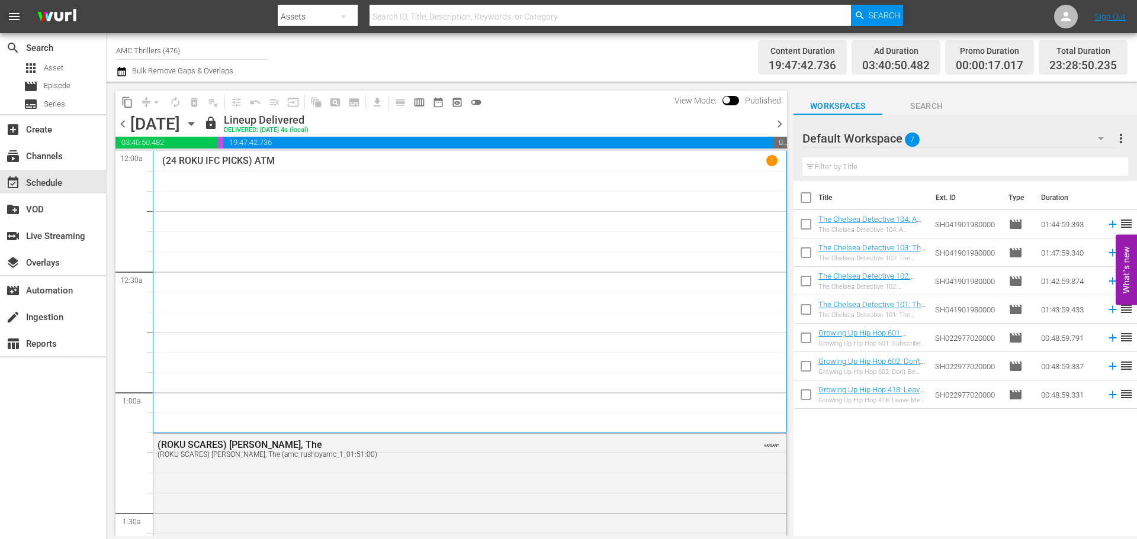
click at [776, 119] on span "chevron_right" at bounding box center [779, 124] width 15 height 15
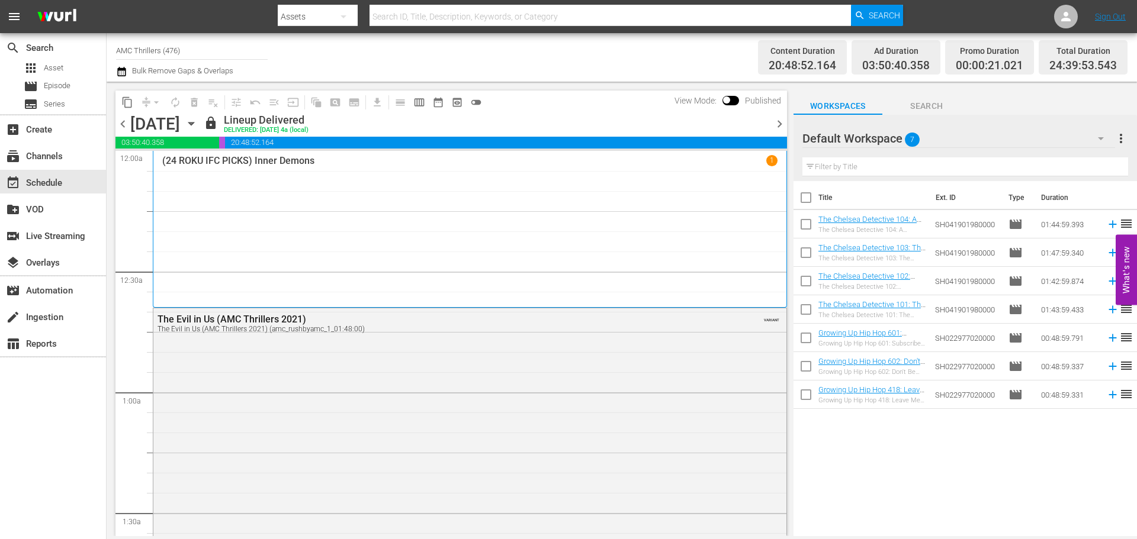
click at [458, 191] on div "(24 ROKU IFC PICKS) Inner Demons 1" at bounding box center [469, 229] width 615 height 149
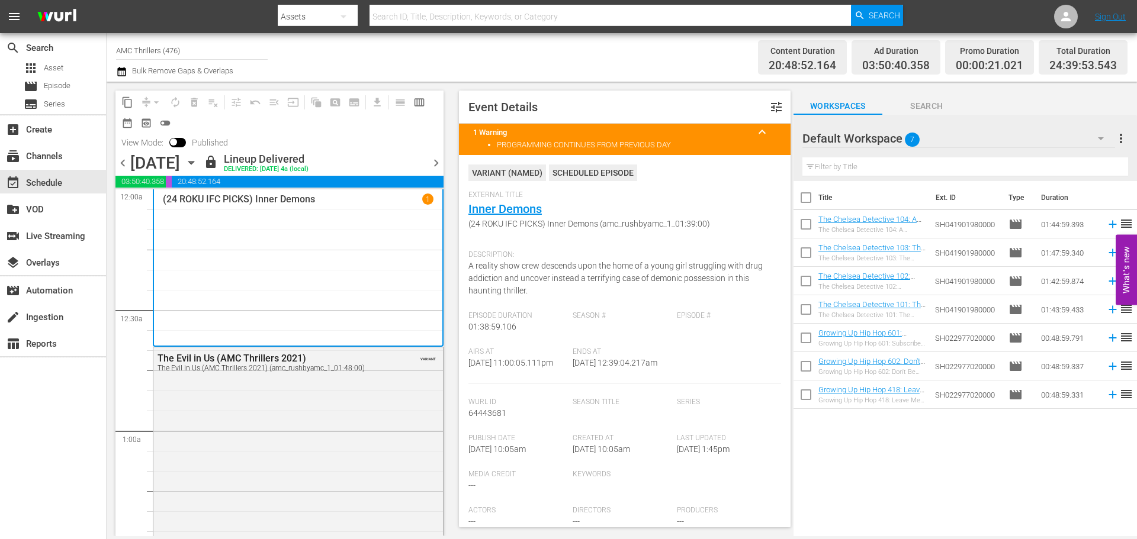
click at [123, 162] on span "chevron_left" at bounding box center [122, 163] width 15 height 15
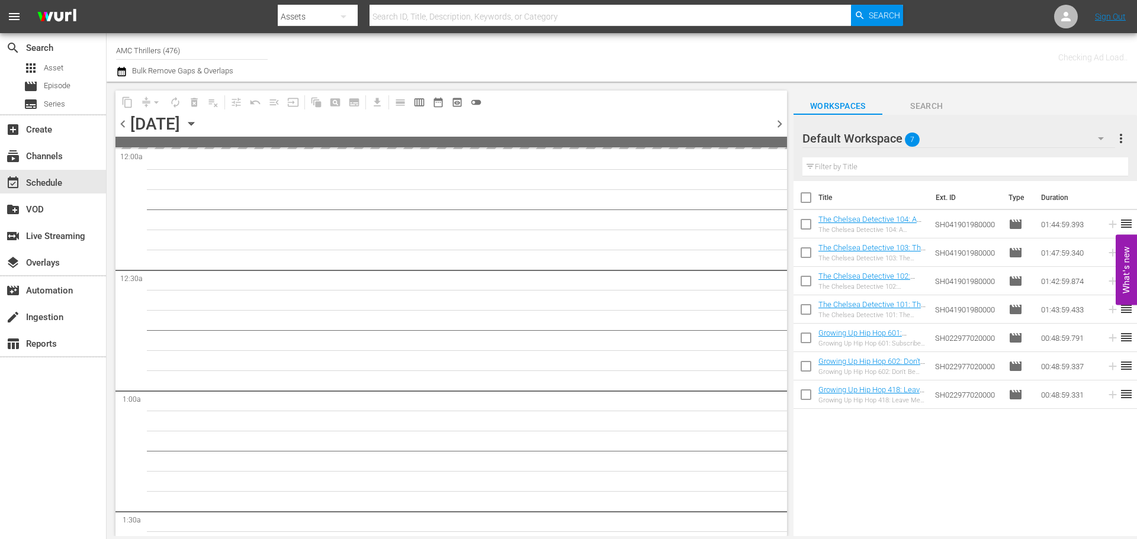
click at [776, 121] on span "chevron_right" at bounding box center [779, 124] width 15 height 15
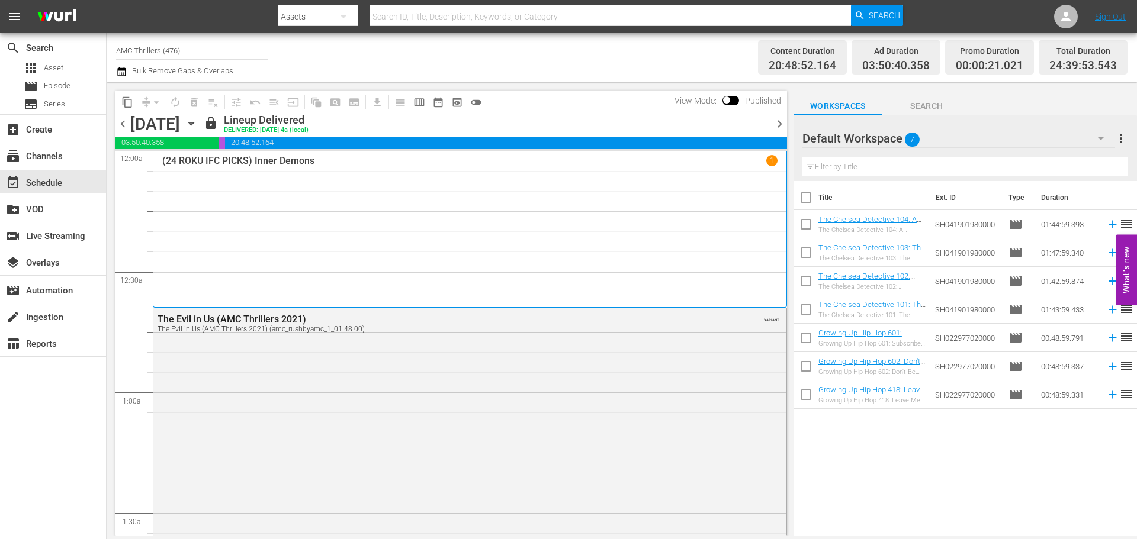
click at [776, 121] on span "chevron_right" at bounding box center [779, 124] width 15 height 15
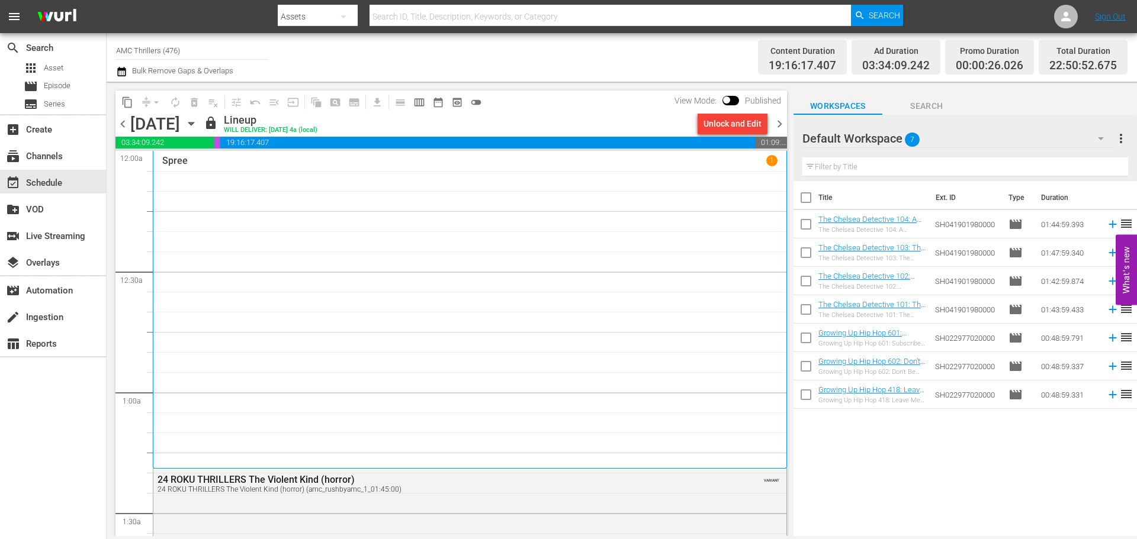
click at [381, 243] on div "Spree 1" at bounding box center [469, 309] width 615 height 309
